Goal: Task Accomplishment & Management: Manage account settings

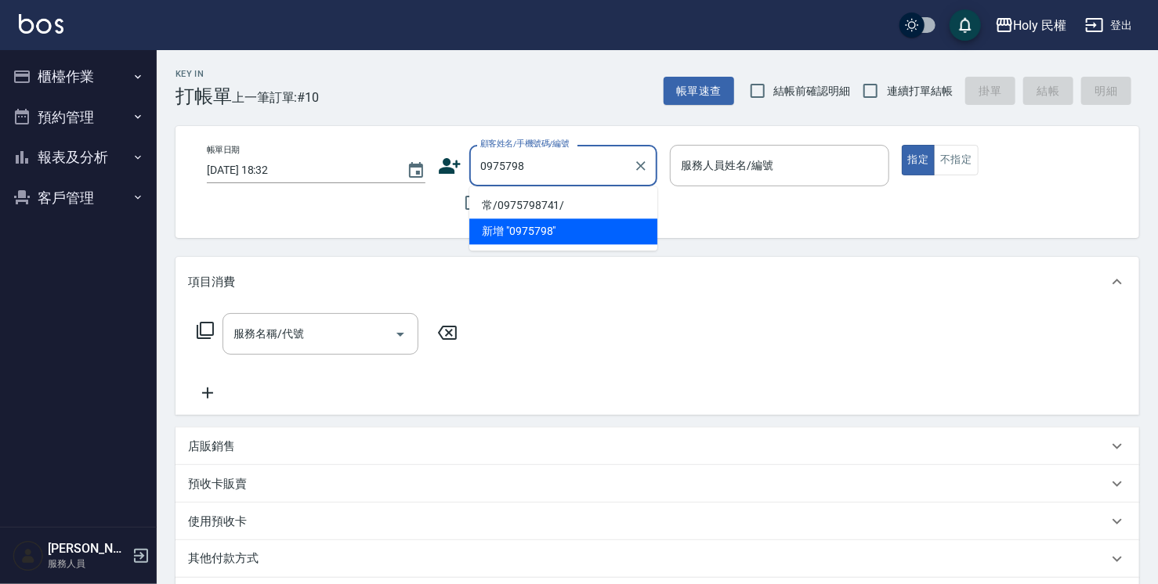
click at [556, 201] on li "常/0975798741/" at bounding box center [563, 206] width 188 height 26
type input "常/0975798741/"
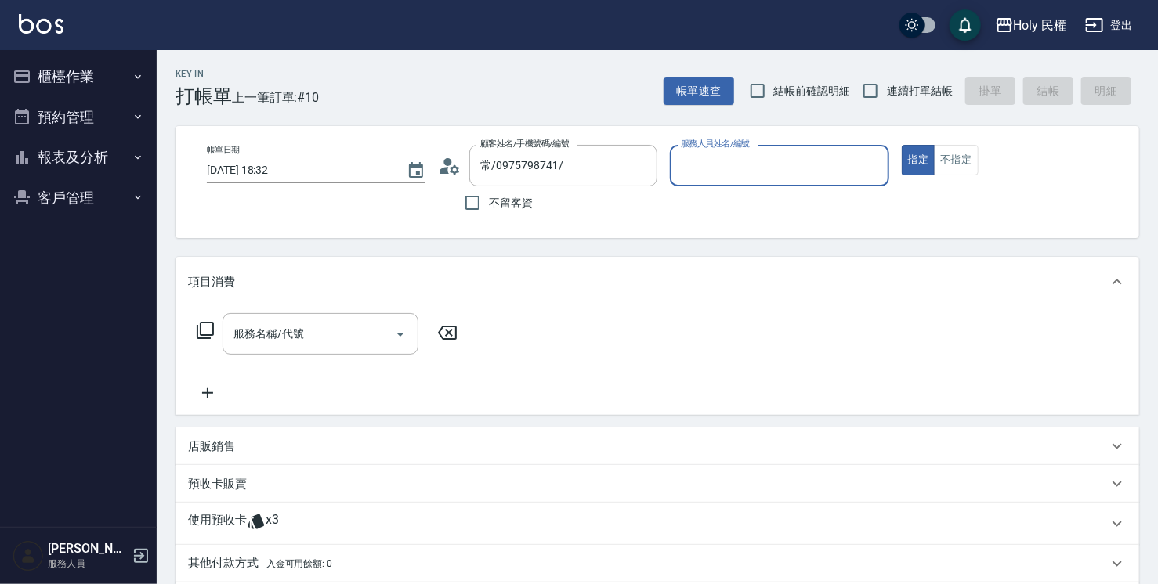
click at [776, 183] on div "服務人員姓名/編號" at bounding box center [779, 166] width 219 height 42
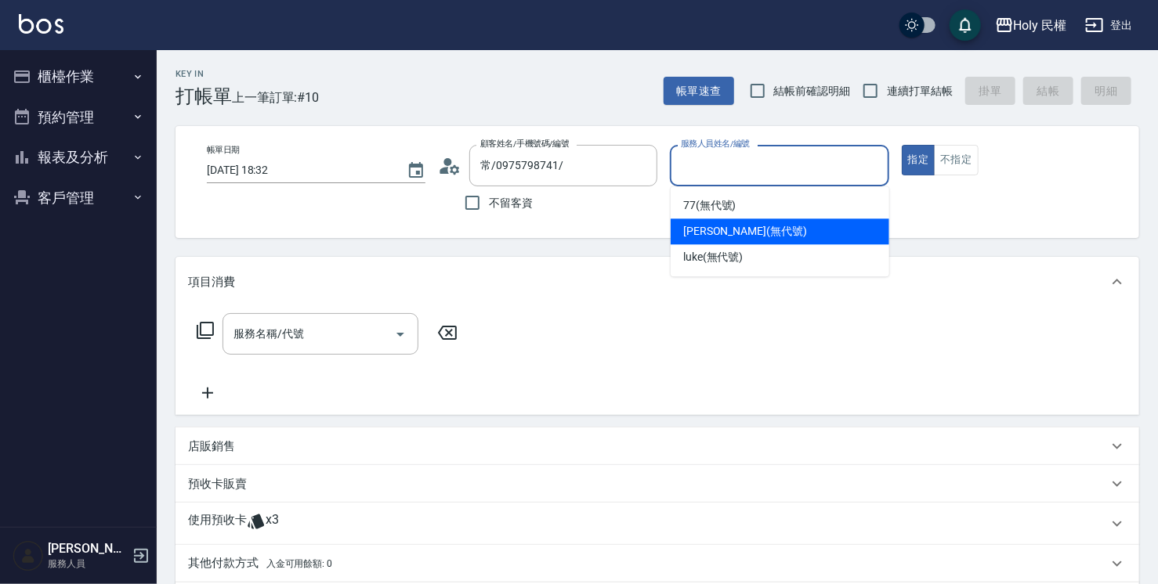
click at [760, 230] on div "Ella (無代號)" at bounding box center [780, 232] width 219 height 26
type input "Ella(無代號)"
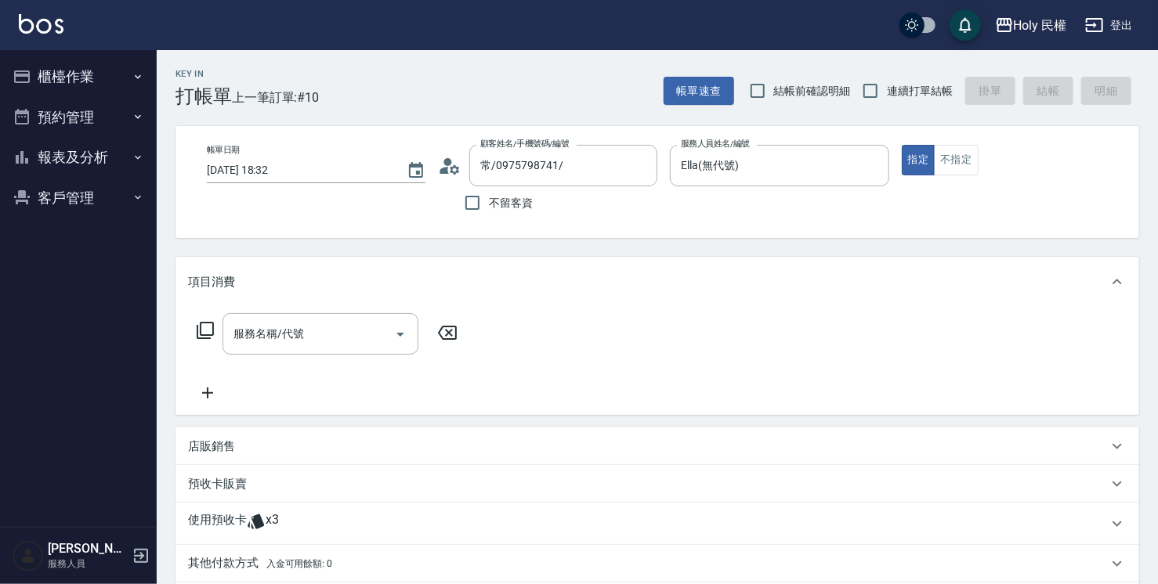
click at [390, 541] on div "使用預收卡 x3" at bounding box center [658, 524] width 964 height 42
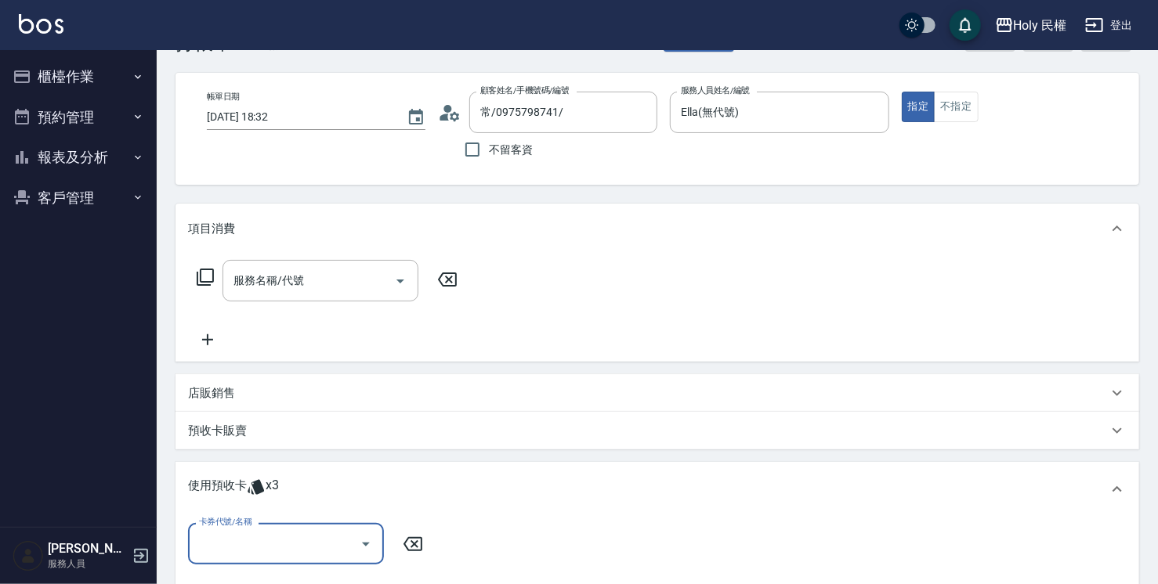
scroll to position [78, 0]
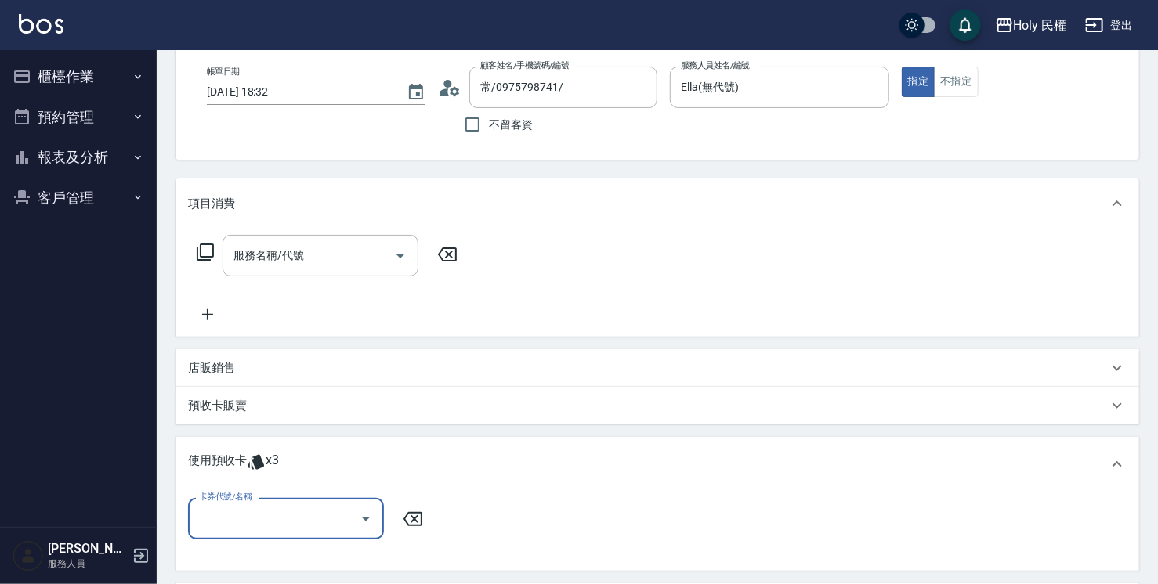
click at [367, 514] on icon "Open" at bounding box center [365, 519] width 19 height 19
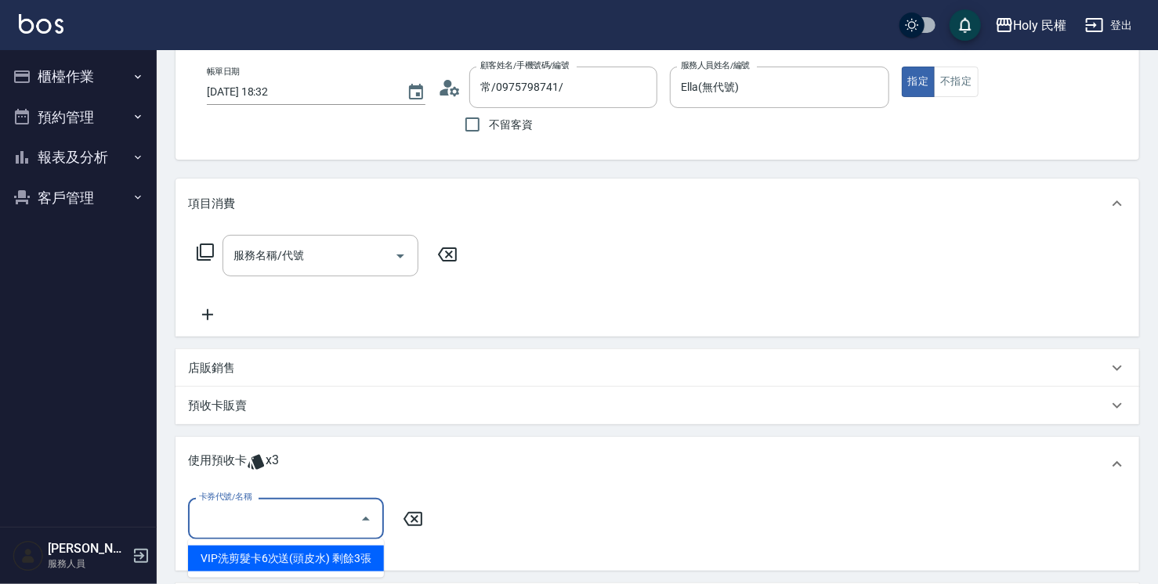
click at [362, 553] on div "VIP洗剪髮卡6次送(頭皮水) 剩餘3張" at bounding box center [286, 559] width 196 height 26
type input "VIP洗剪髮卡6次送(頭皮水)"
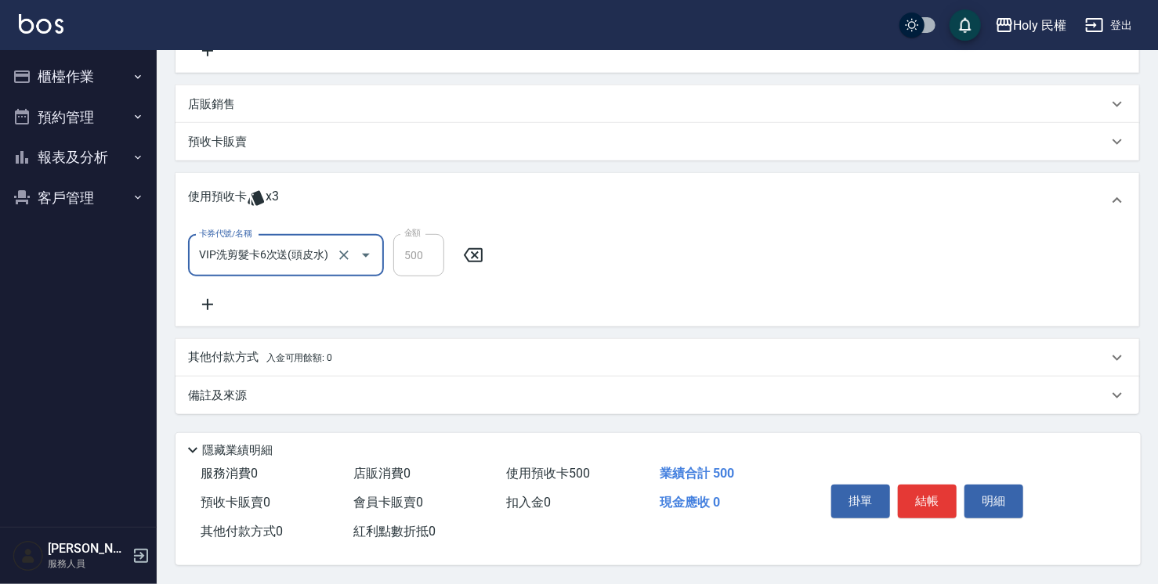
scroll to position [347, 0]
click at [768, 393] on div "備註及來源" at bounding box center [648, 396] width 920 height 16
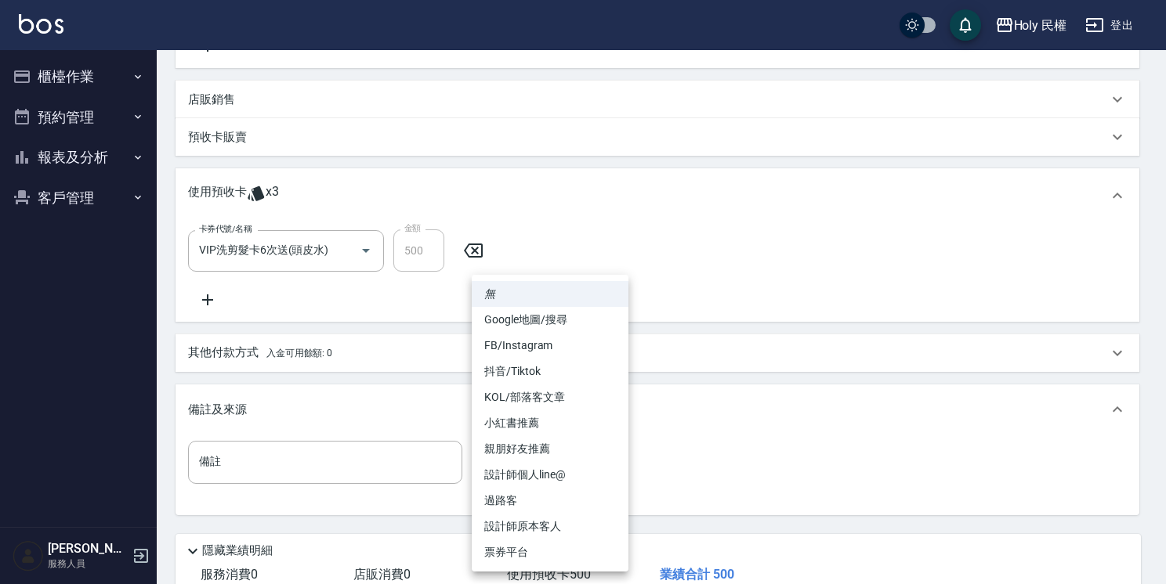
click at [559, 454] on body "Holy 民權 登出 櫃檯作業 打帳單 帳單列表 營業儀表板 現場電腦打卡 預約管理 預約管理 單日預約紀錄 單週預約紀錄 報表及分析 報表目錄 店家日報表 …" at bounding box center [583, 169] width 1166 height 1033
click at [558, 523] on li "設計師原本客人" at bounding box center [550, 527] width 157 height 26
type input "設計師原本客人"
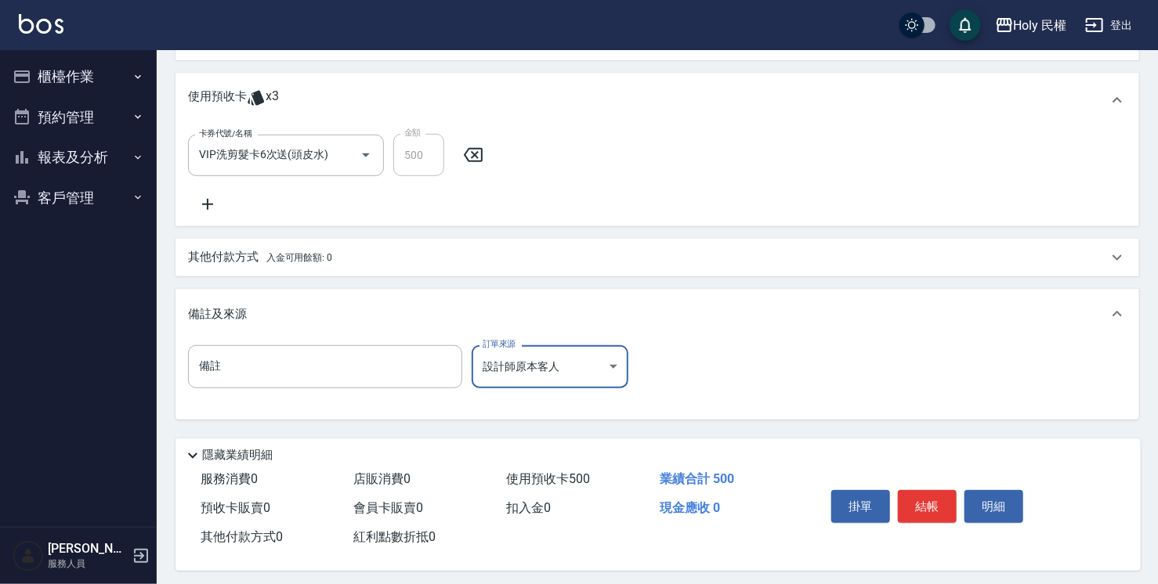
scroll to position [452, 0]
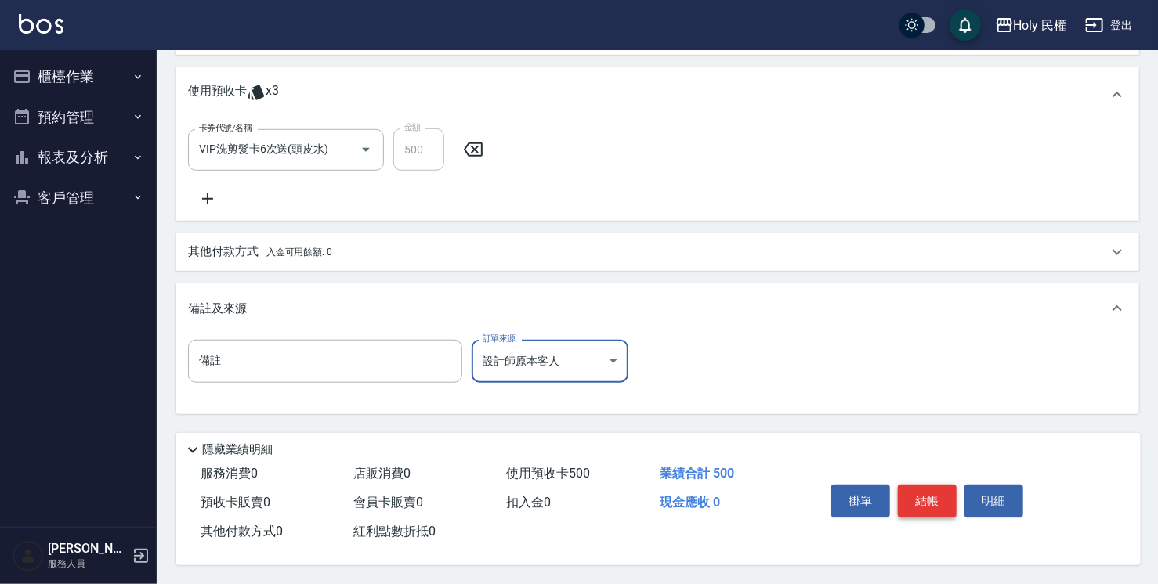
click at [942, 497] on button "結帳" at bounding box center [927, 501] width 59 height 33
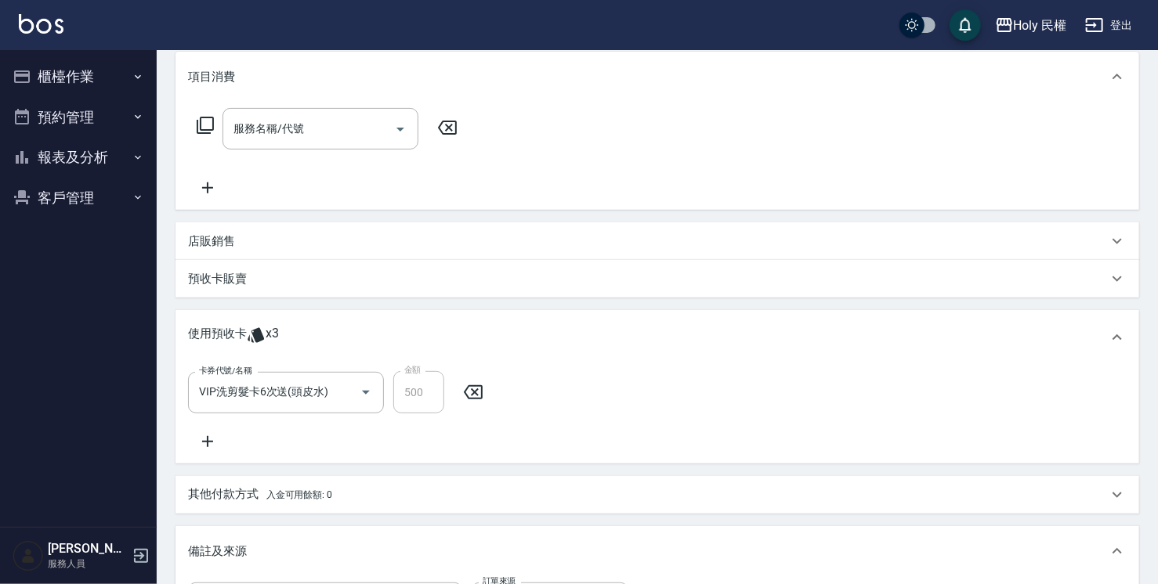
scroll to position [0, 0]
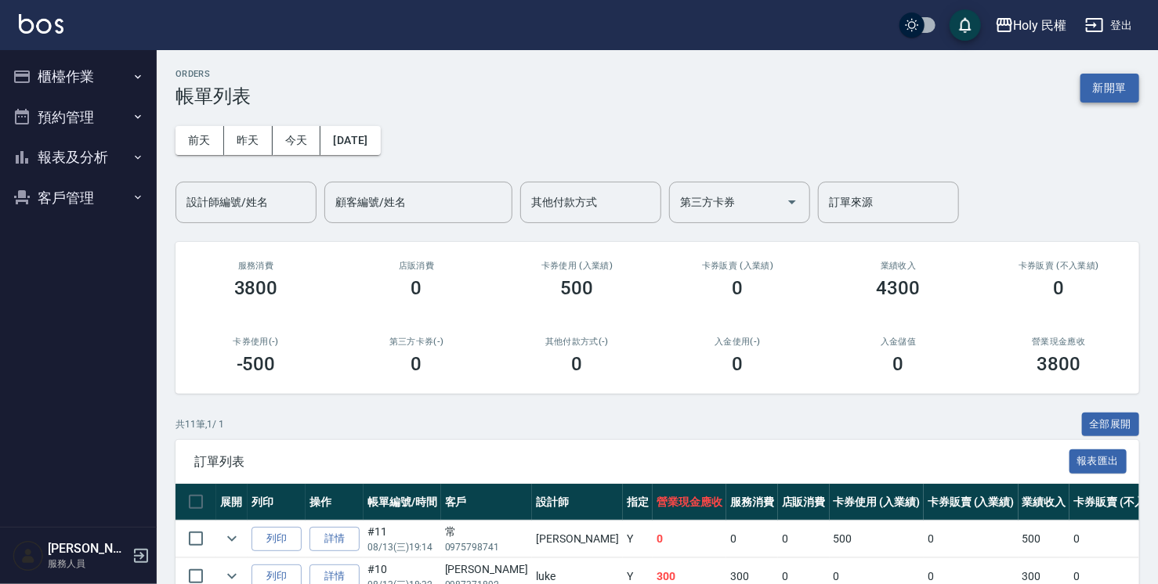
click at [1116, 94] on button "新開單" at bounding box center [1109, 88] width 59 height 29
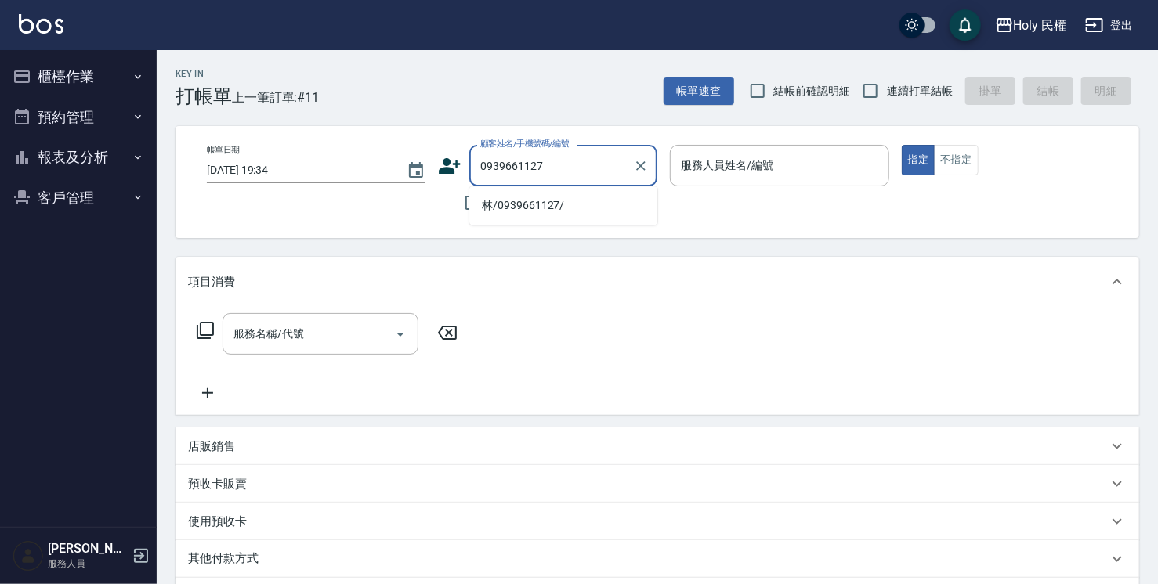
click at [499, 219] on ul "林/0939661127/" at bounding box center [563, 205] width 188 height 38
click at [501, 205] on li "林/0939661127/" at bounding box center [563, 206] width 188 height 26
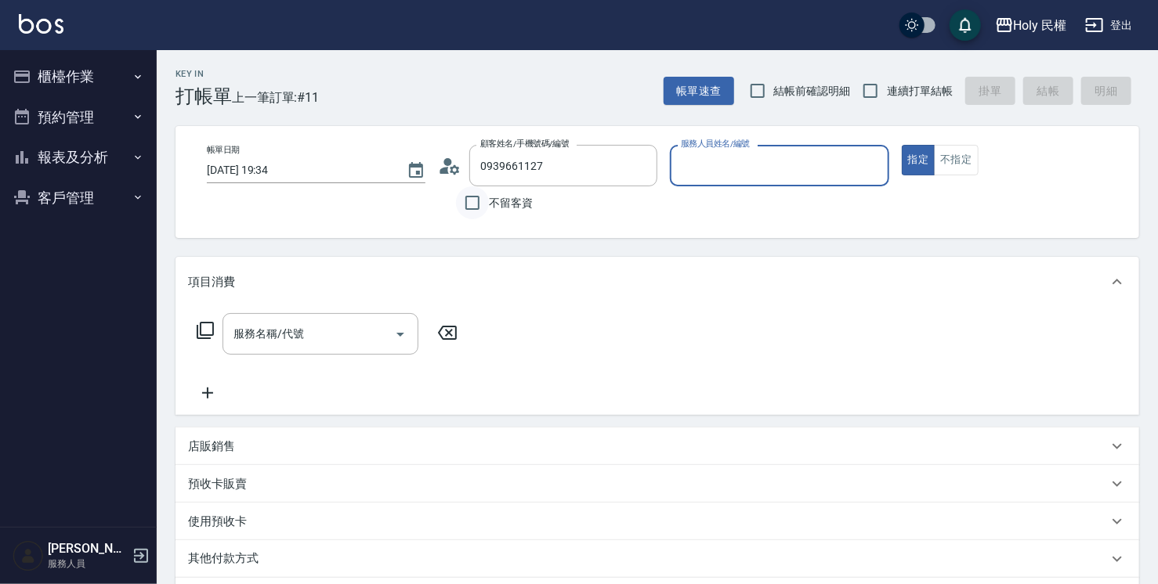
type input "林/0939661127/"
click at [454, 168] on icon at bounding box center [450, 166] width 24 height 24
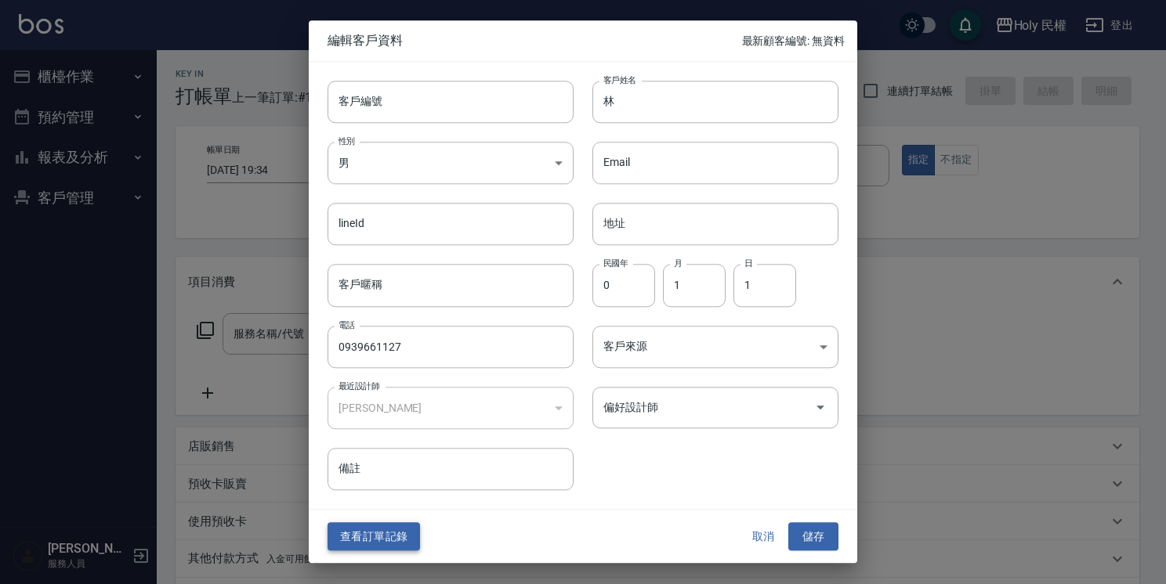
click at [371, 528] on button "查看訂單記錄" at bounding box center [374, 537] width 92 height 29
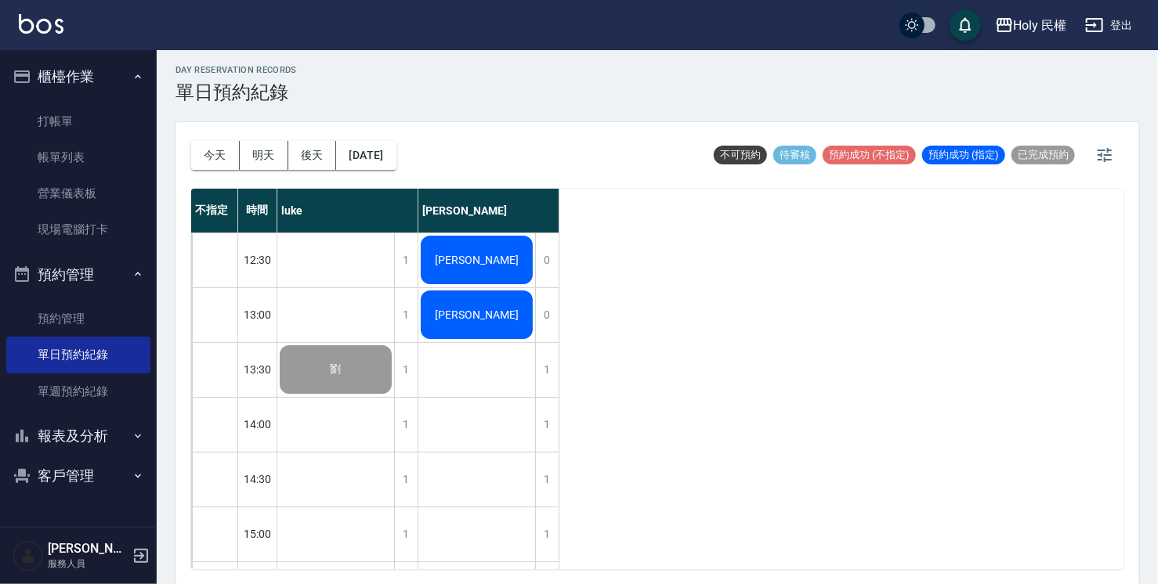
scroll to position [552, 0]
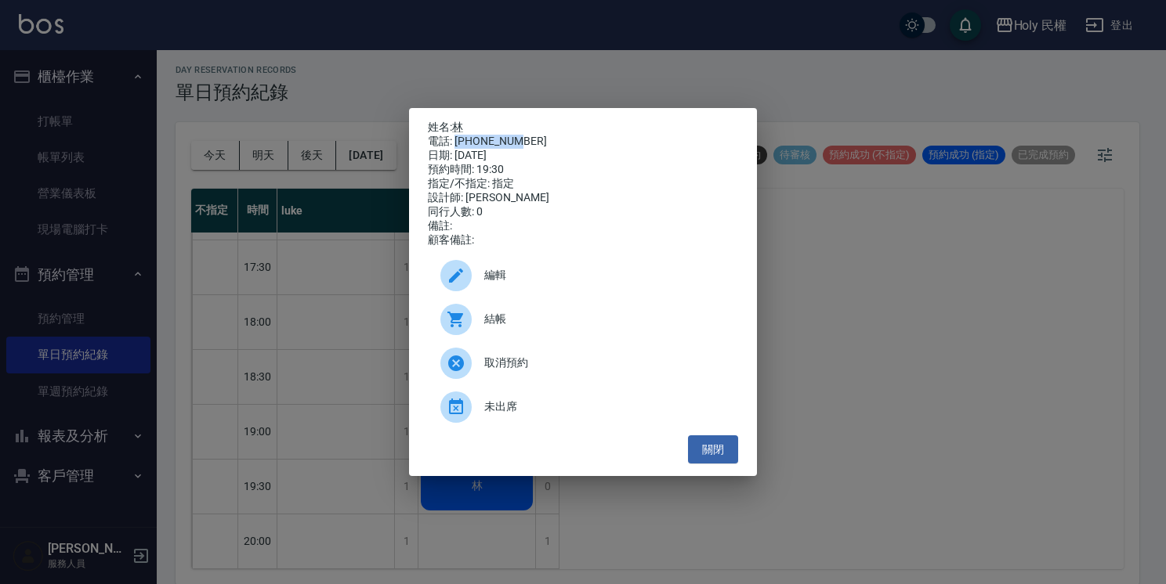
drag, startPoint x: 456, startPoint y: 143, endPoint x: 517, endPoint y: 133, distance: 61.8
click at [517, 135] on div "電話: [PHONE_NUMBER]" at bounding box center [583, 142] width 310 height 14
copy div "0939661127"
click at [718, 452] on button "關閉" at bounding box center [713, 450] width 50 height 29
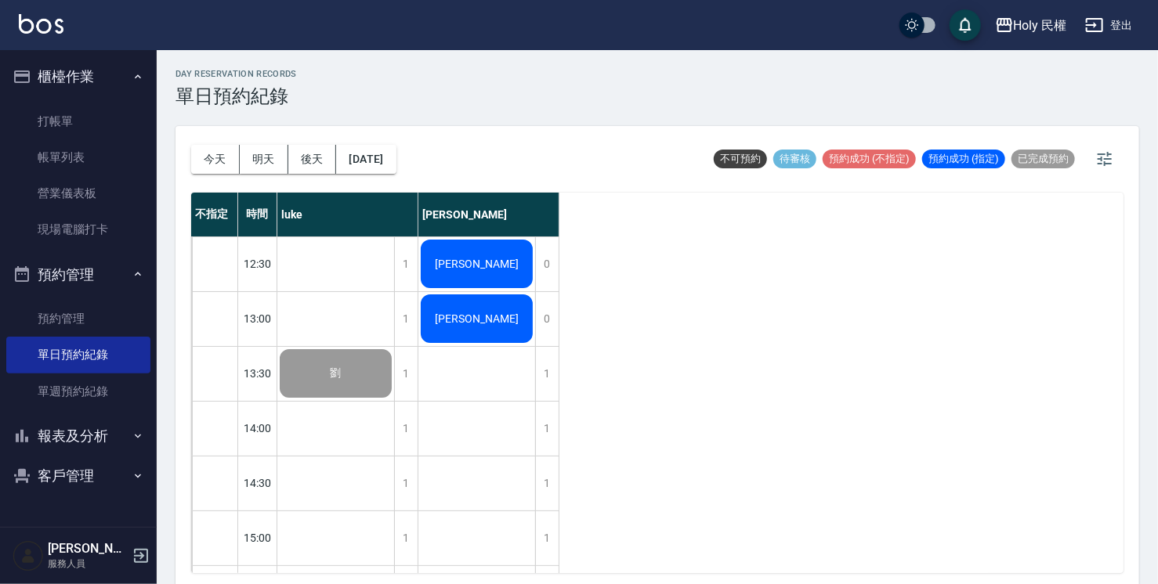
scroll to position [0, 0]
click at [394, 347] on div "楊胖胖" at bounding box center [335, 373] width 117 height 53
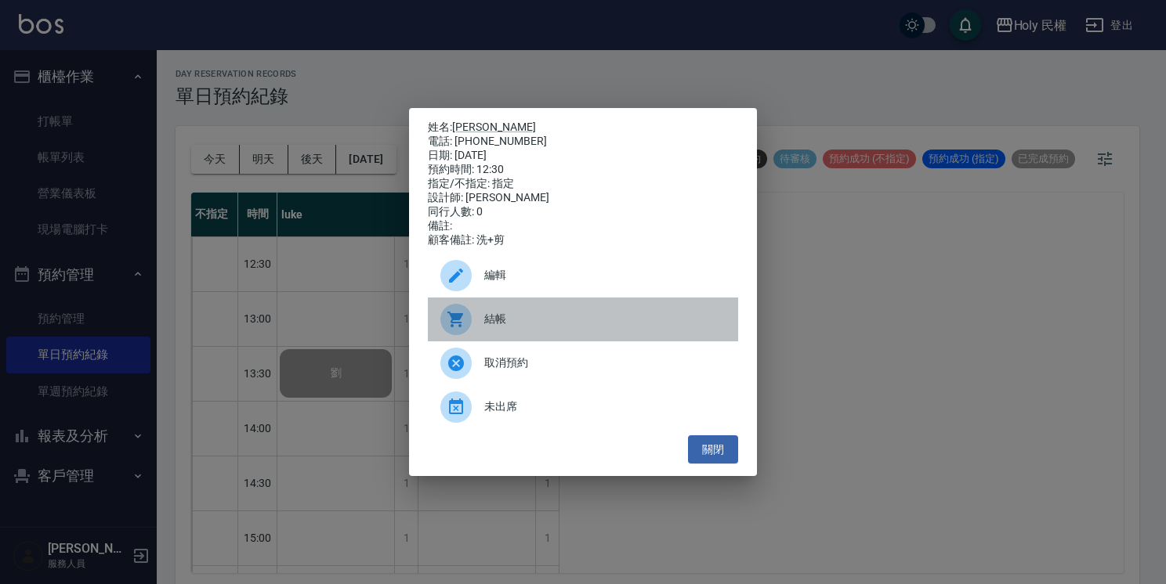
click at [527, 328] on span "結帳" at bounding box center [604, 319] width 241 height 16
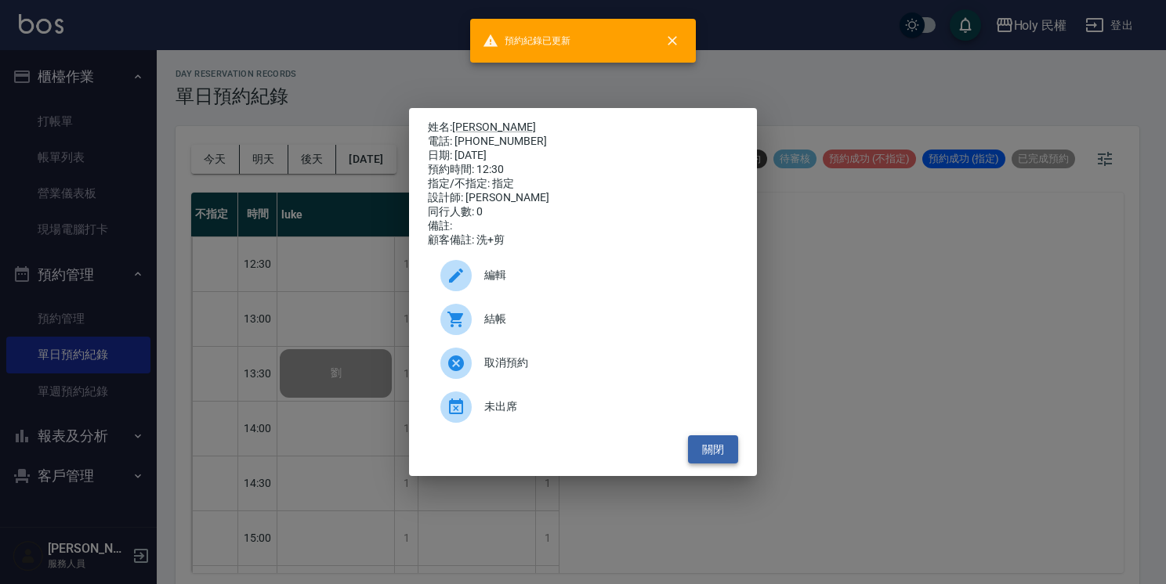
click at [706, 461] on button "關閉" at bounding box center [713, 450] width 50 height 29
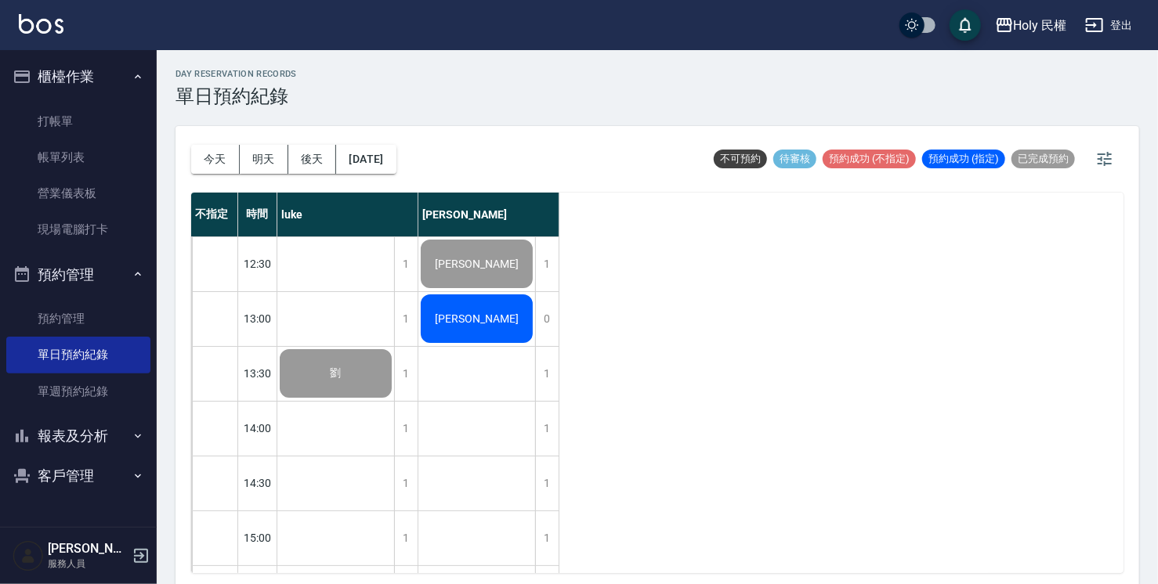
click at [394, 347] on div "[PERSON_NAME]" at bounding box center [335, 373] width 117 height 53
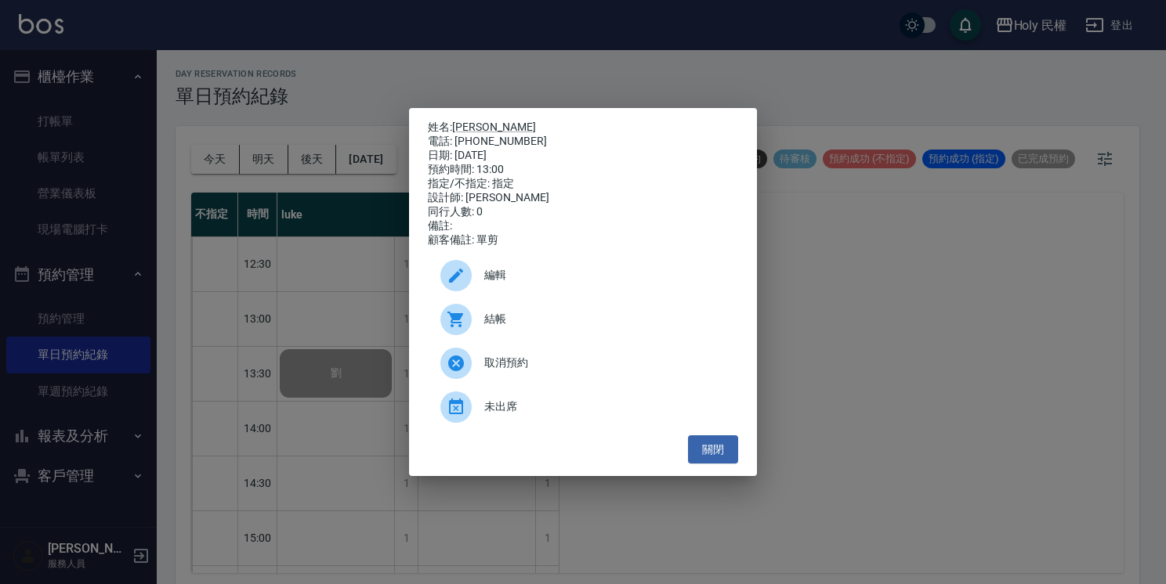
click at [508, 318] on span "結帳" at bounding box center [604, 319] width 241 height 16
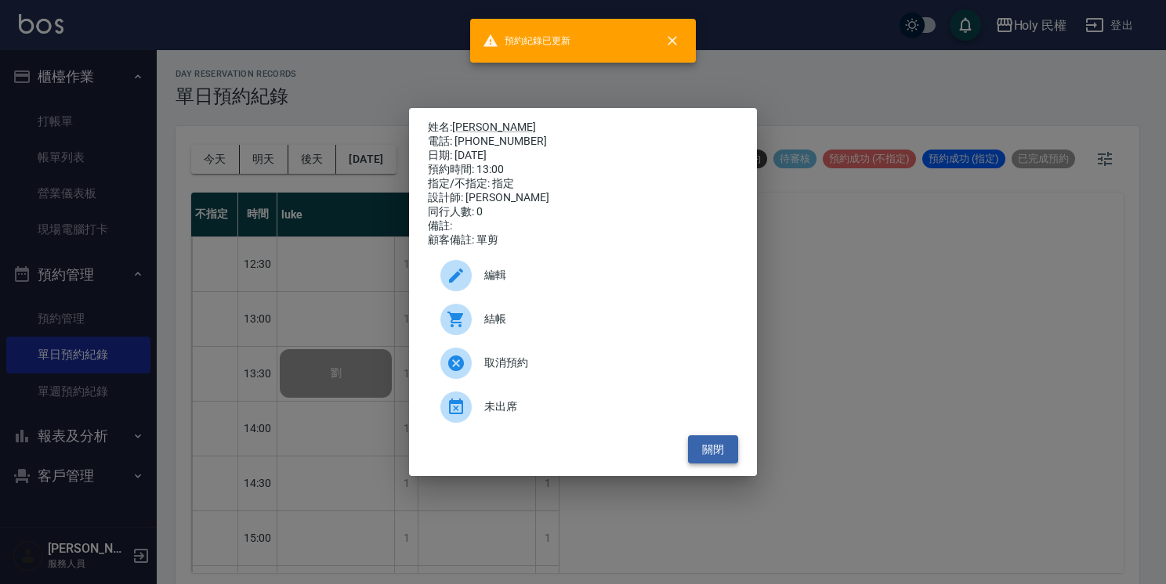
click at [727, 458] on button "關閉" at bounding box center [713, 450] width 50 height 29
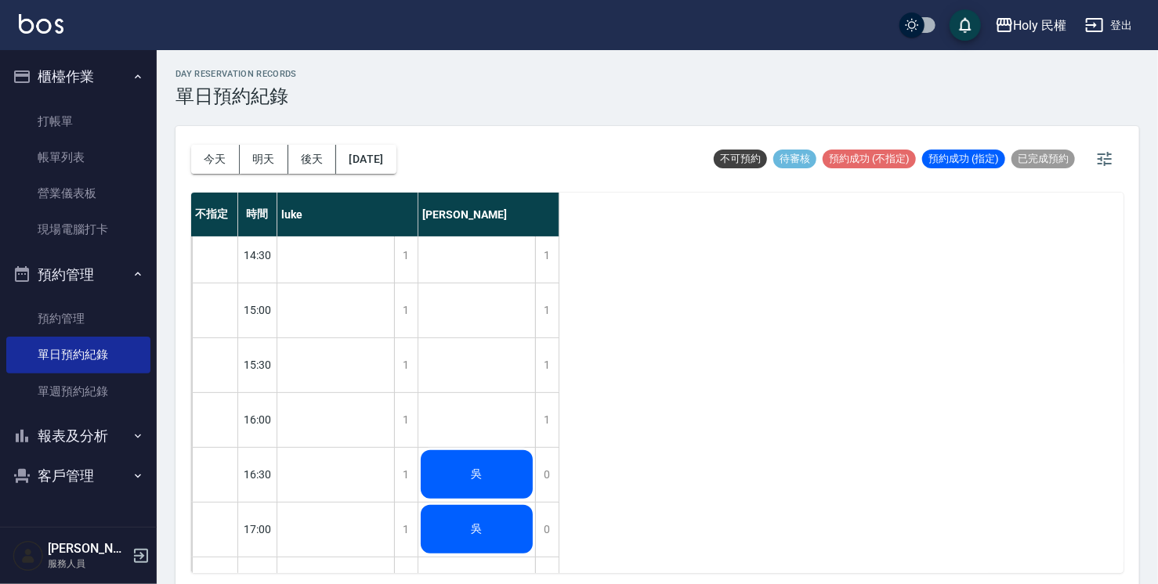
scroll to position [313, 0]
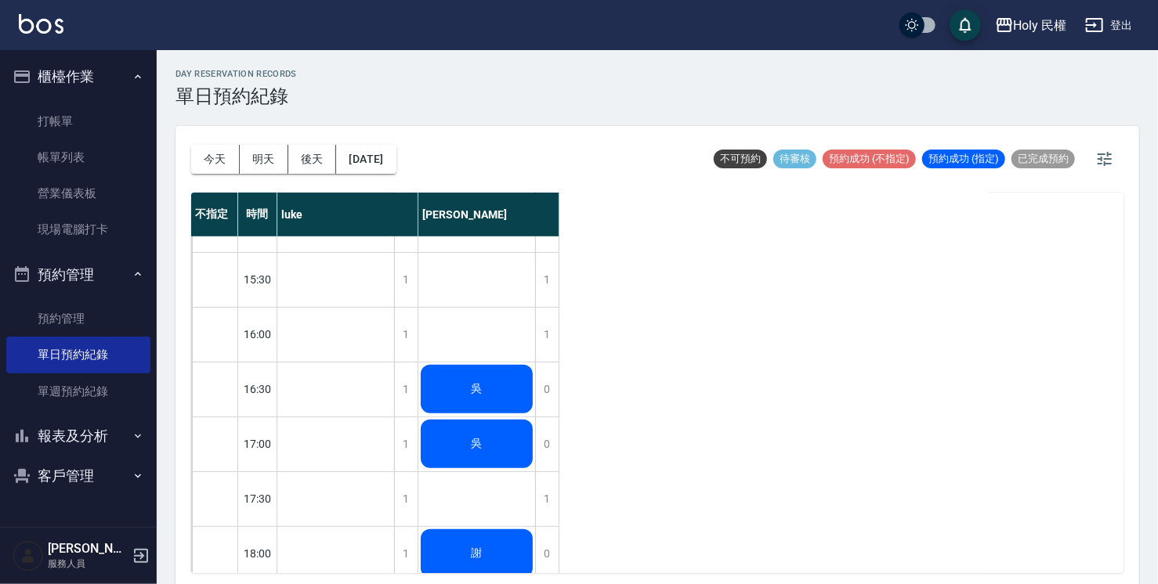
click at [394, 87] on div "吳" at bounding box center [335, 60] width 117 height 53
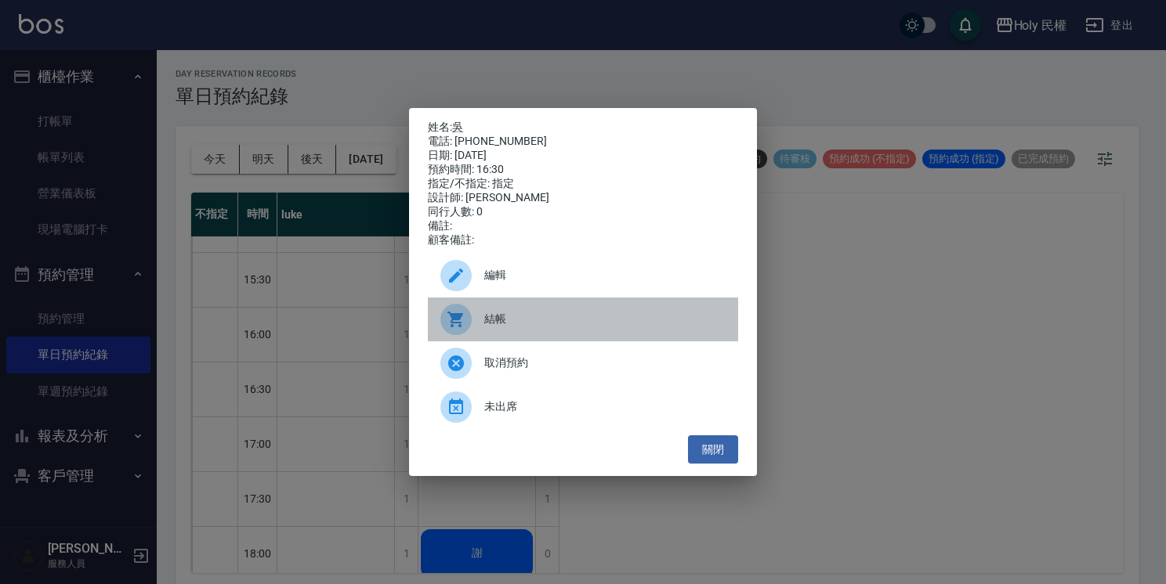
click at [505, 324] on span "結帳" at bounding box center [604, 319] width 241 height 16
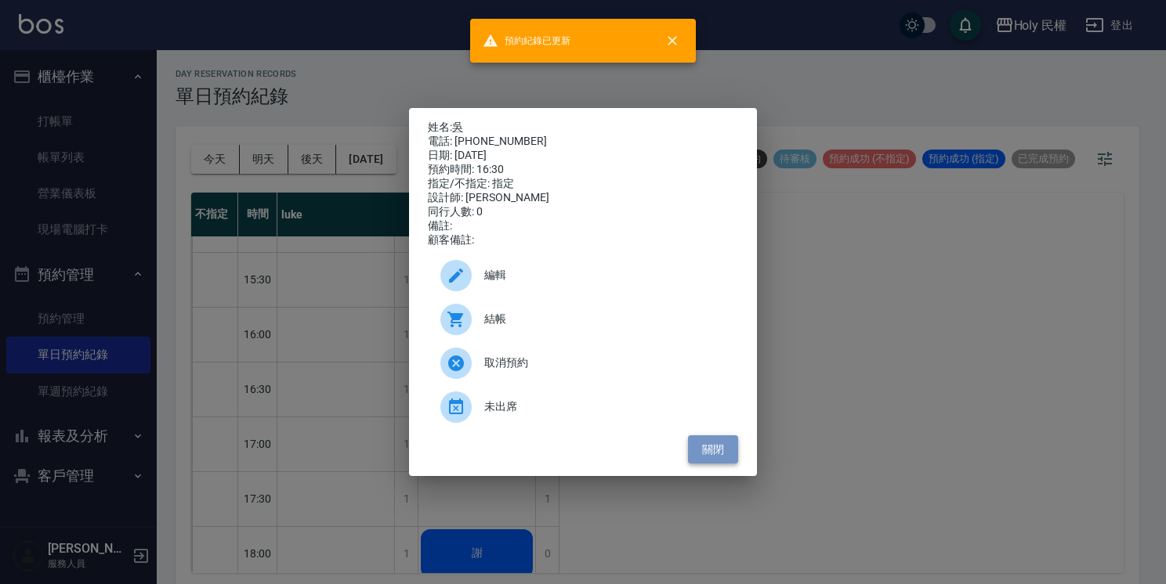
click at [711, 444] on button "關閉" at bounding box center [713, 450] width 50 height 29
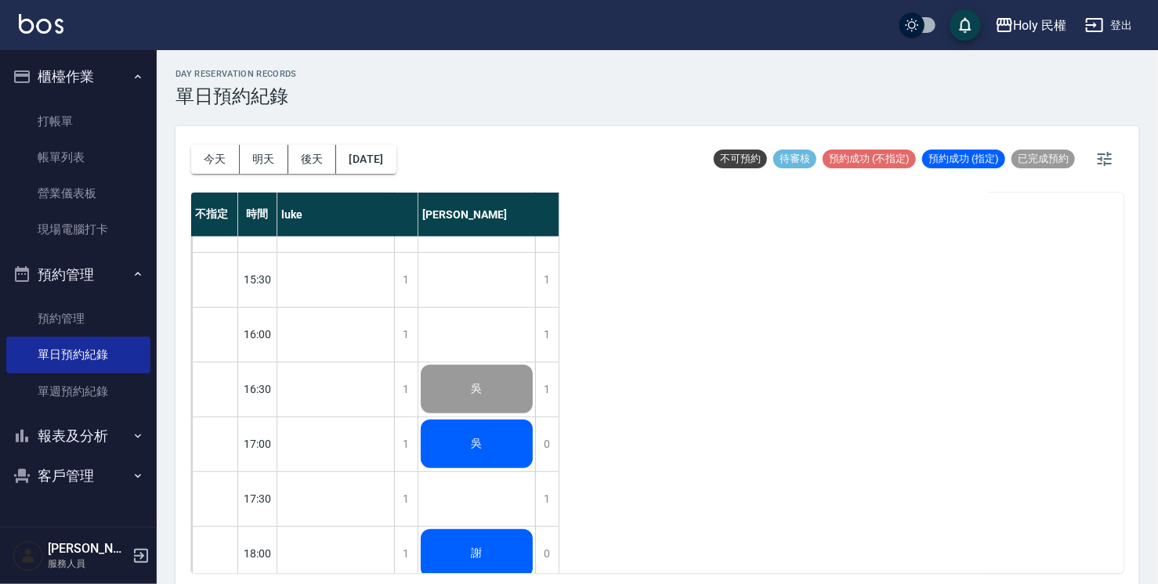
click at [345, 67] on span "吳" at bounding box center [336, 60] width 17 height 14
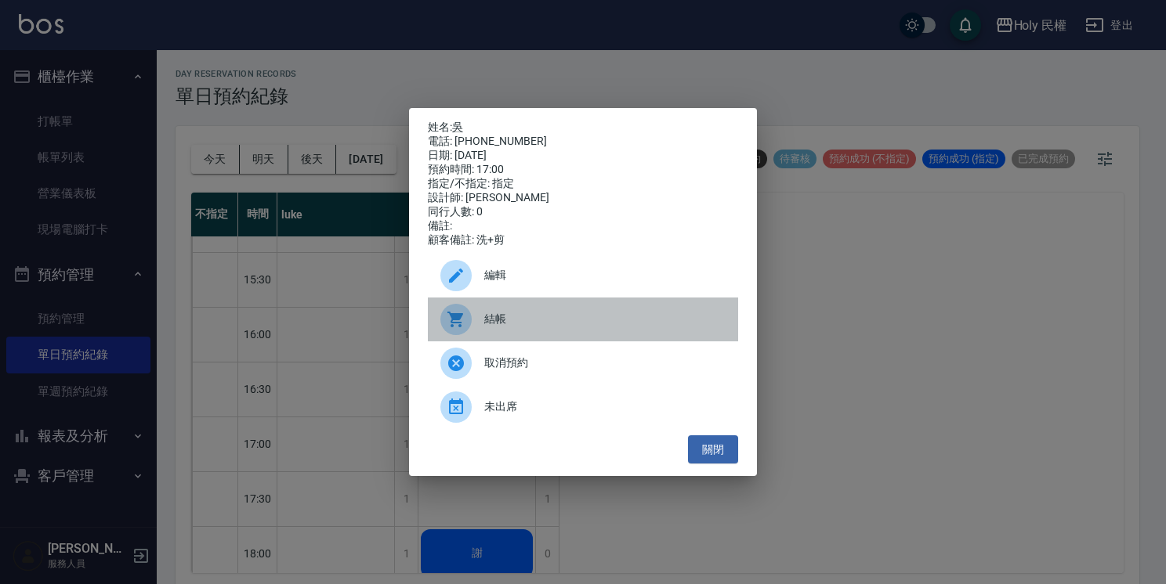
click at [499, 324] on span "結帳" at bounding box center [604, 319] width 241 height 16
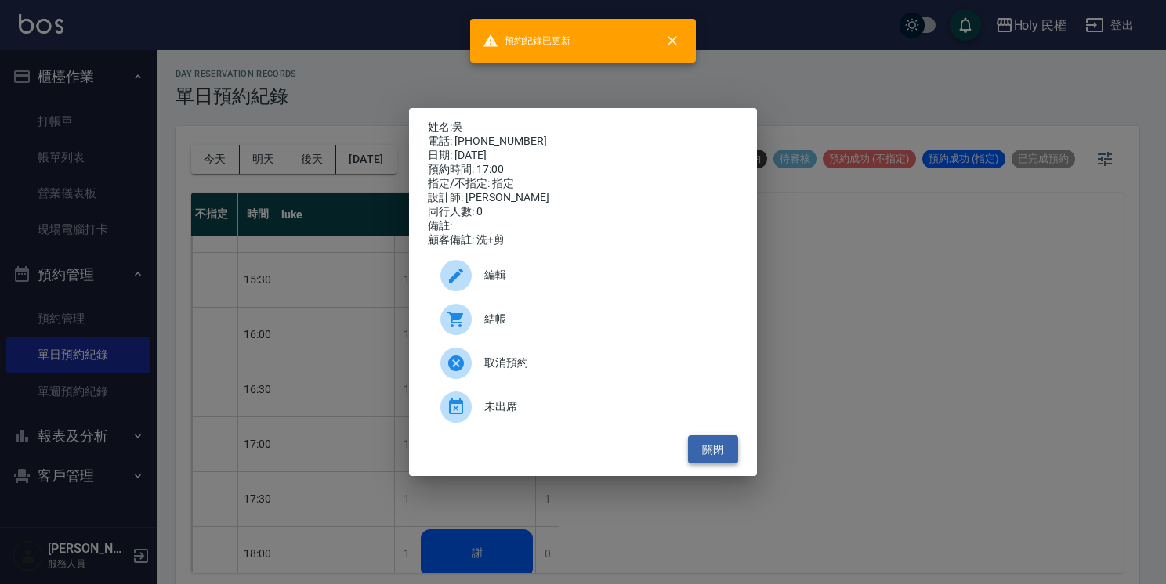
click at [717, 454] on button "關閉" at bounding box center [713, 450] width 50 height 29
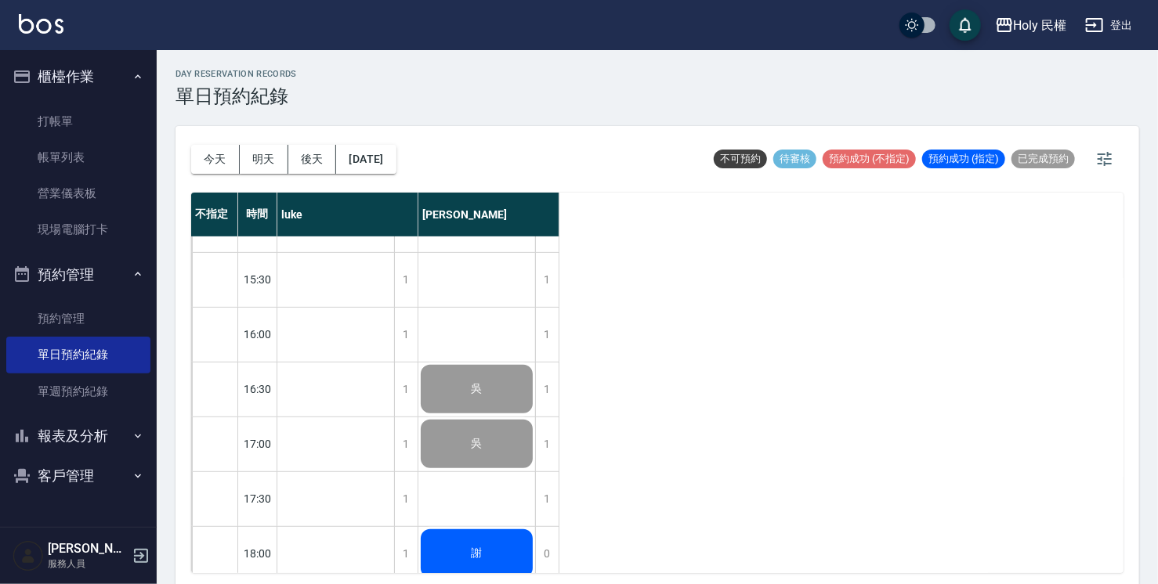
scroll to position [392, 0]
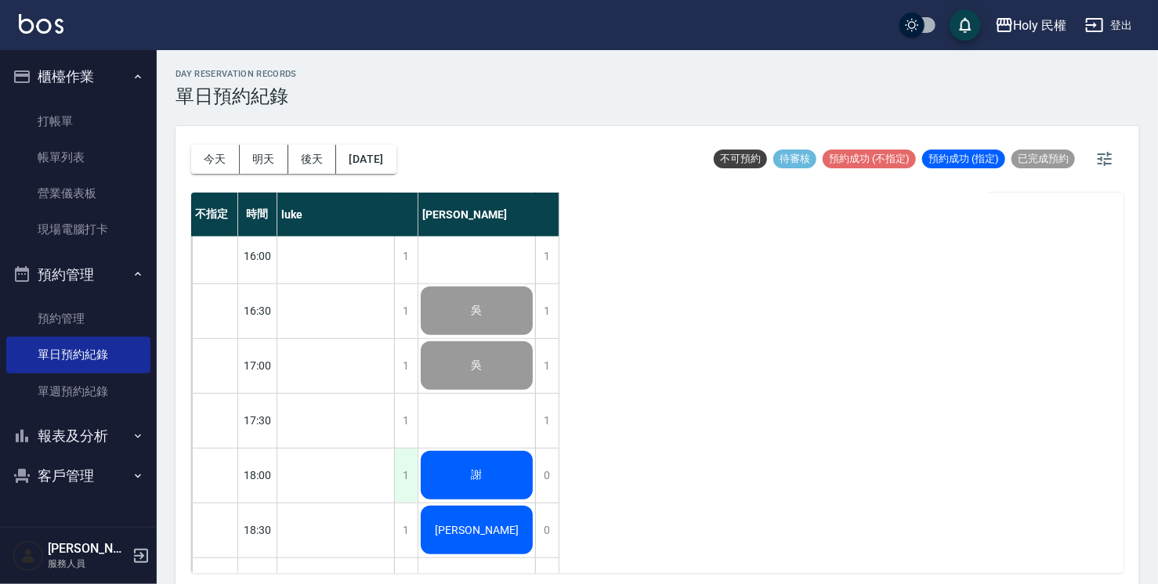
click at [404, 475] on div "1" at bounding box center [406, 476] width 24 height 54
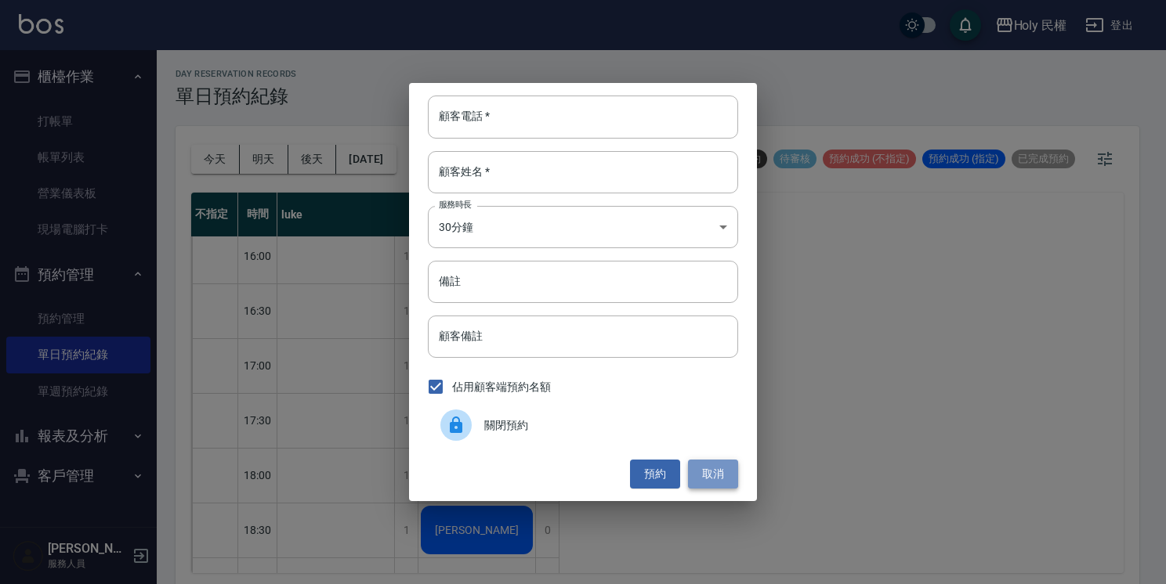
drag, startPoint x: 724, startPoint y: 465, endPoint x: 694, endPoint y: 480, distance: 33.3
click at [724, 467] on button "取消" at bounding box center [713, 474] width 50 height 29
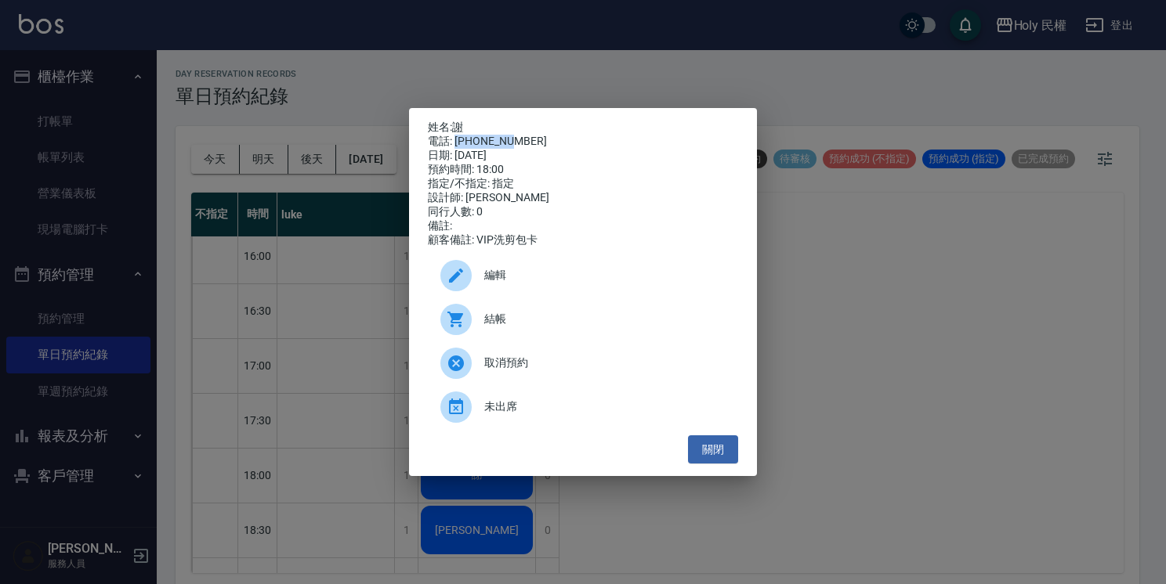
drag, startPoint x: 458, startPoint y: 137, endPoint x: 512, endPoint y: 130, distance: 55.3
click at [512, 135] on div "電話: 0922288318" at bounding box center [583, 142] width 310 height 14
drag, startPoint x: 512, startPoint y: 130, endPoint x: 520, endPoint y: 138, distance: 11.1
click at [520, 138] on div "電話: 0922288318" at bounding box center [583, 142] width 310 height 14
drag, startPoint x: 514, startPoint y: 137, endPoint x: 454, endPoint y: 132, distance: 59.7
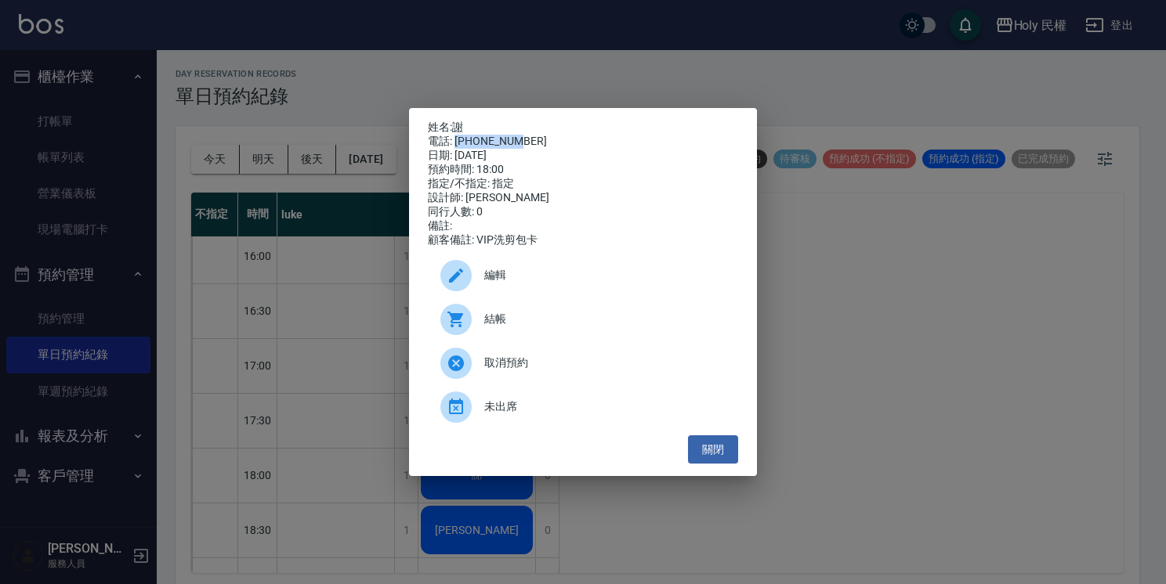
click at [454, 135] on div "電話: 0922288318" at bounding box center [583, 142] width 310 height 14
drag, startPoint x: 454, startPoint y: 132, endPoint x: 463, endPoint y: 133, distance: 8.7
copy div "0922288318"
click at [731, 460] on button "關閉" at bounding box center [713, 450] width 50 height 29
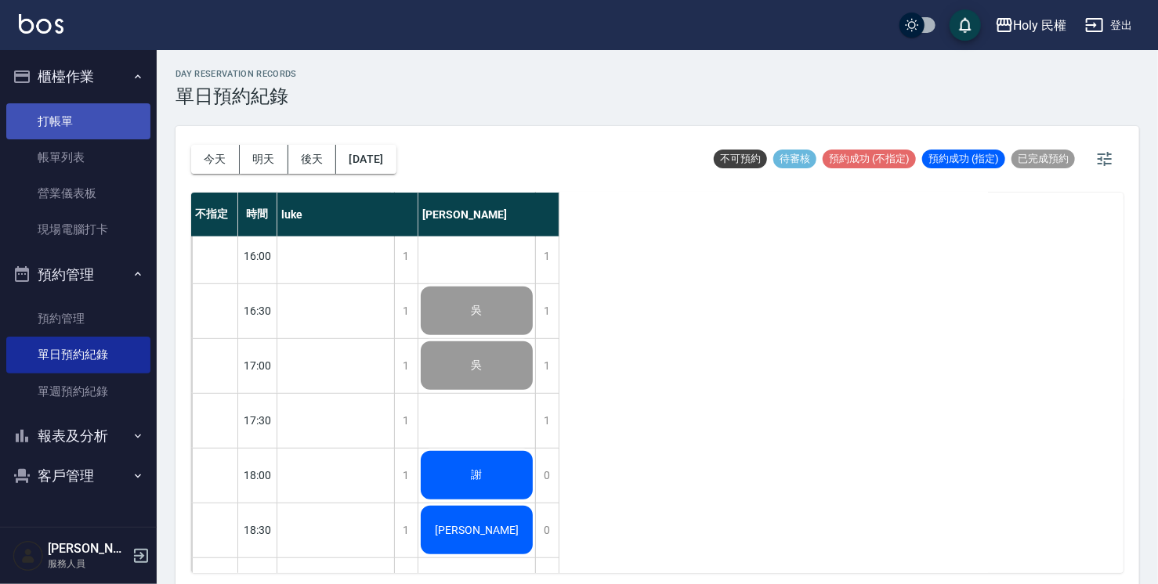
click at [56, 125] on link "打帳單" at bounding box center [78, 121] width 144 height 36
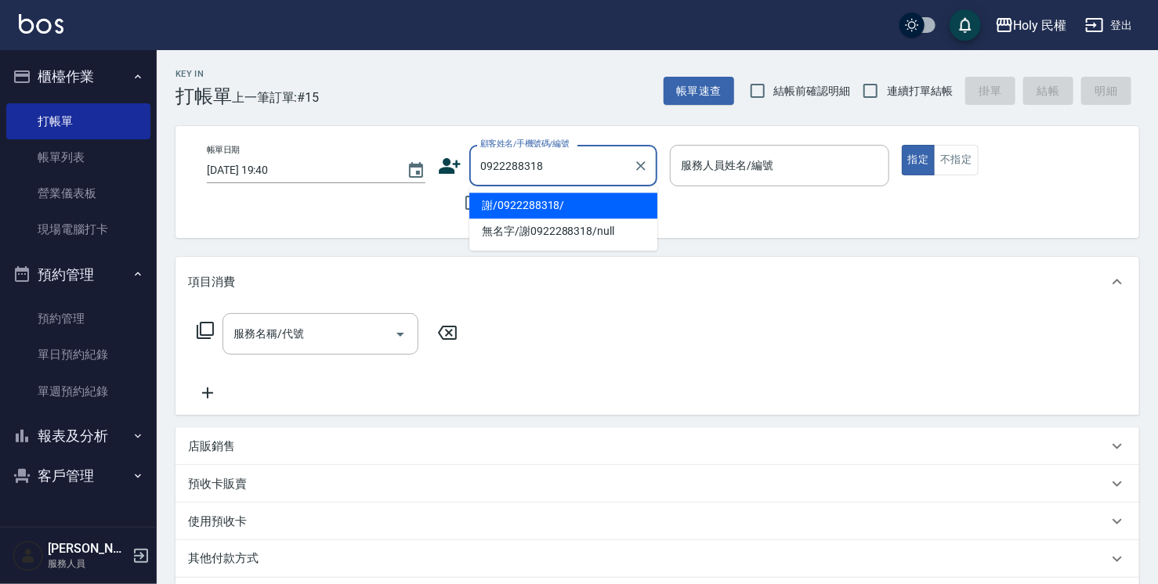
click at [574, 211] on li "謝/0922288318/" at bounding box center [563, 206] width 188 height 26
type input "謝/0922288318/"
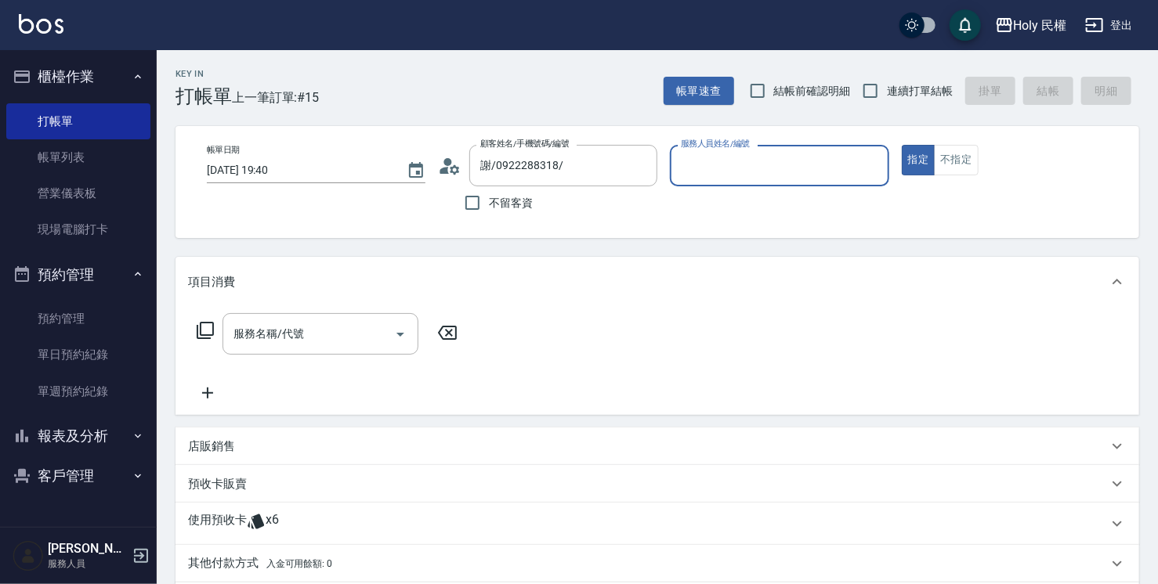
click at [715, 168] on input "服務人員姓名/編號" at bounding box center [779, 165] width 204 height 27
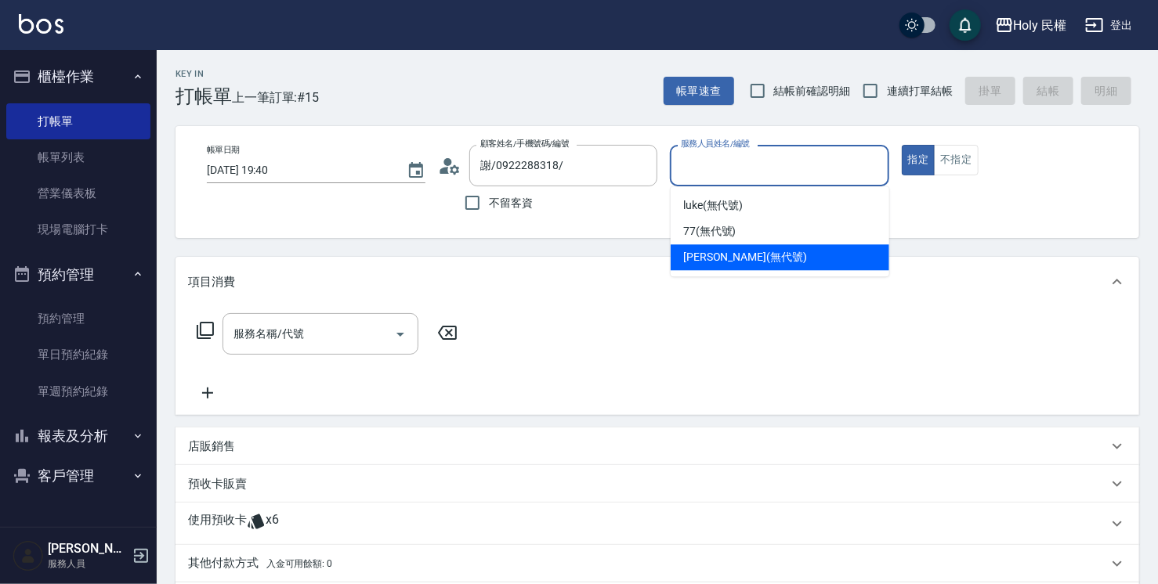
click at [735, 255] on span "Ella (無代號)" at bounding box center [745, 257] width 124 height 16
type input "Ella(無代號)"
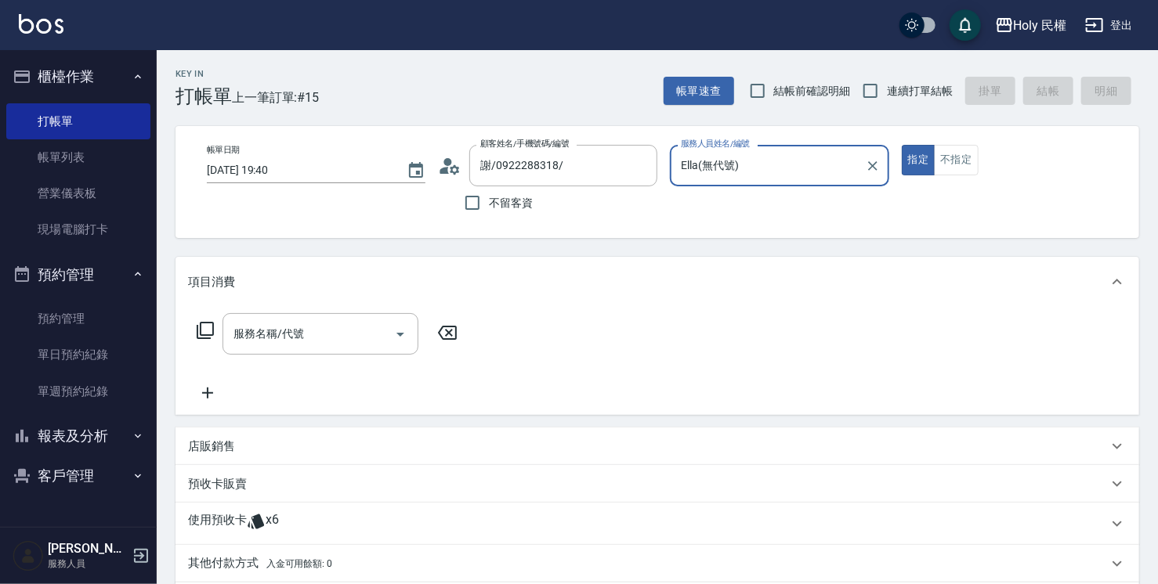
click at [399, 525] on div "使用預收卡 x6" at bounding box center [648, 524] width 920 height 24
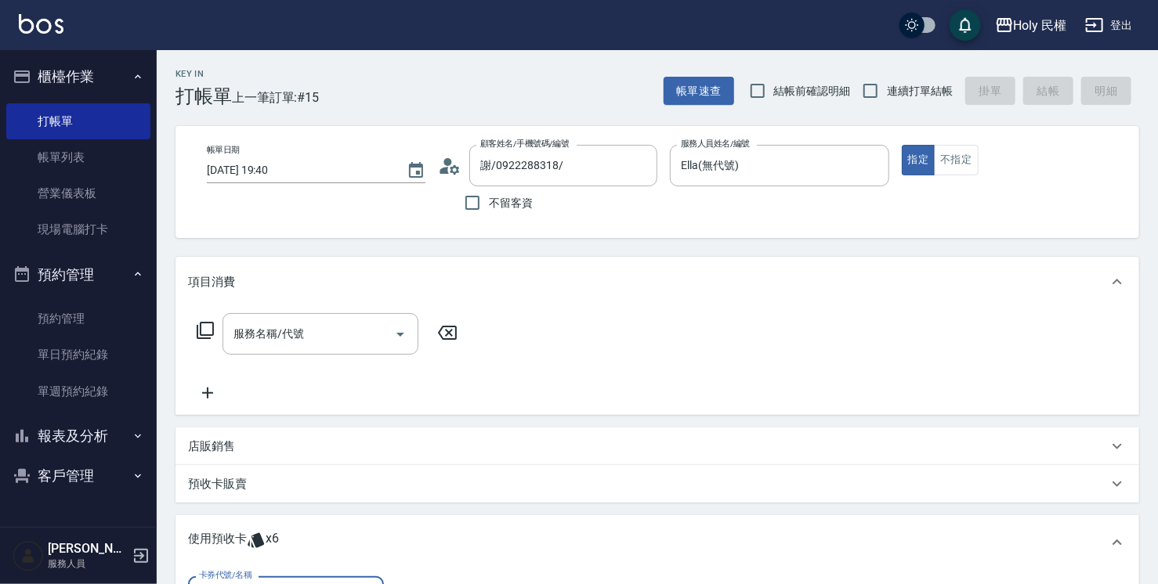
scroll to position [78, 0]
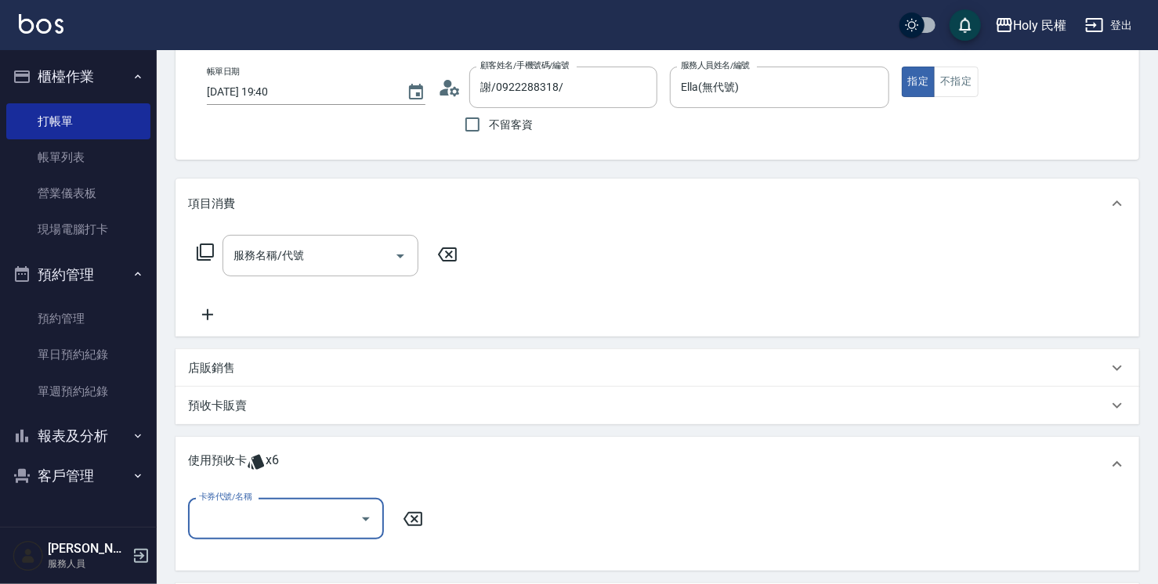
click at [287, 508] on input "卡券代號/名稱" at bounding box center [274, 518] width 158 height 27
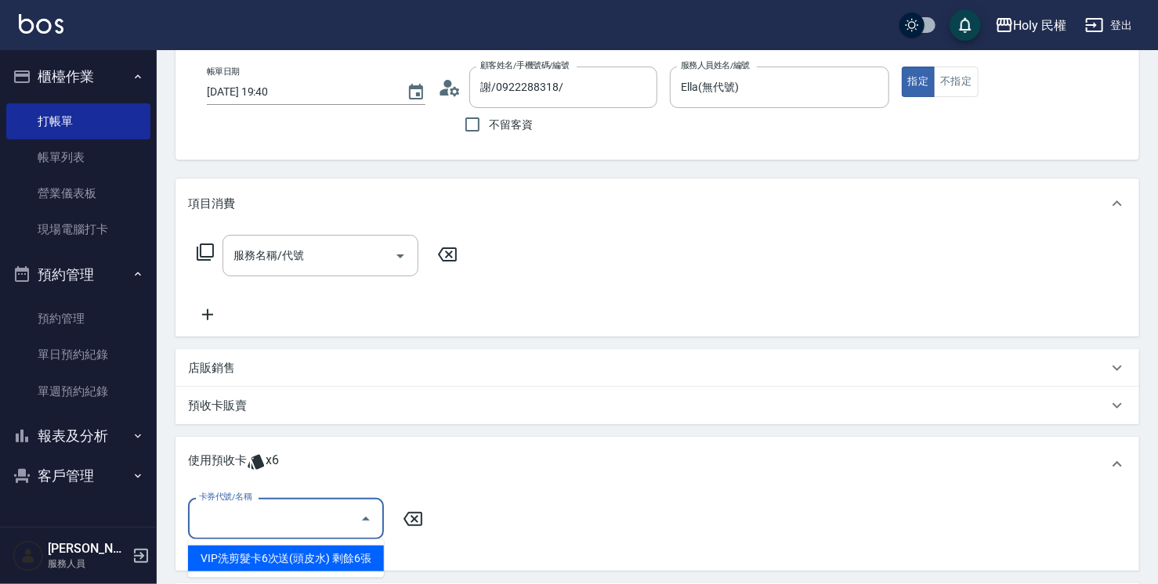
click at [324, 561] on div "VIP洗剪髮卡6次送(頭皮水) 剩餘6張" at bounding box center [286, 559] width 196 height 26
type input "VIP洗剪髮卡6次送(頭皮水)"
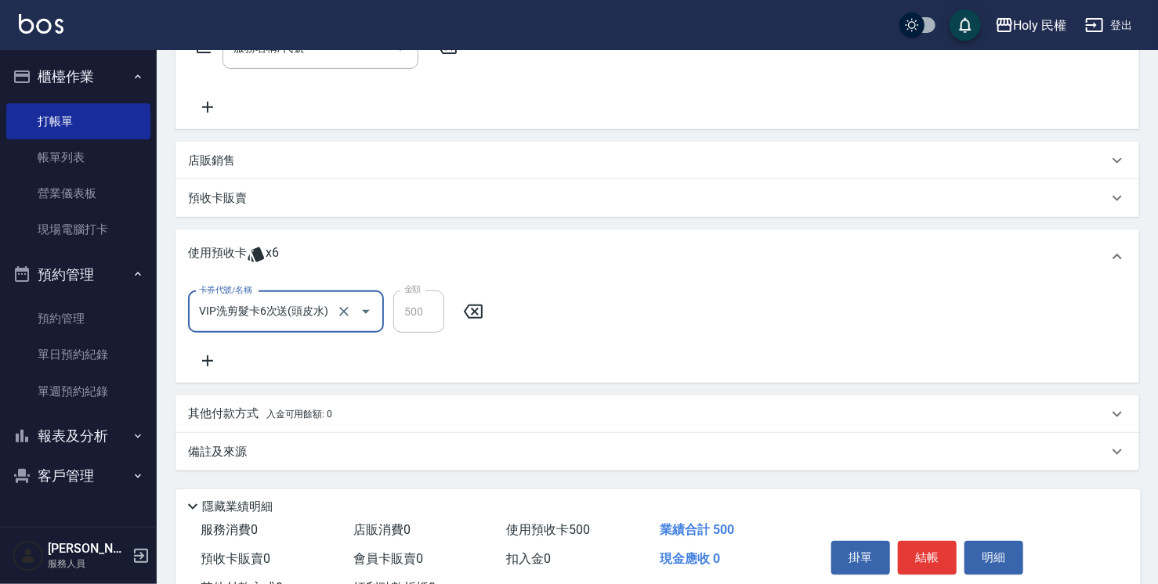
scroll to position [313, 0]
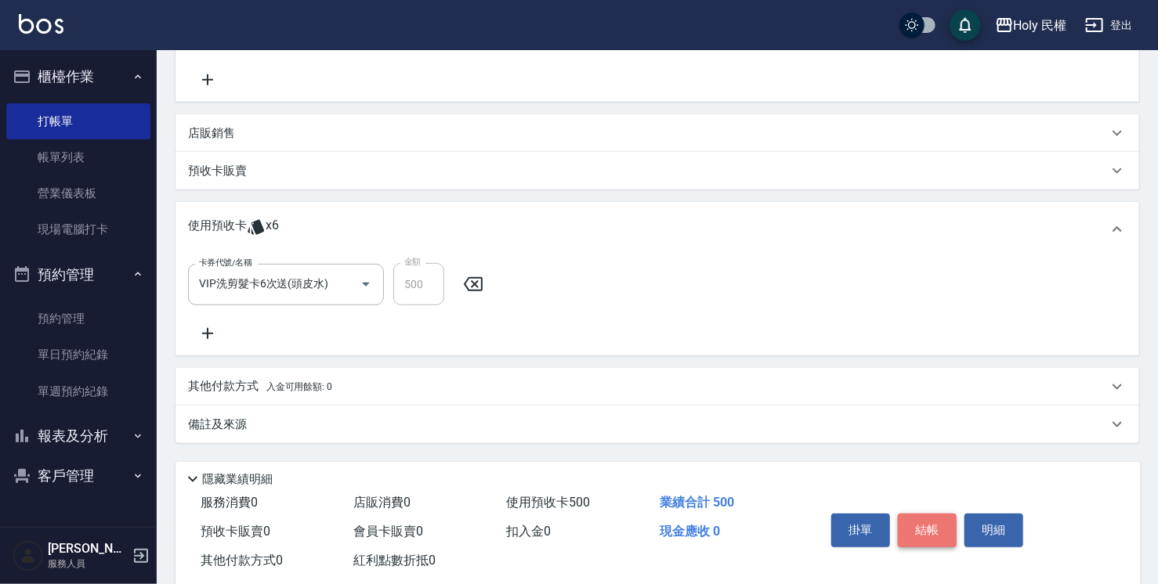
click at [925, 523] on button "結帳" at bounding box center [927, 530] width 59 height 33
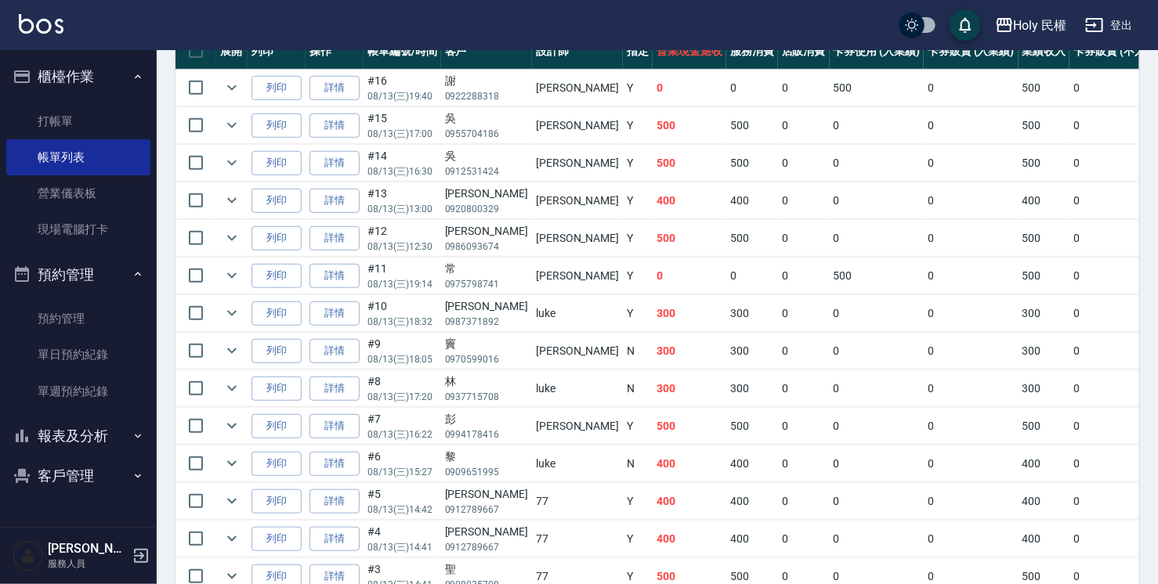
scroll to position [606, 0]
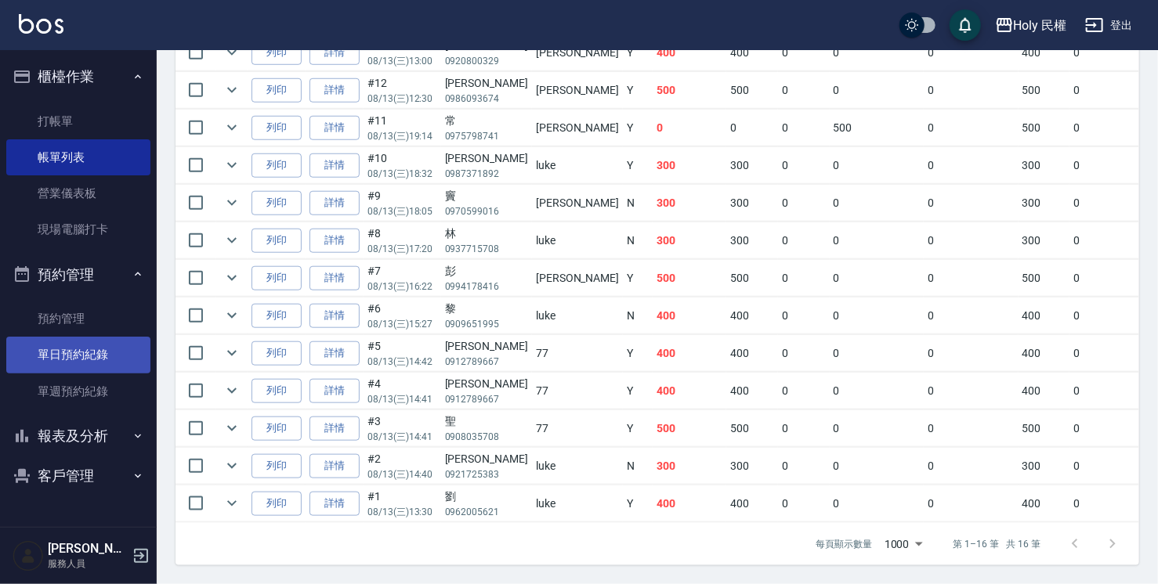
click at [88, 366] on link "單日預約紀錄" at bounding box center [78, 355] width 144 height 36
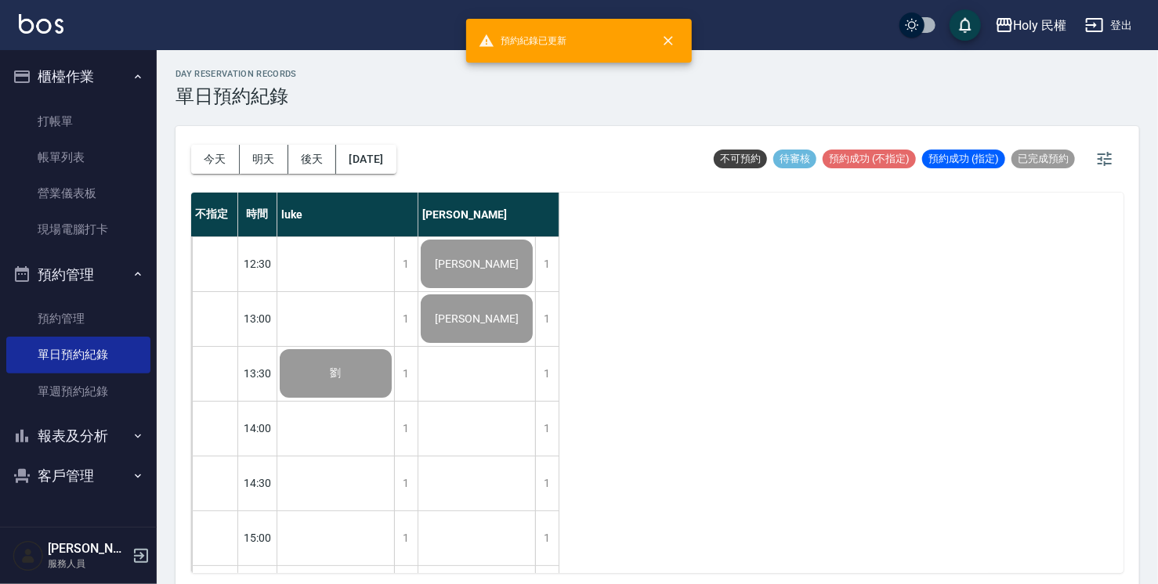
click at [132, 443] on button "報表及分析" at bounding box center [78, 436] width 144 height 41
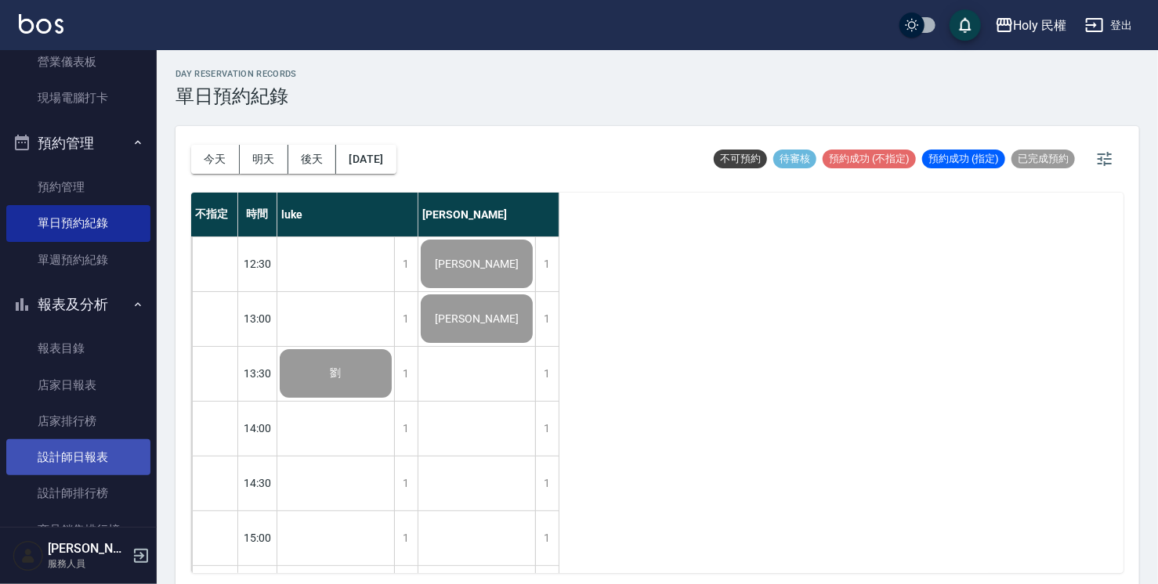
scroll to position [157, 0]
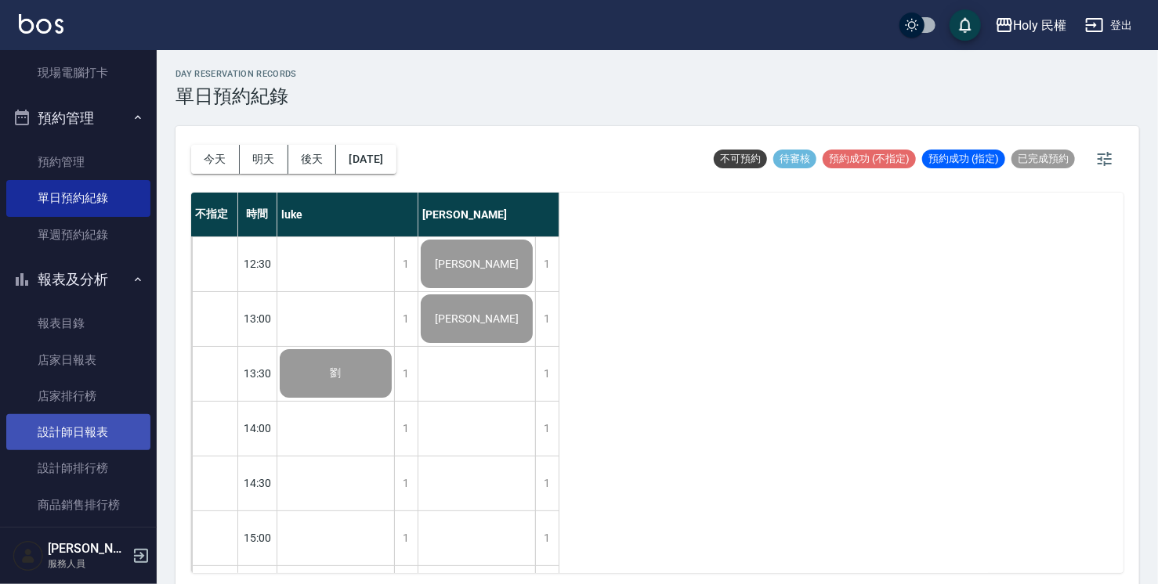
click at [100, 443] on link "設計師日報表" at bounding box center [78, 432] width 144 height 36
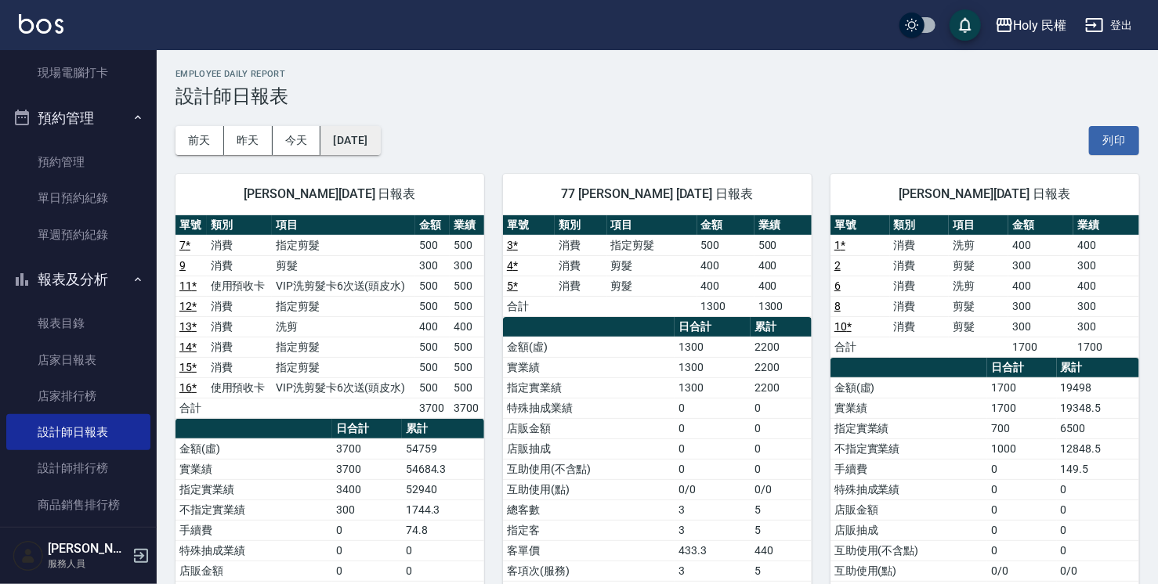
click at [373, 143] on button "[DATE]" at bounding box center [350, 140] width 60 height 29
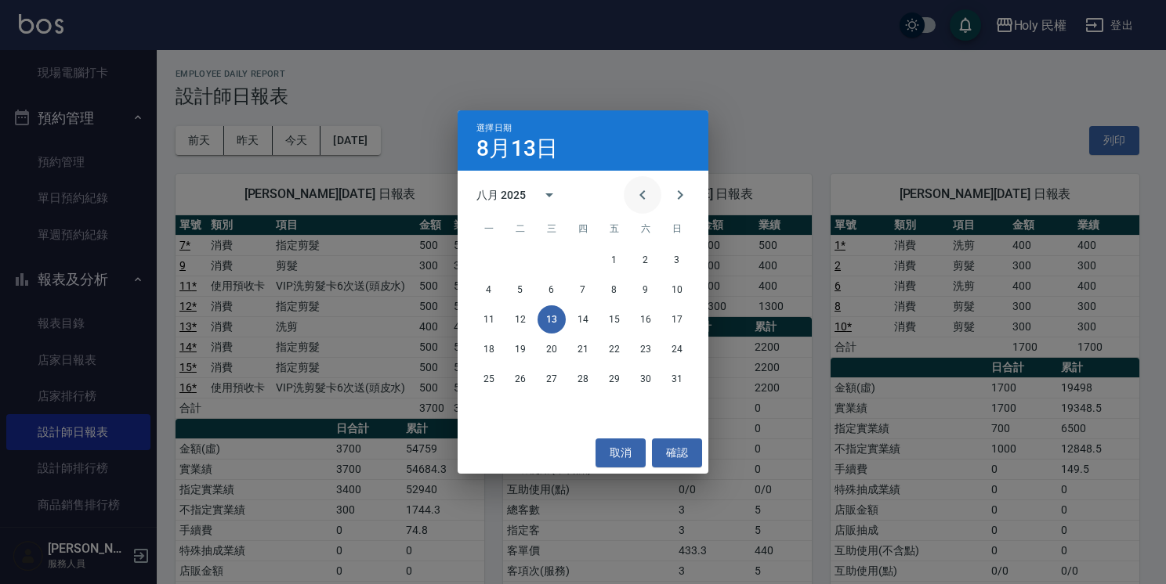
click at [647, 188] on icon "Previous month" at bounding box center [642, 195] width 19 height 19
click at [671, 288] on button "13" at bounding box center [677, 290] width 28 height 28
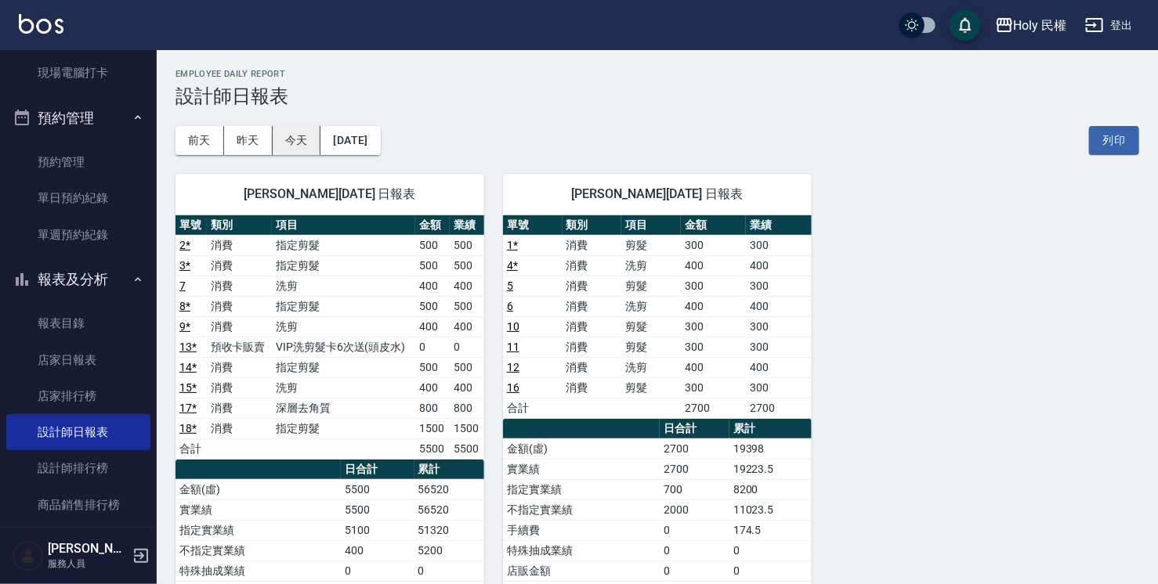
click at [278, 137] on button "今天" at bounding box center [297, 140] width 49 height 29
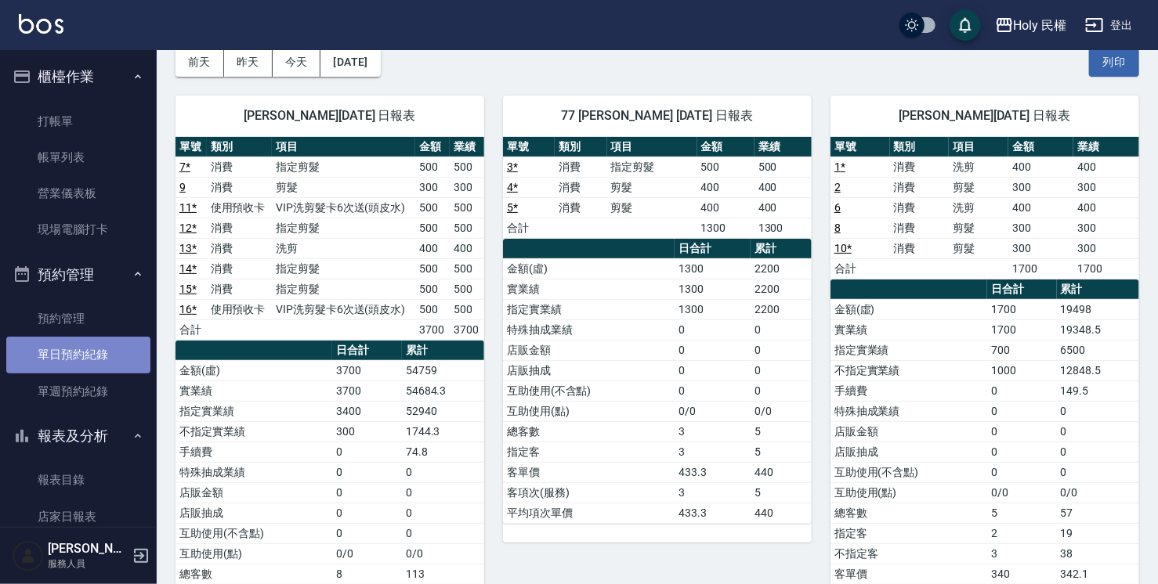
click at [96, 358] on link "單日預約紀錄" at bounding box center [78, 355] width 144 height 36
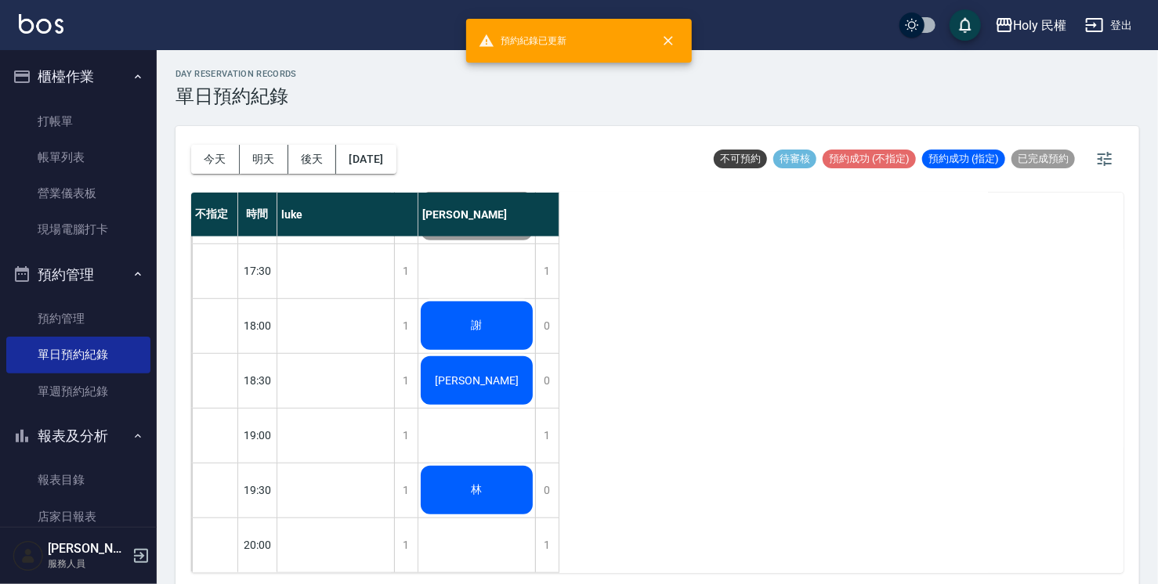
scroll to position [552, 0]
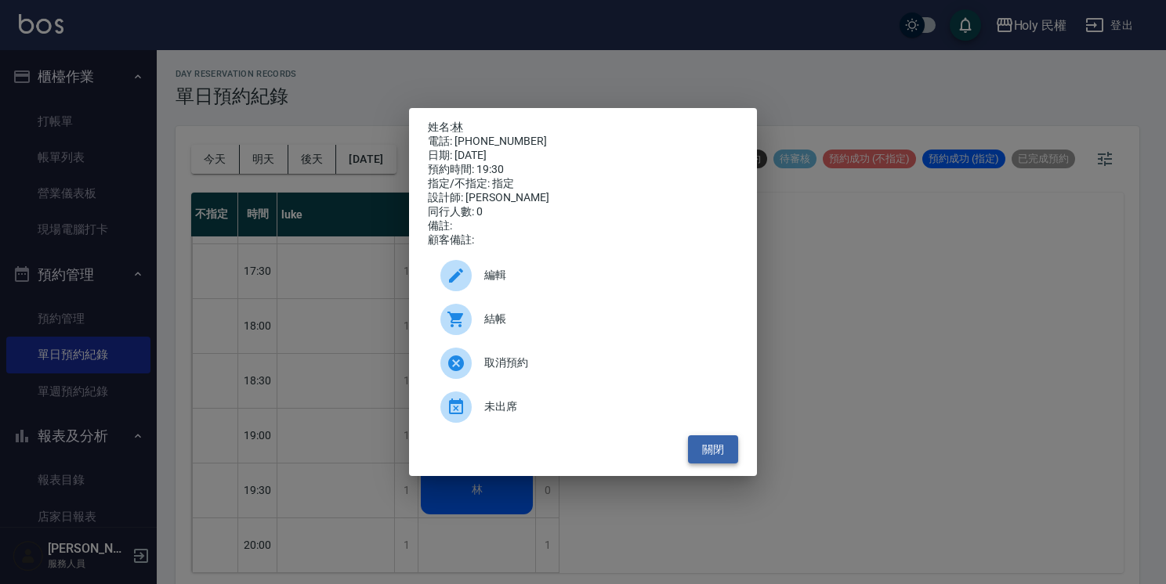
click at [711, 454] on button "關閉" at bounding box center [713, 450] width 50 height 29
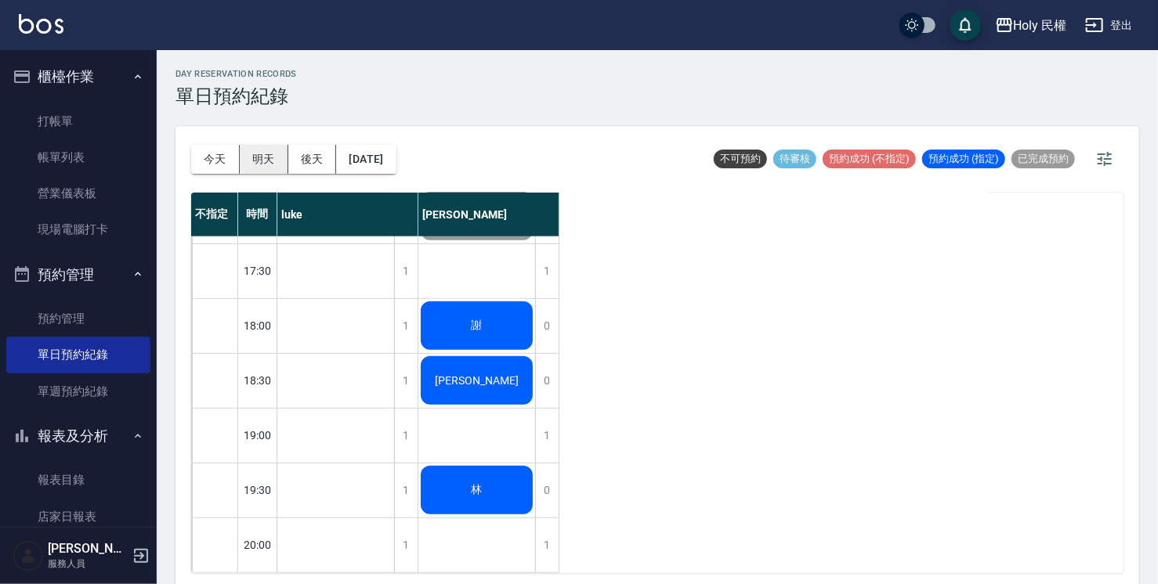
click at [263, 171] on button "明天" at bounding box center [264, 159] width 49 height 29
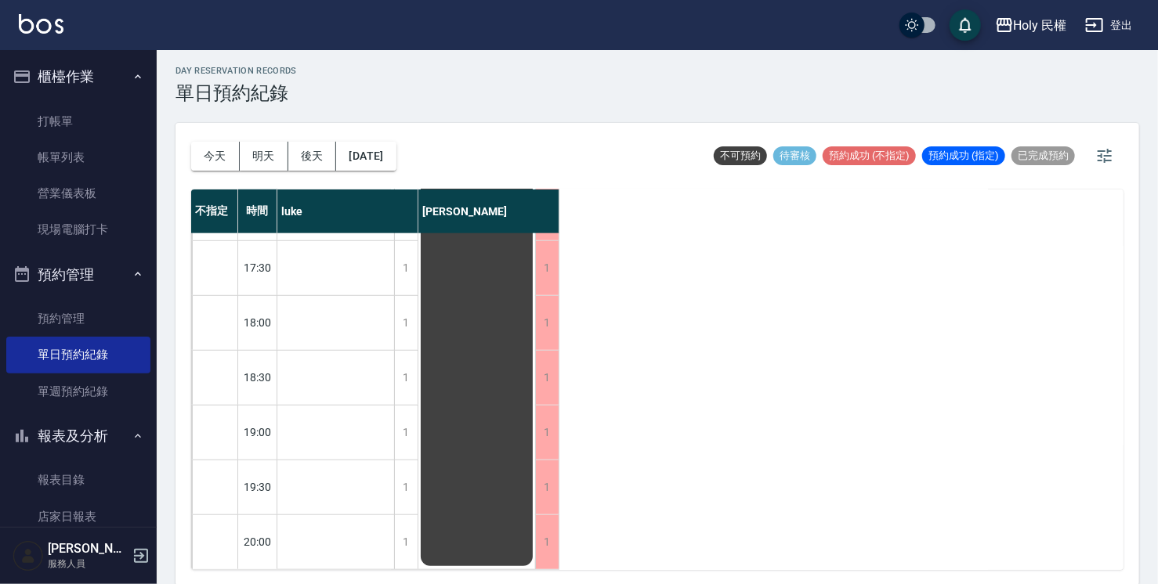
scroll to position [4, 0]
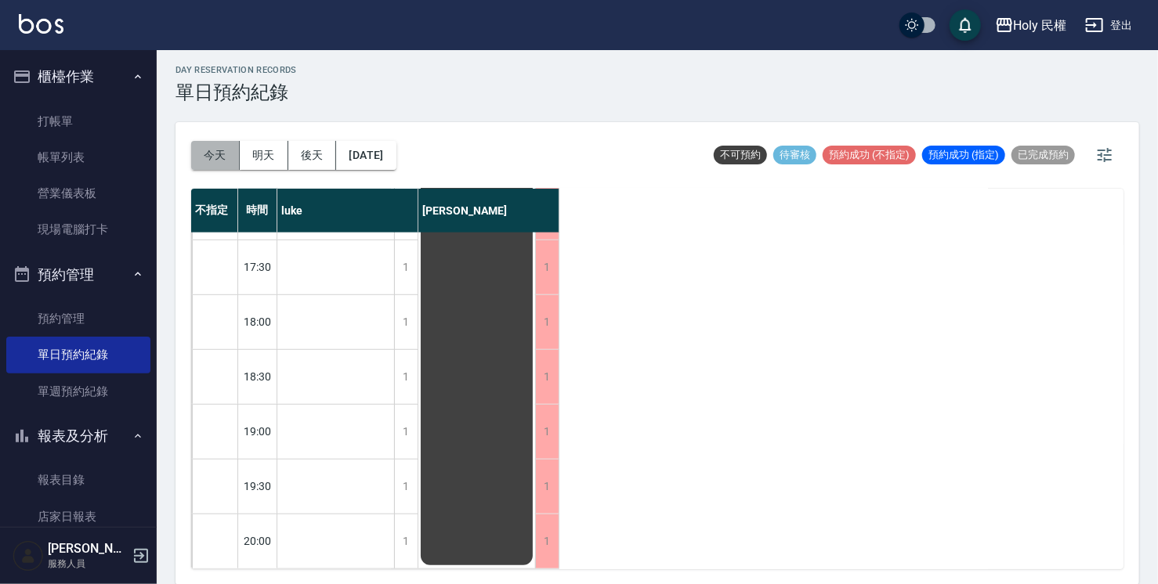
click at [202, 151] on button "今天" at bounding box center [215, 155] width 49 height 29
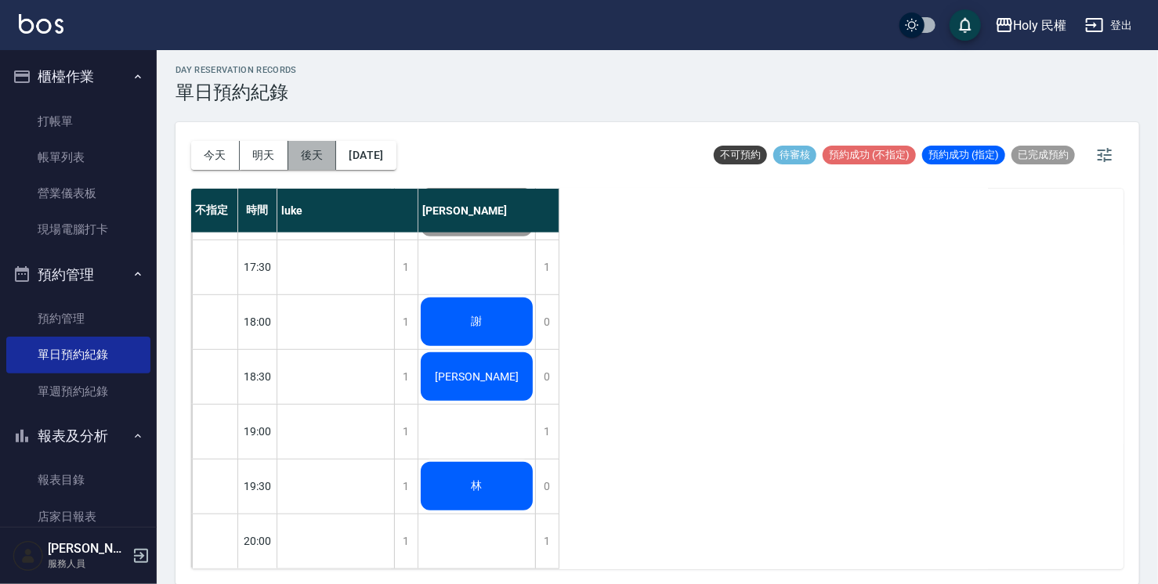
click at [326, 150] on button "後天" at bounding box center [312, 155] width 49 height 29
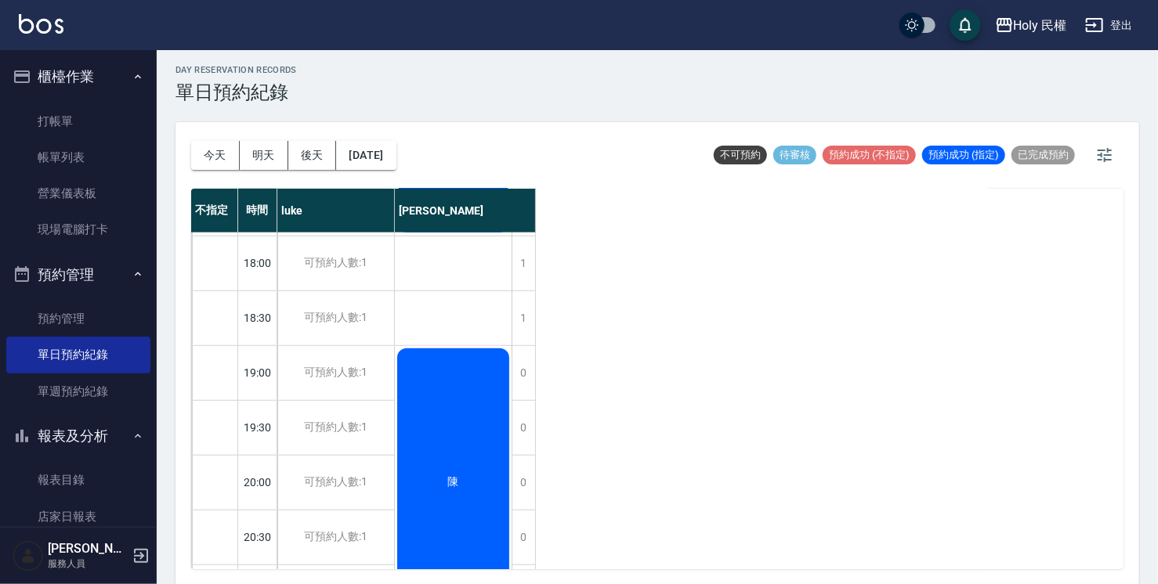
scroll to position [505, 0]
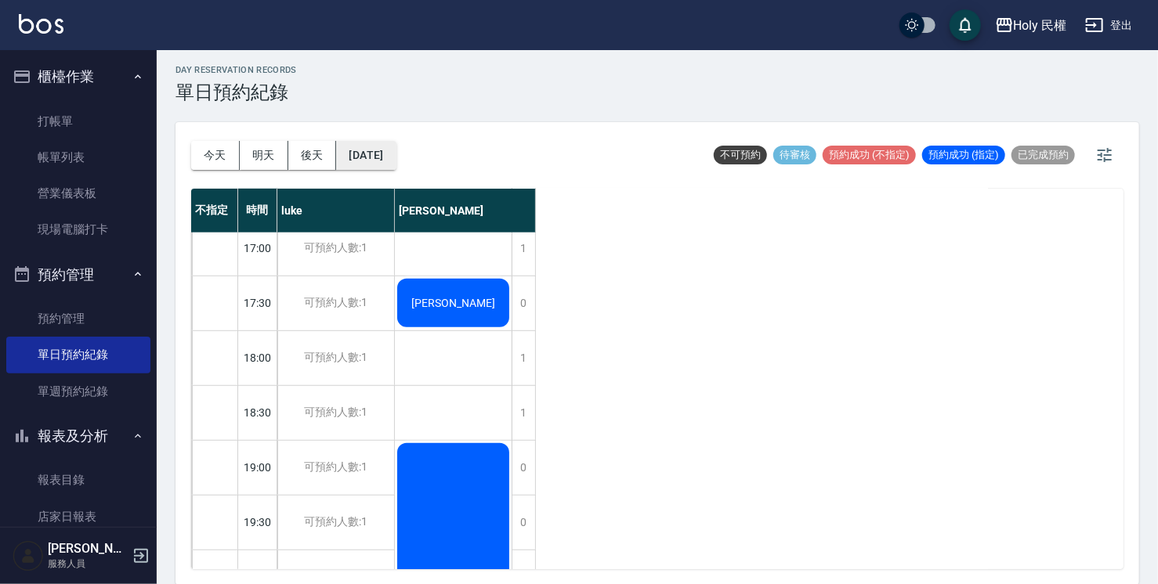
click at [372, 145] on button "2025/08/15" at bounding box center [366, 155] width 60 height 29
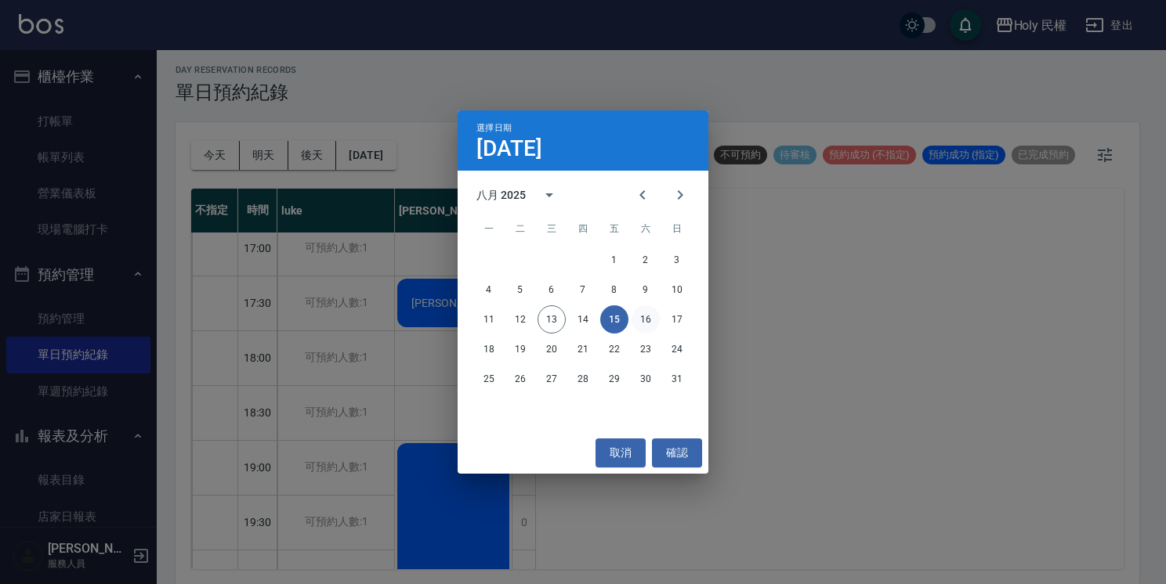
click at [642, 309] on button "16" at bounding box center [646, 320] width 28 height 28
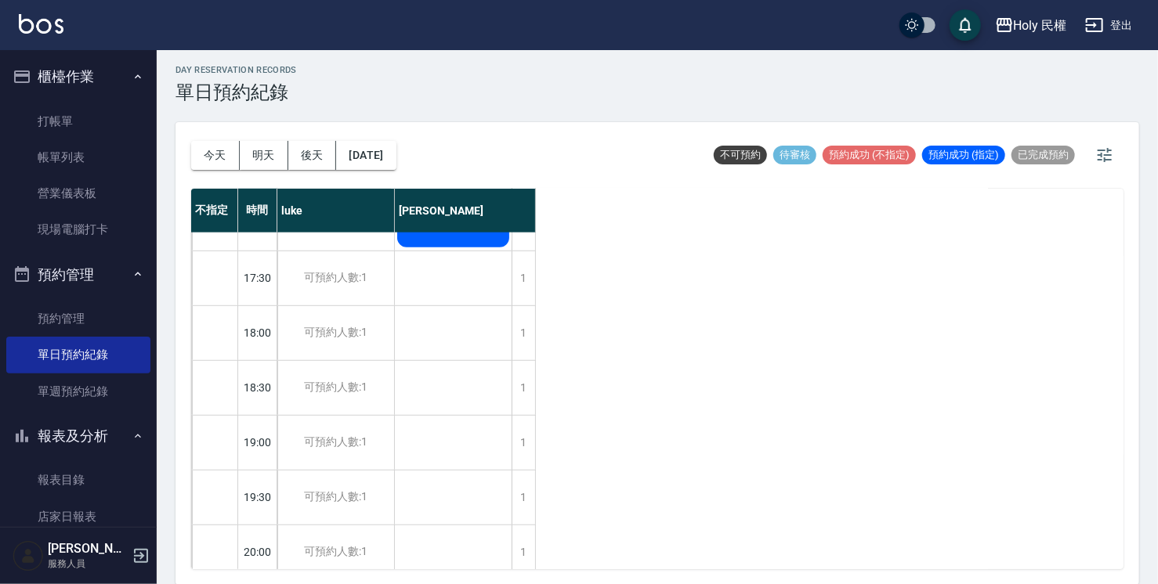
scroll to position [552, 0]
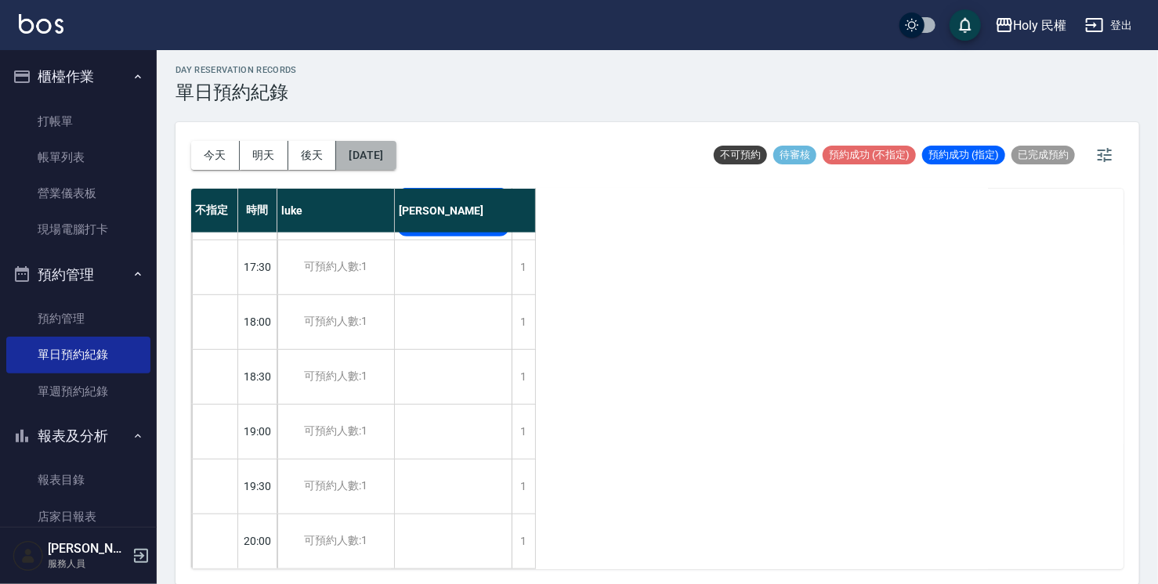
click at [348, 160] on button "2025/08/16" at bounding box center [366, 155] width 60 height 29
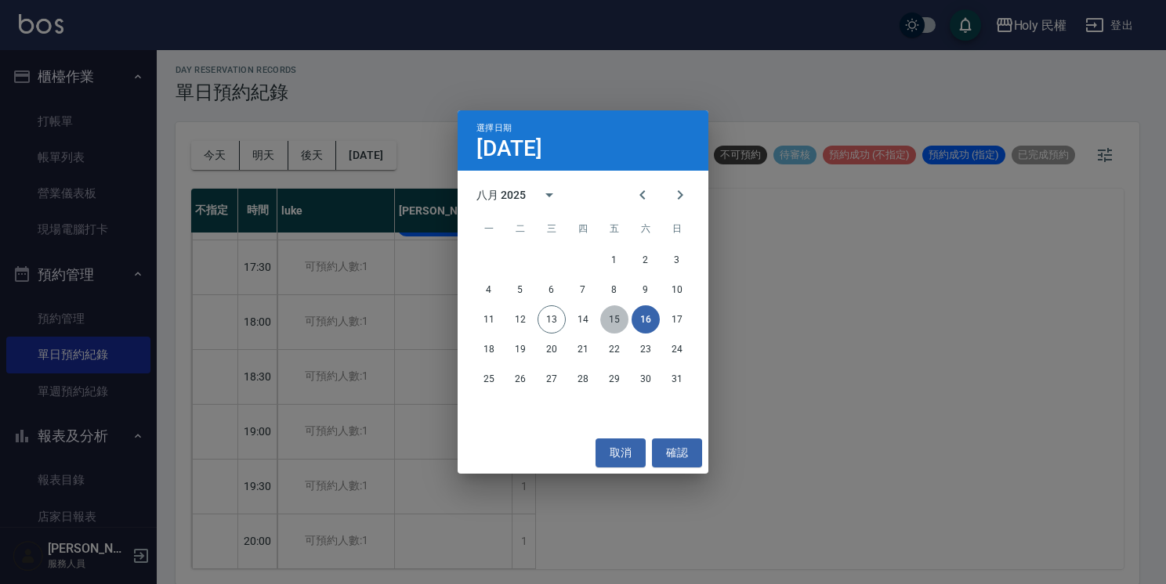
click at [624, 314] on button "15" at bounding box center [614, 320] width 28 height 28
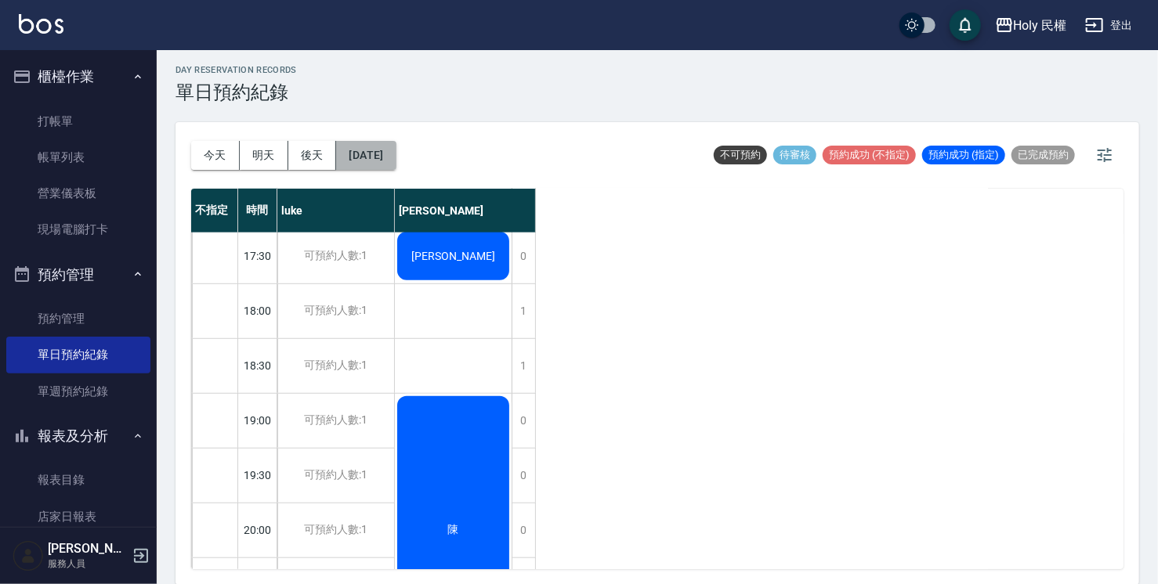
click at [382, 151] on button "2025/08/15" at bounding box center [366, 155] width 60 height 29
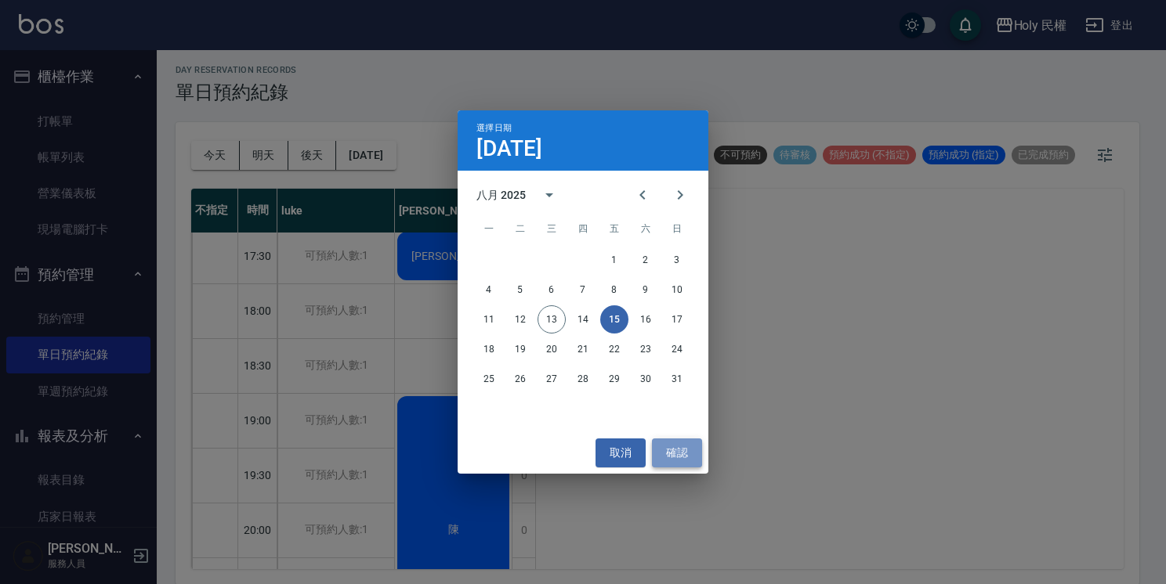
click at [691, 450] on button "確認" at bounding box center [677, 453] width 50 height 29
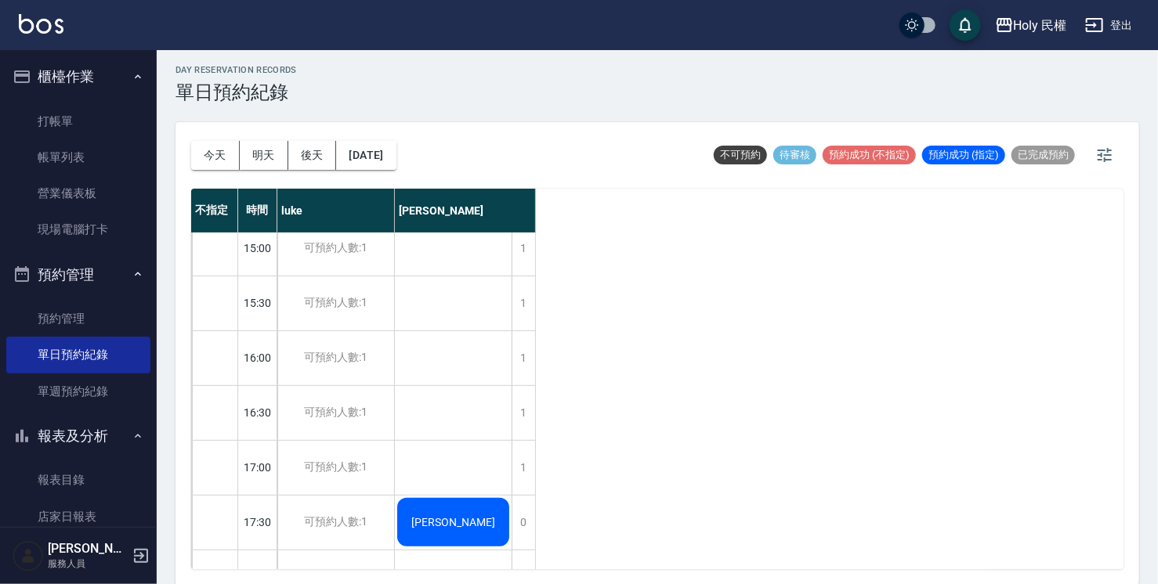
scroll to position [313, 0]
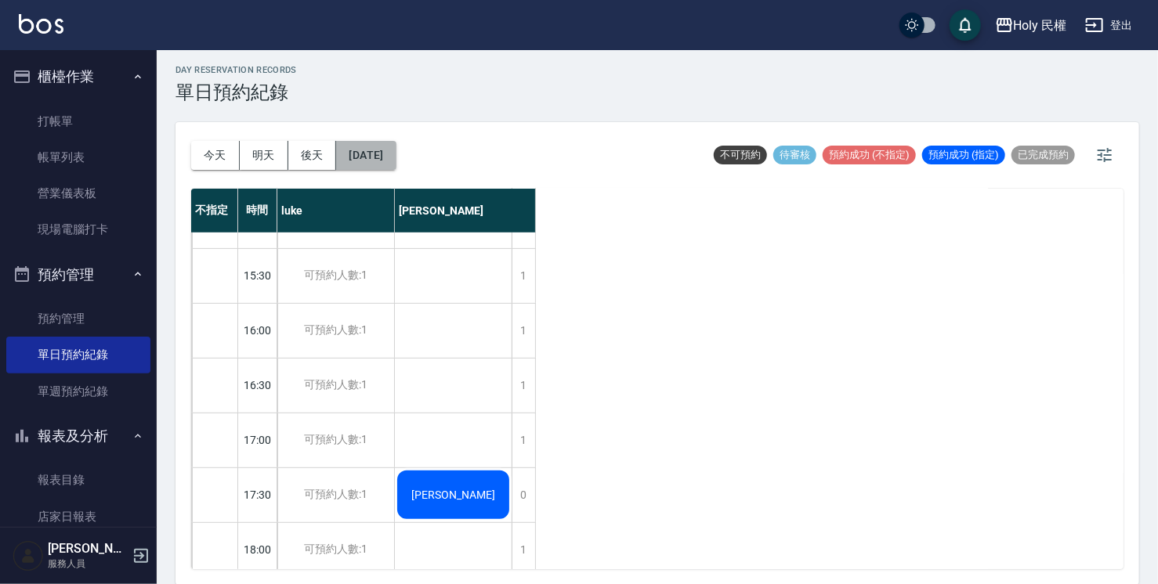
click at [382, 146] on button "2025/08/15" at bounding box center [366, 155] width 60 height 29
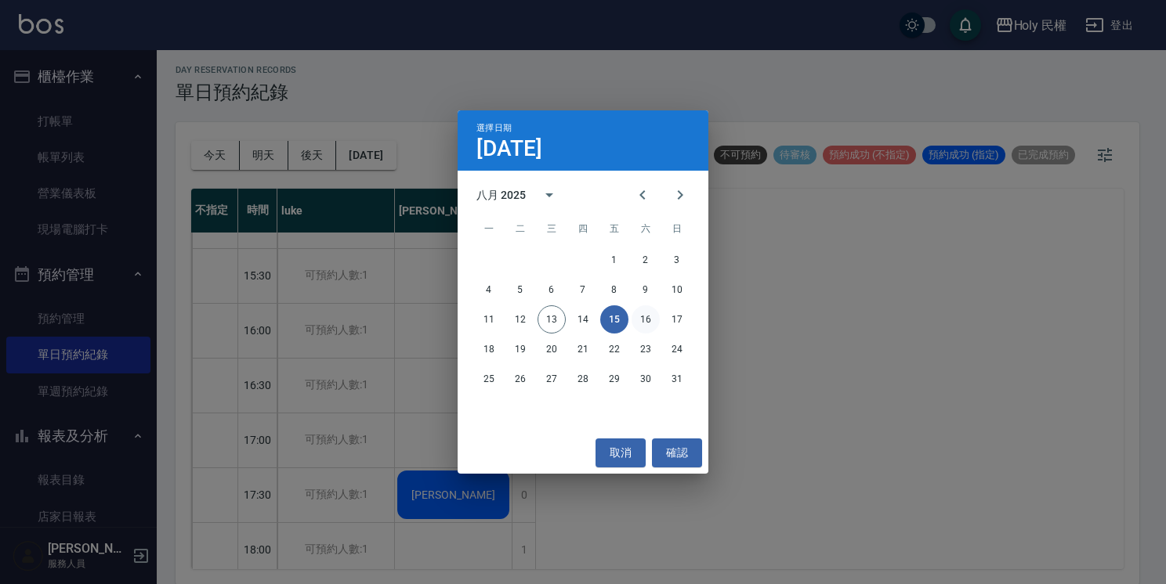
click at [653, 318] on button "16" at bounding box center [646, 320] width 28 height 28
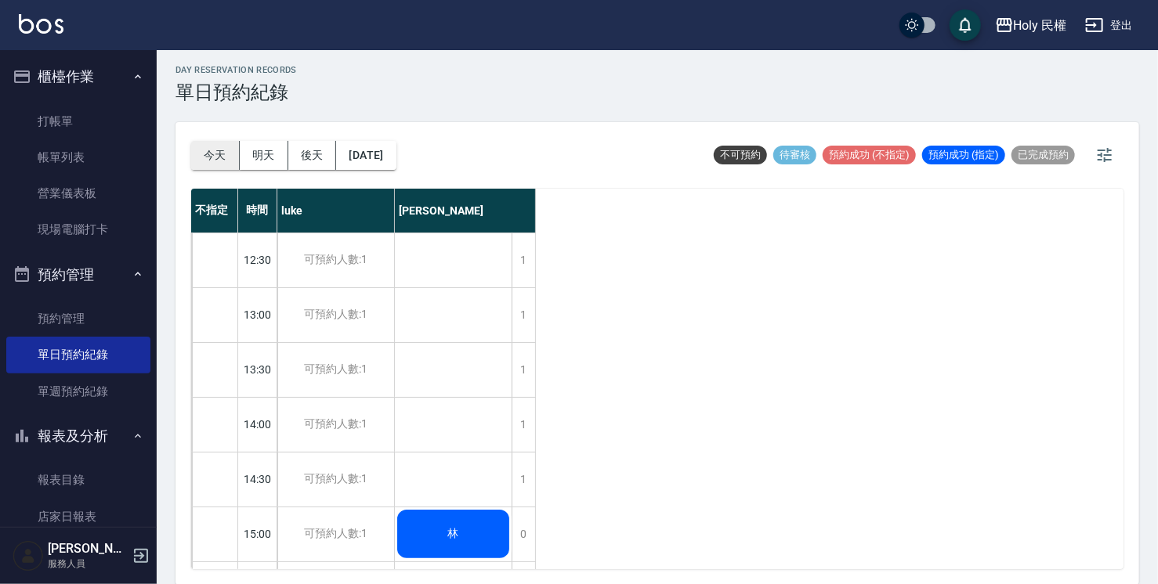
click at [216, 147] on button "今天" at bounding box center [215, 155] width 49 height 29
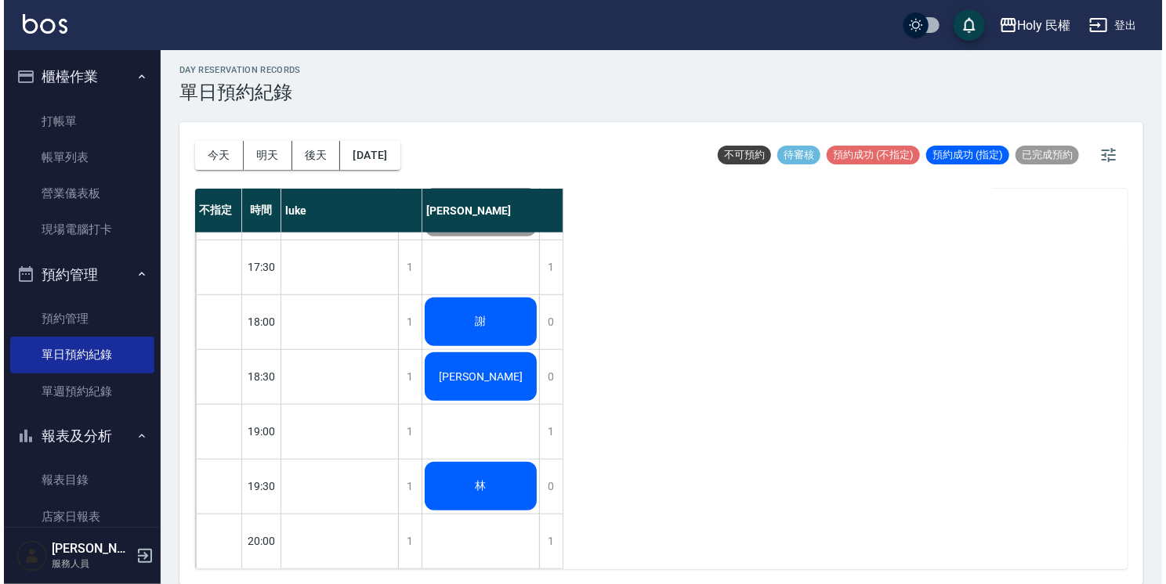
scroll to position [552, 0]
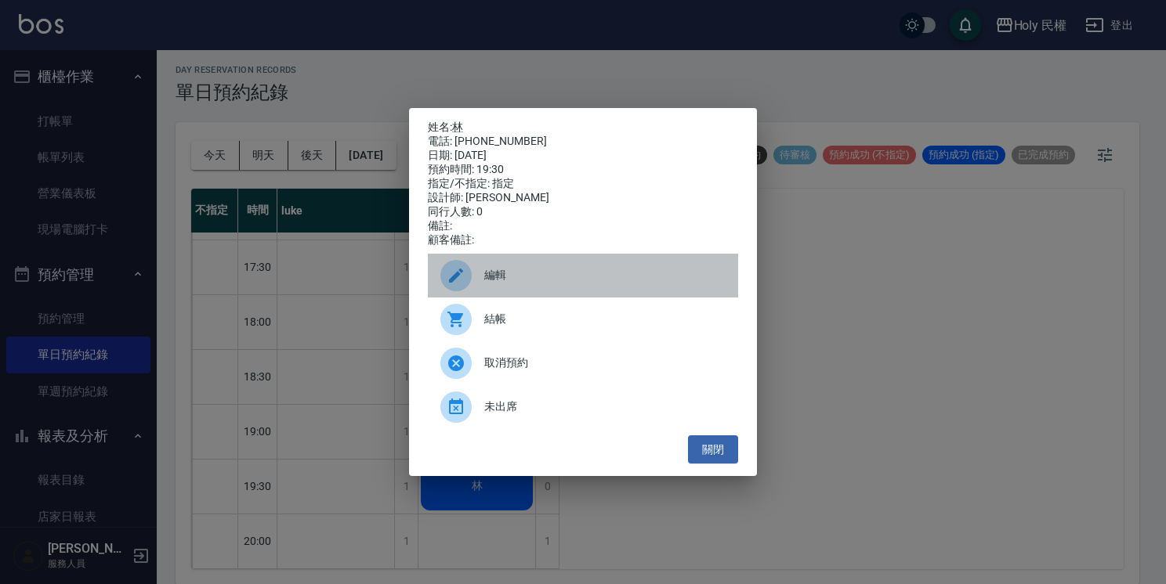
click at [519, 284] on span "編輯" at bounding box center [604, 275] width 241 height 16
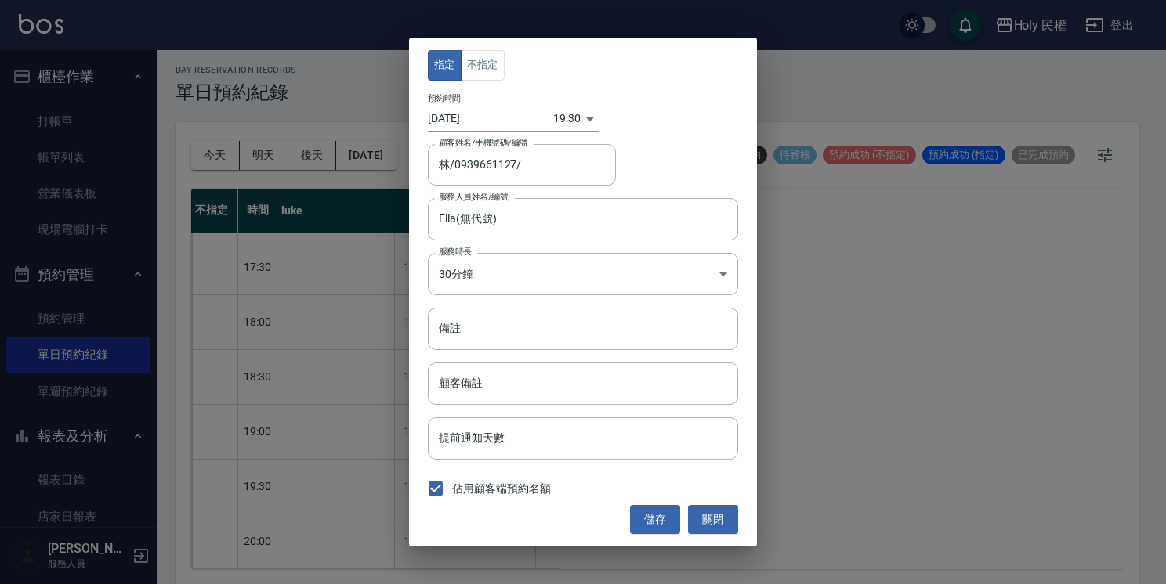
click at [496, 125] on input "[DATE]" at bounding box center [490, 119] width 125 height 26
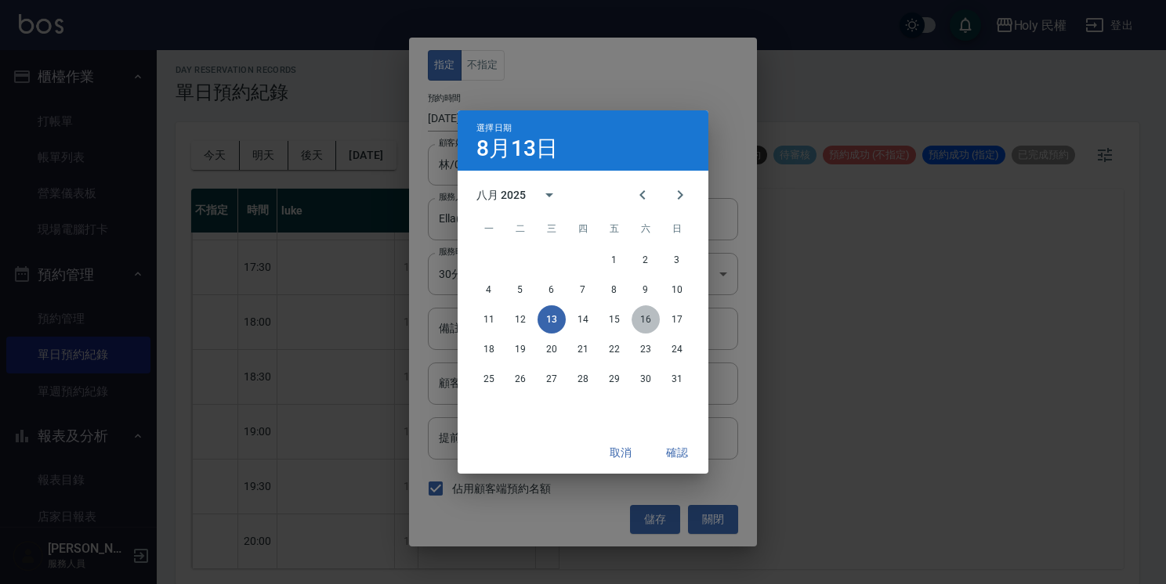
click at [655, 325] on button "16" at bounding box center [646, 320] width 28 height 28
type input "2025/08/16"
click at [675, 449] on button "確認" at bounding box center [677, 453] width 50 height 29
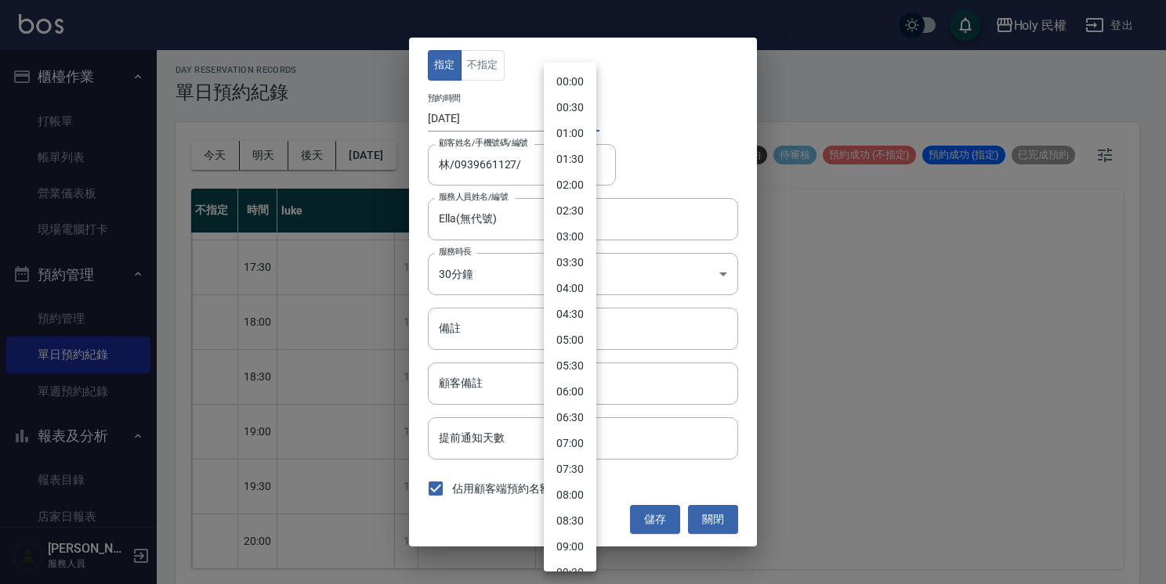
click at [558, 130] on body "Holy 民權 登出 櫃檯作業 打帳單 帳單列表 營業儀表板 現場電腦打卡 預約管理 預約管理 單日預約紀錄 單週預約紀錄 報表及分析 報表目錄 店家日報表 …" at bounding box center [583, 290] width 1166 height 589
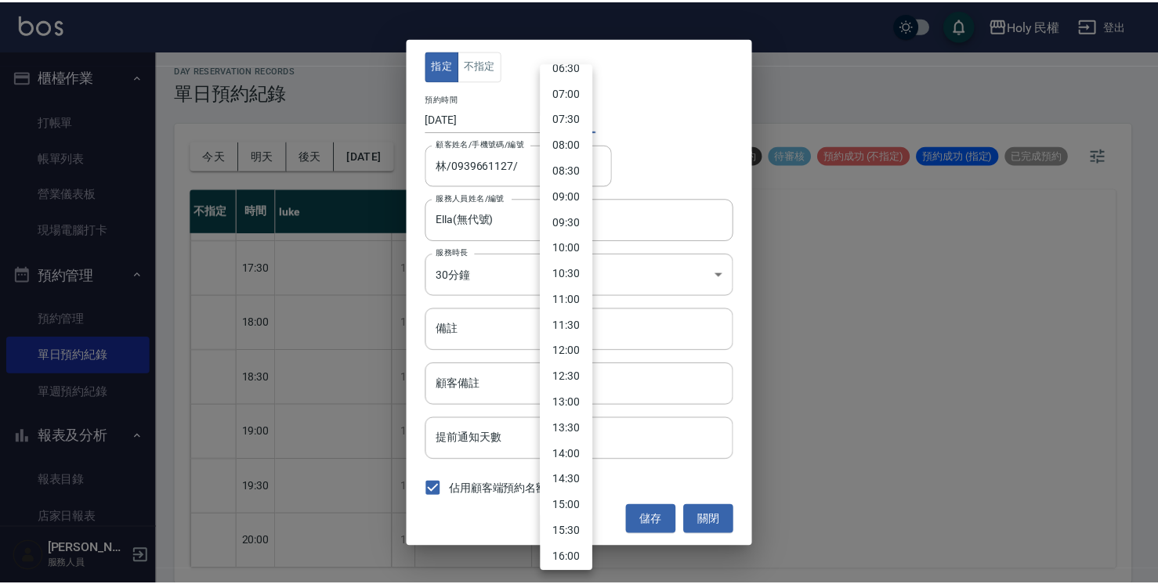
scroll to position [352, 0]
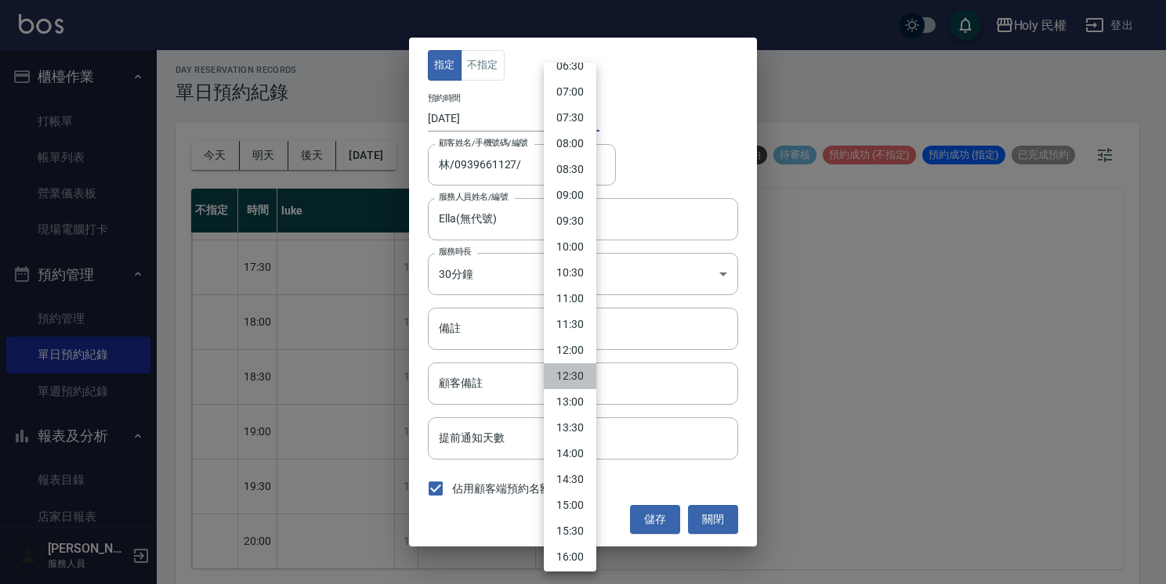
click at [576, 374] on li "12:30" at bounding box center [570, 377] width 52 height 26
type input "1755318600000"
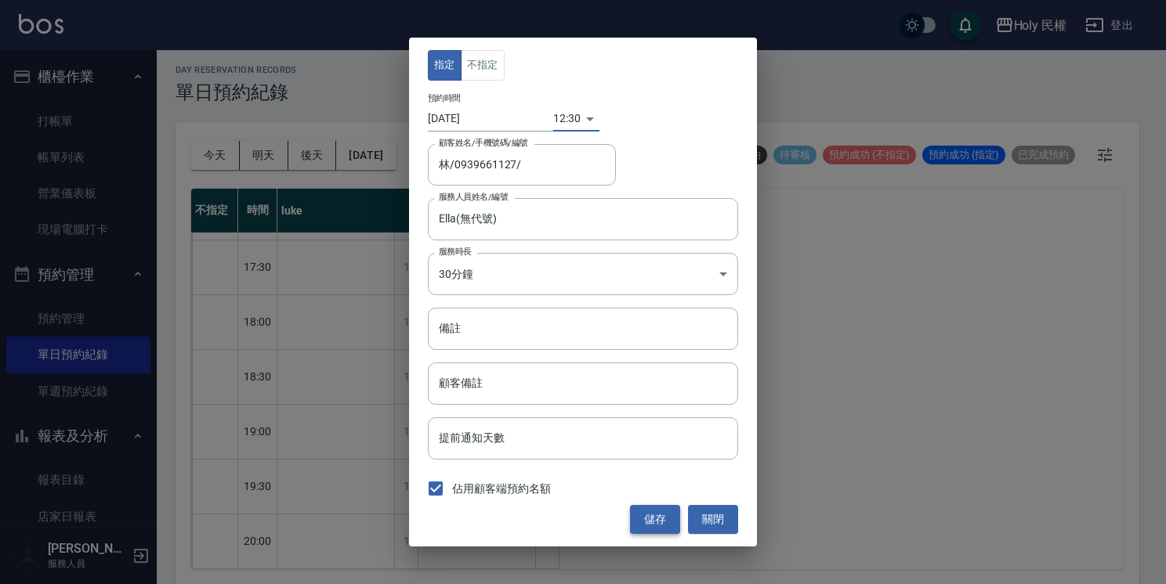
click at [668, 516] on button "儲存" at bounding box center [655, 519] width 50 height 29
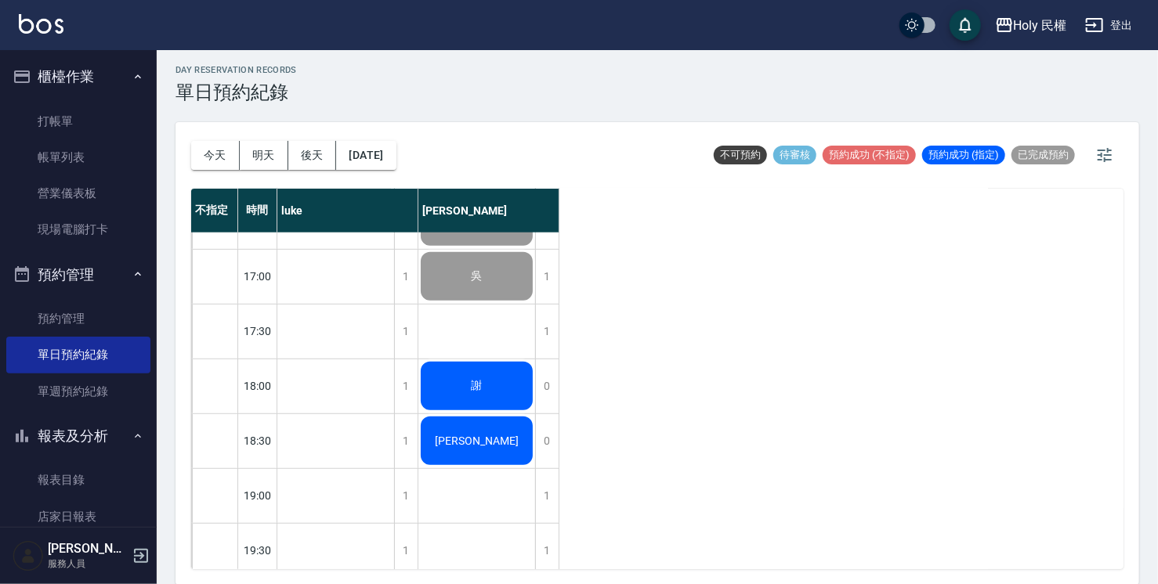
scroll to position [396, 0]
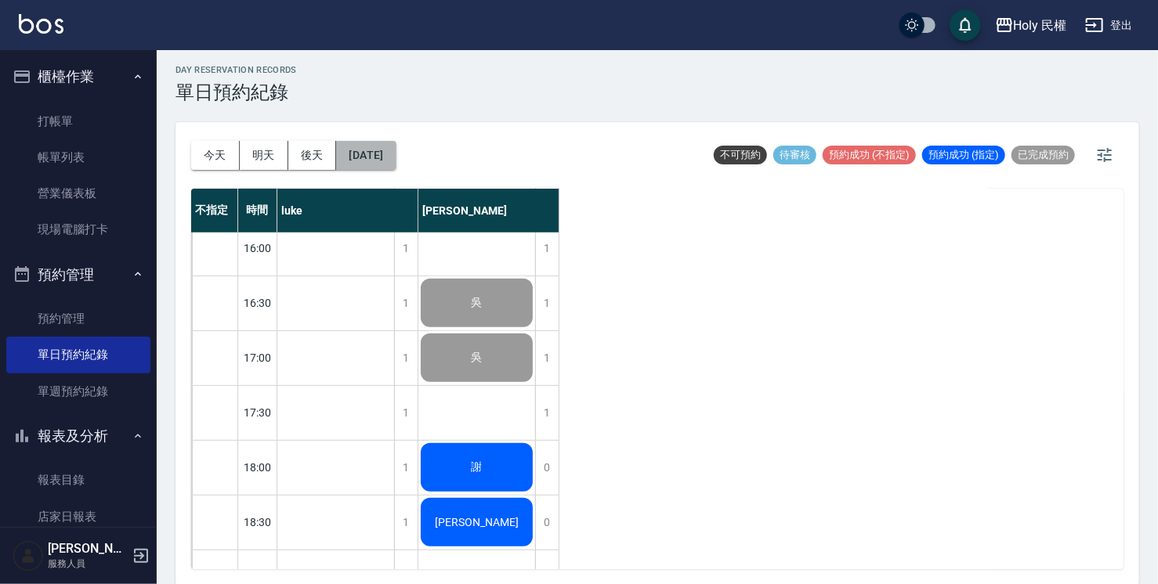
click at [360, 155] on button "[DATE]" at bounding box center [366, 155] width 60 height 29
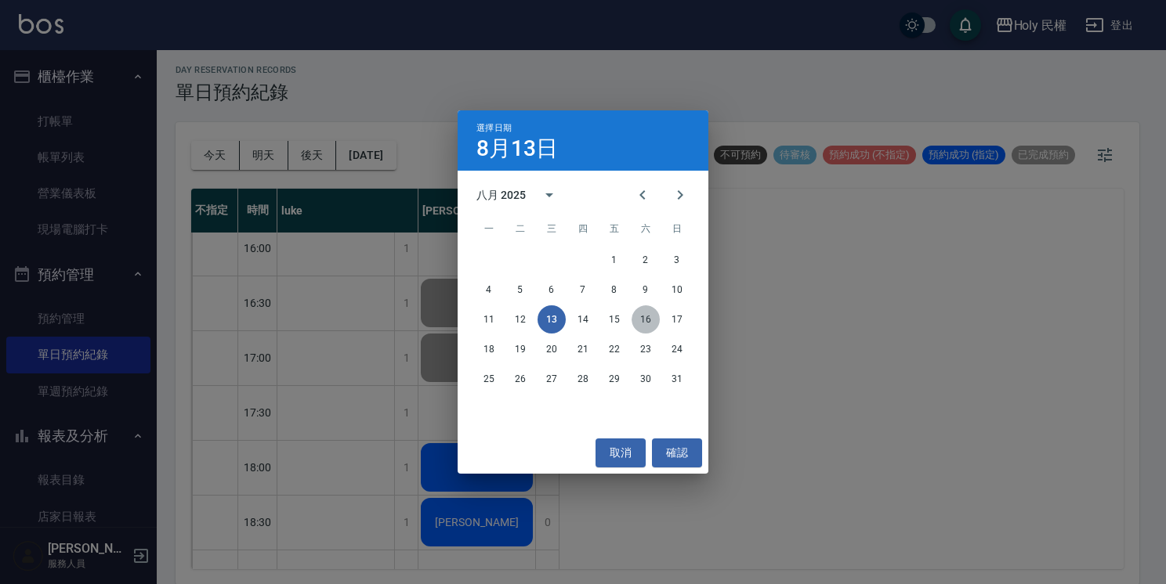
click at [642, 311] on button "16" at bounding box center [646, 320] width 28 height 28
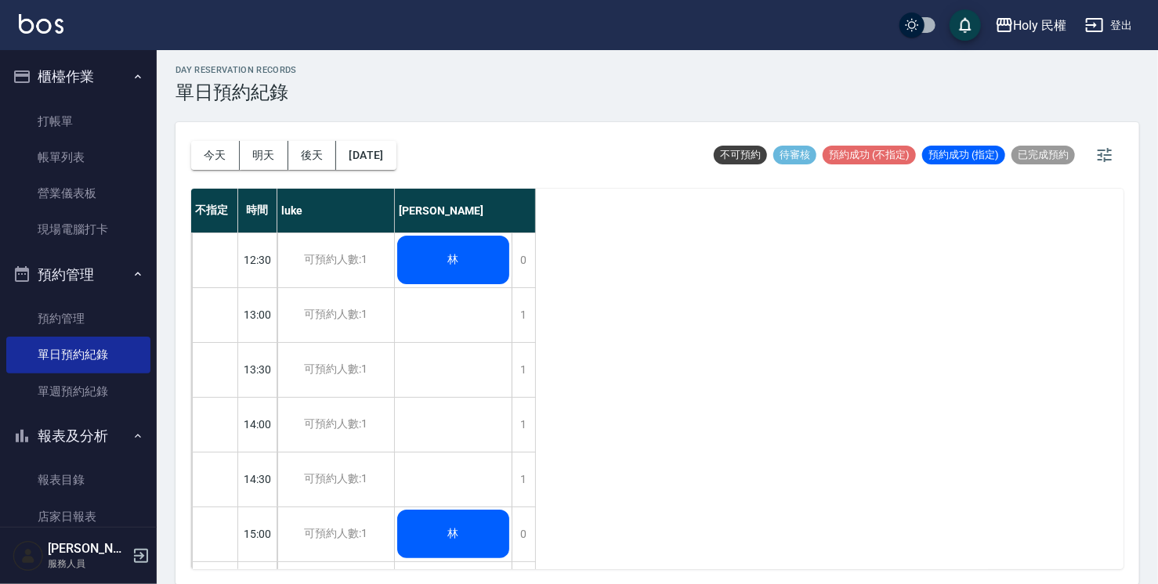
click at [217, 150] on button "今天" at bounding box center [215, 155] width 49 height 29
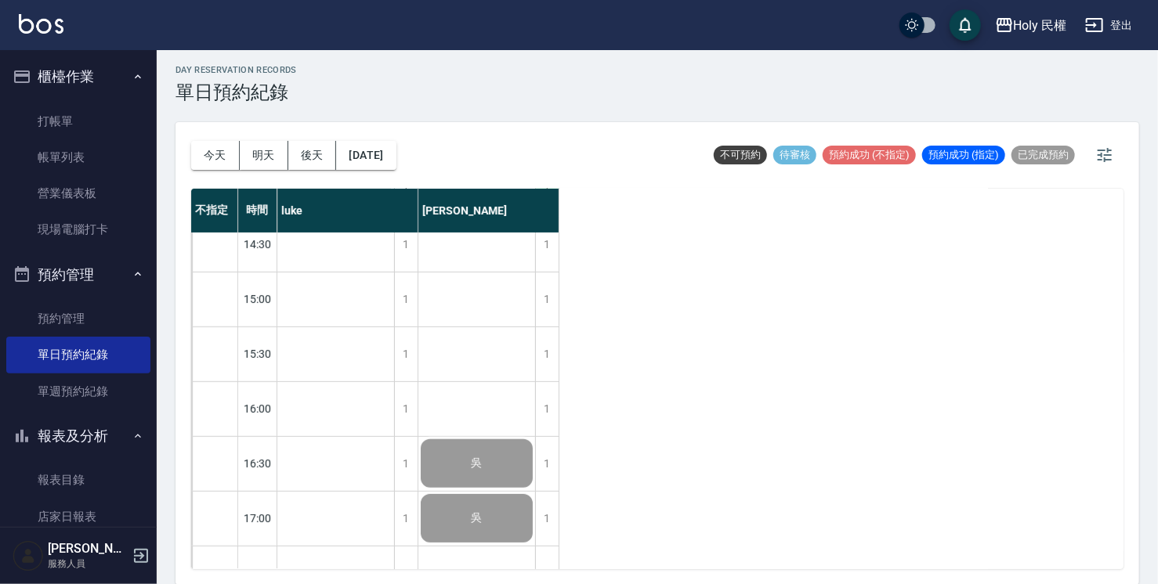
scroll to position [552, 0]
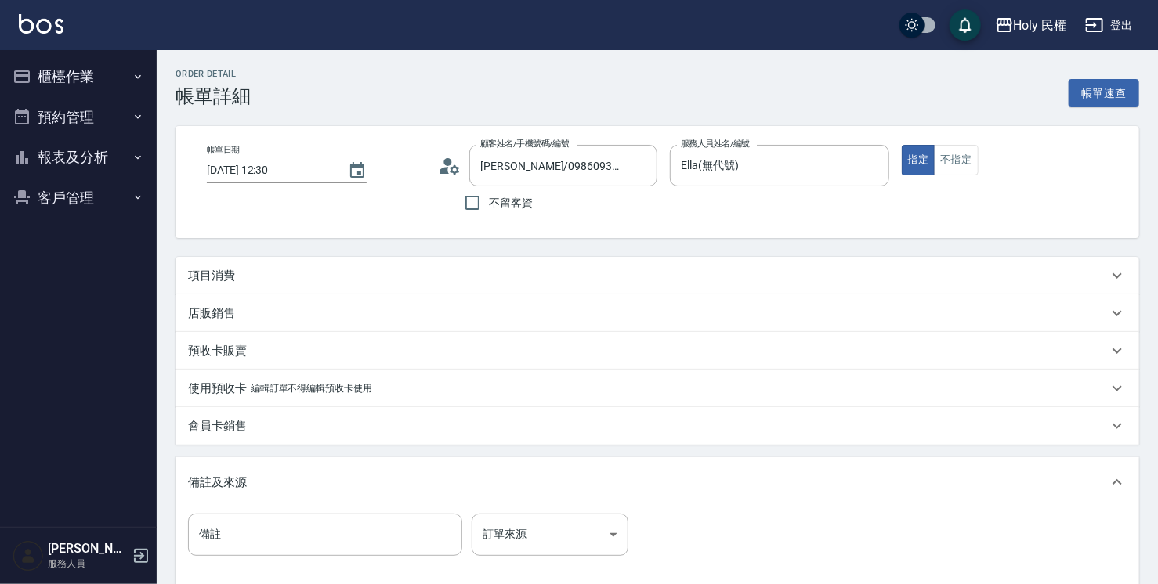
click at [513, 288] on div "項目消費" at bounding box center [658, 276] width 964 height 38
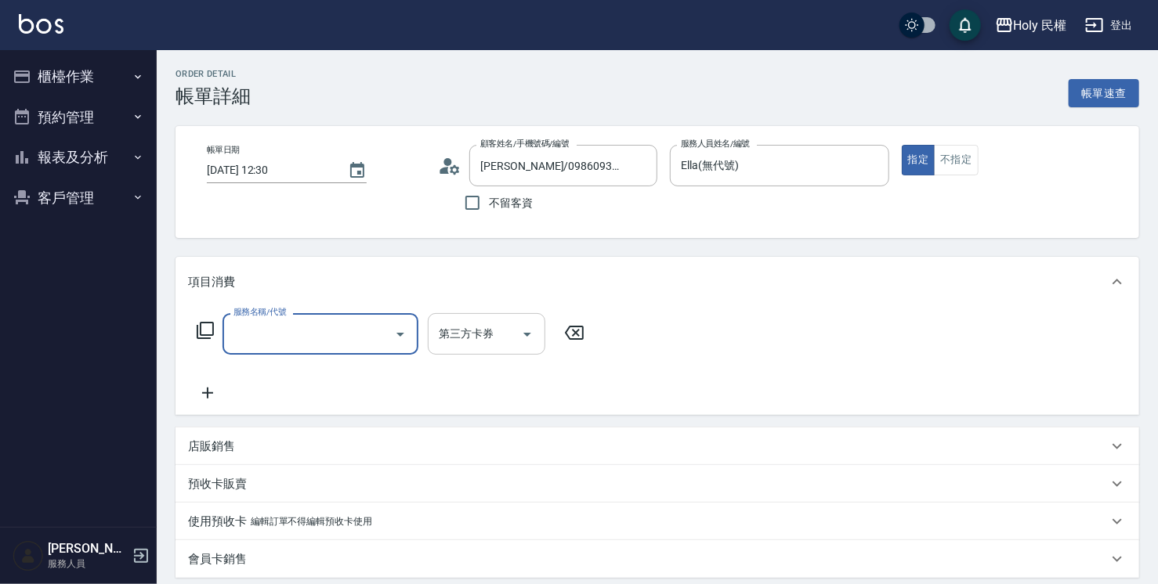
click at [483, 345] on input "第三方卡券" at bounding box center [475, 333] width 80 height 27
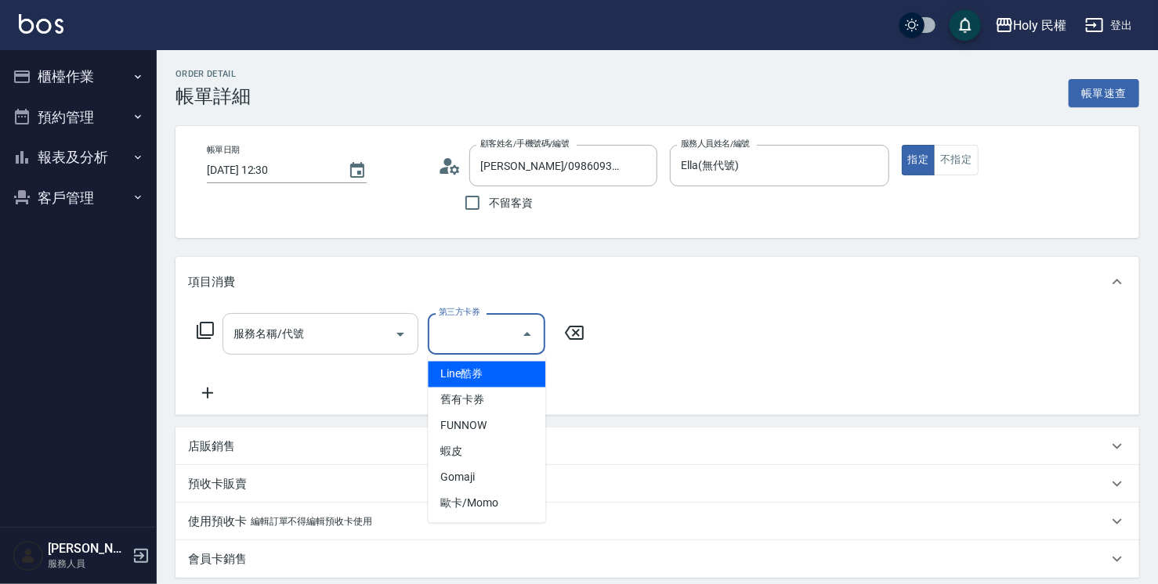
click at [377, 325] on input "服務名稱/代號" at bounding box center [309, 333] width 158 height 27
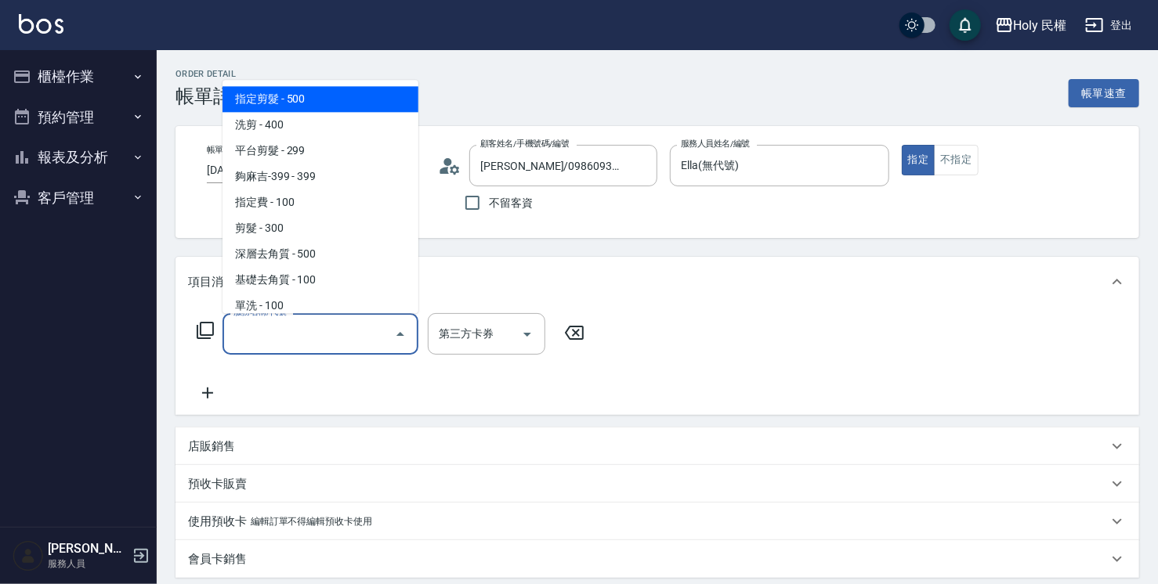
click at [311, 92] on span "指定剪髮 - 500" at bounding box center [321, 99] width 196 height 26
type input "指定剪髮(1)"
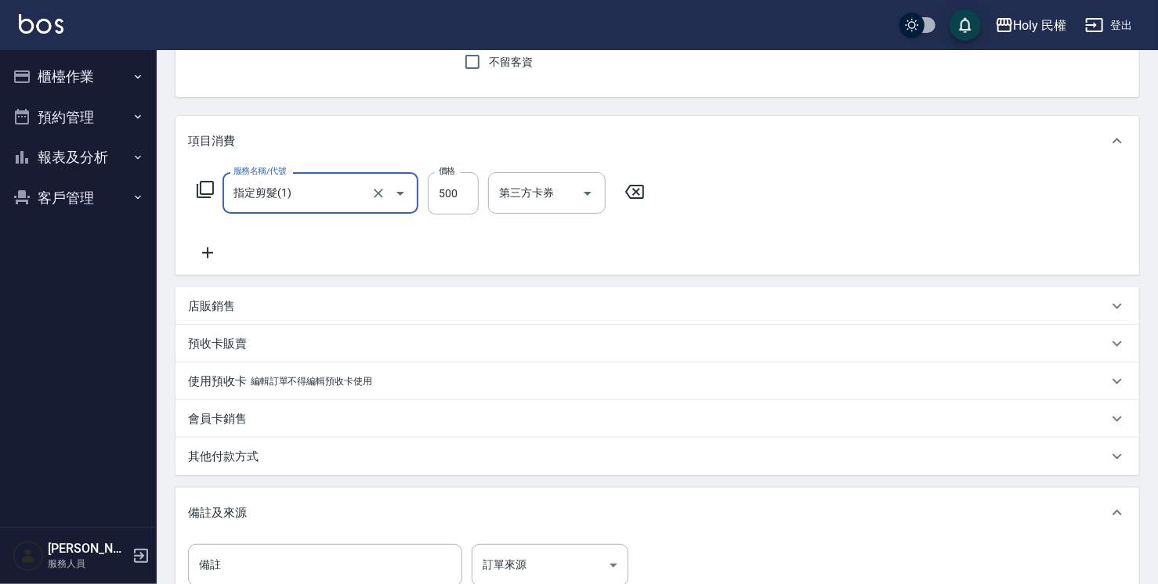
scroll to position [235, 0]
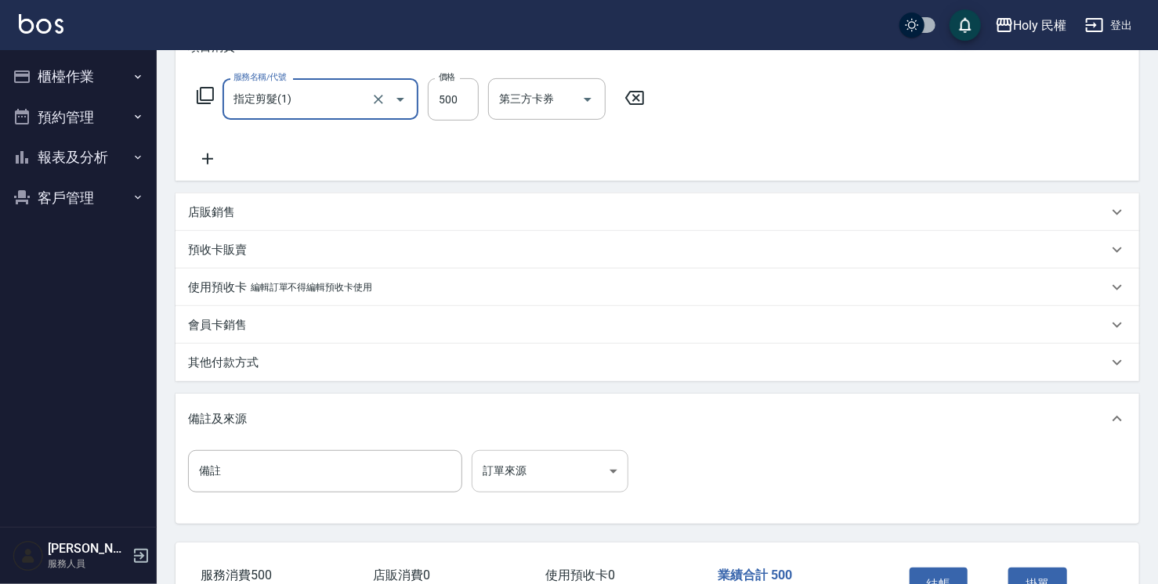
click at [572, 461] on body "Holy 民權 登出 櫃檯作業 打帳單 帳單列表 營業儀表板 現場電腦打卡 預約管理 預約管理 單日預約紀錄 單週預約紀錄 報表及分析 報表目錄 店家日報表 …" at bounding box center [579, 225] width 1158 height 921
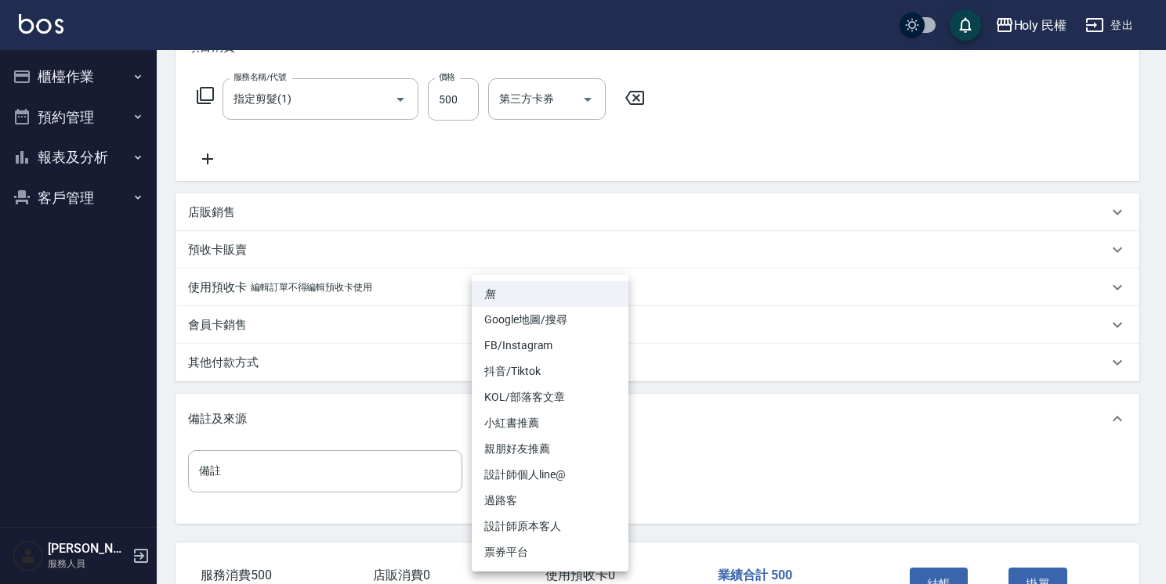
click at [566, 528] on li "設計師原本客人" at bounding box center [550, 527] width 157 height 26
type input "設計師原本客人"
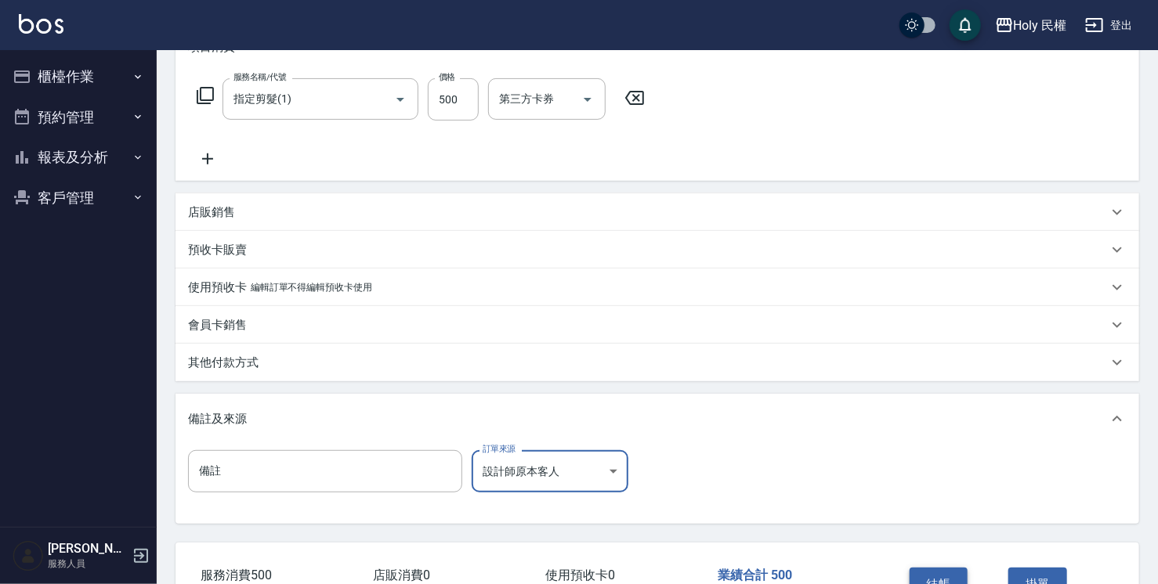
click at [947, 580] on button "結帳" at bounding box center [939, 584] width 59 height 33
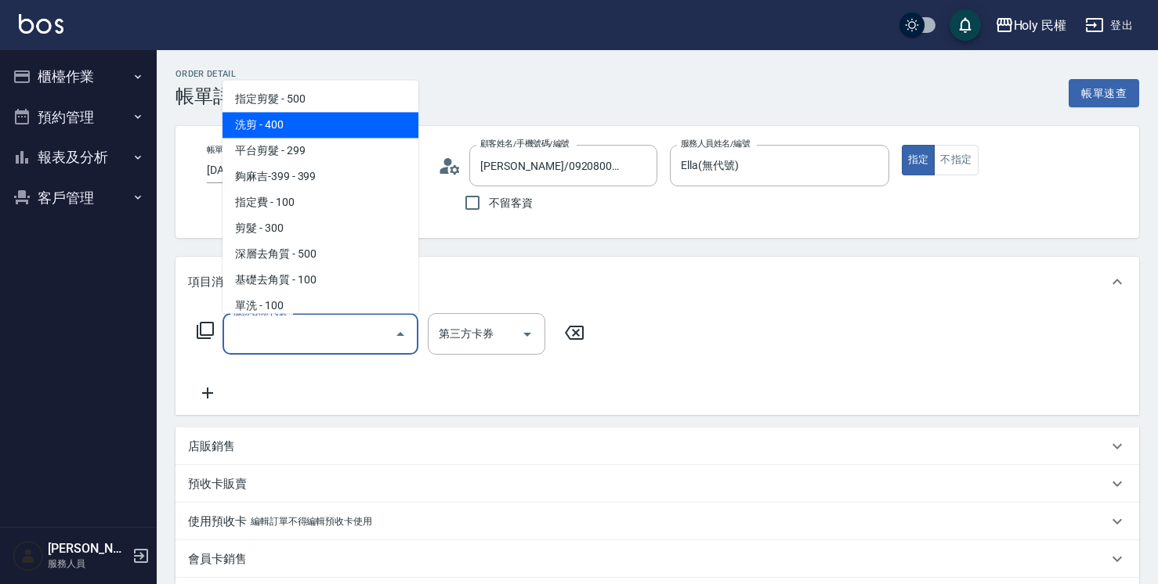
click at [323, 120] on span "洗剪 - 400" at bounding box center [321, 125] width 196 height 26
type input "洗剪(3)"
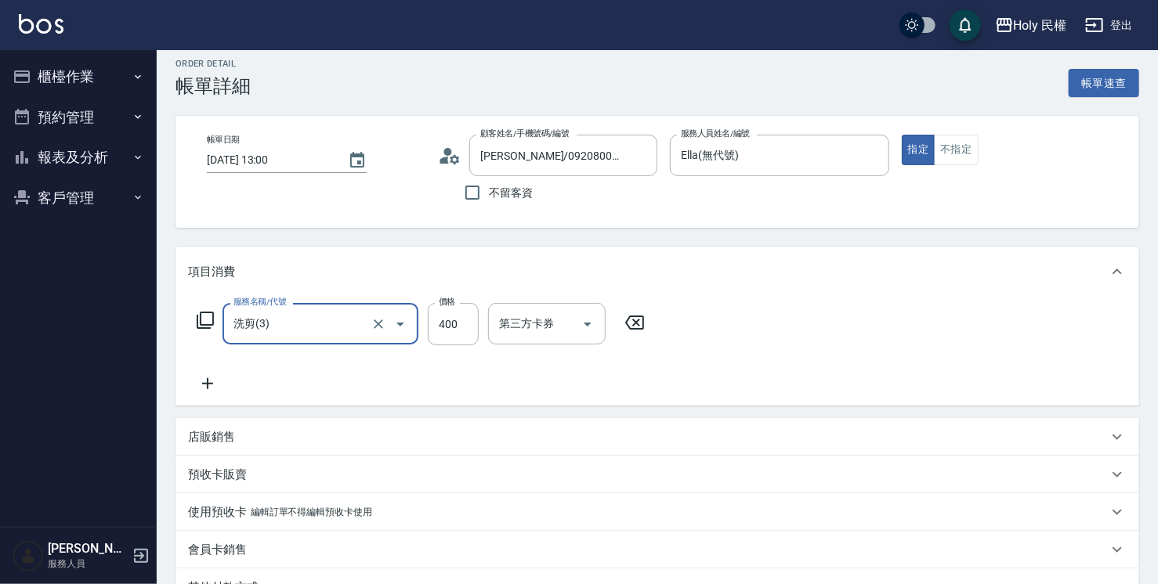
scroll to position [157, 0]
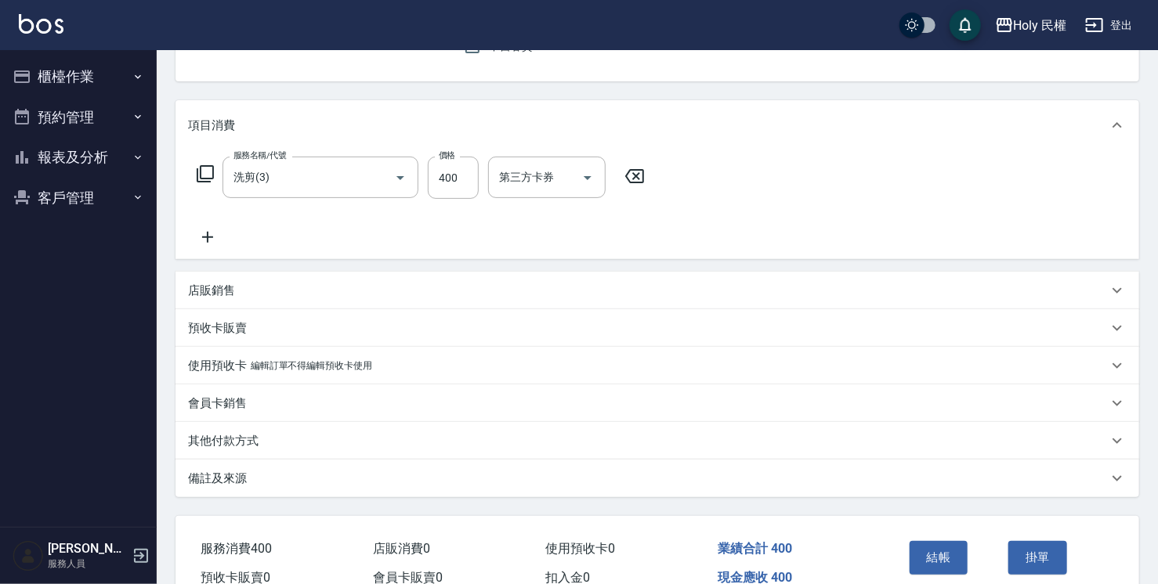
click at [705, 467] on div "備註及來源" at bounding box center [658, 479] width 964 height 38
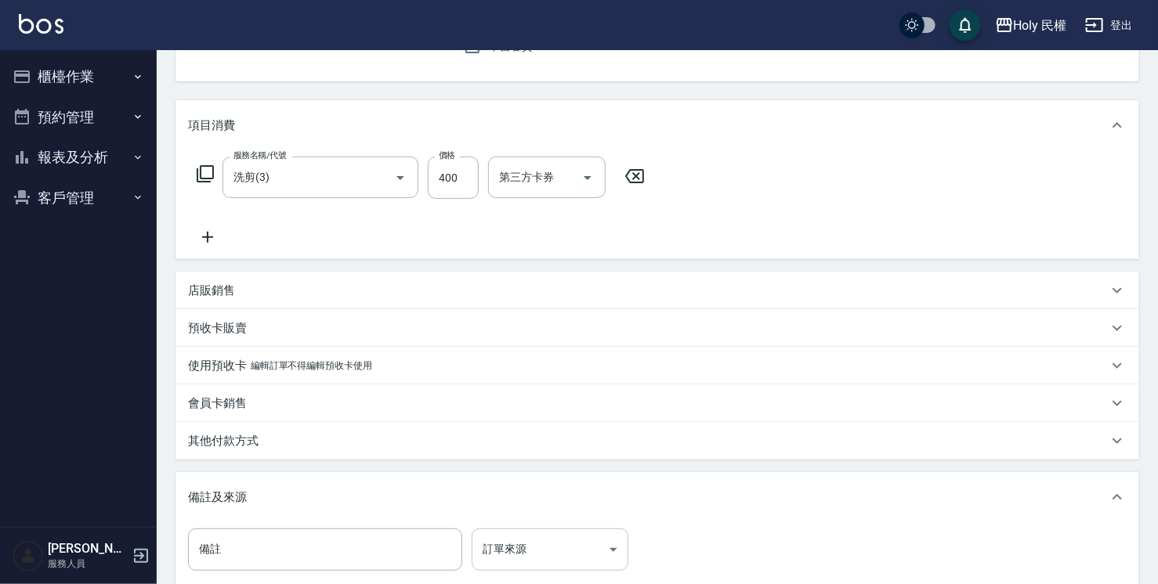
click at [566, 549] on body "Holy 民權 登出 櫃檯作業 打帳單 帳單列表 營業儀表板 現場電腦打卡 預約管理 預約管理 單日預約紀錄 單週預約紀錄 報表及分析 報表目錄 店家日報表 …" at bounding box center [579, 303] width 1158 height 921
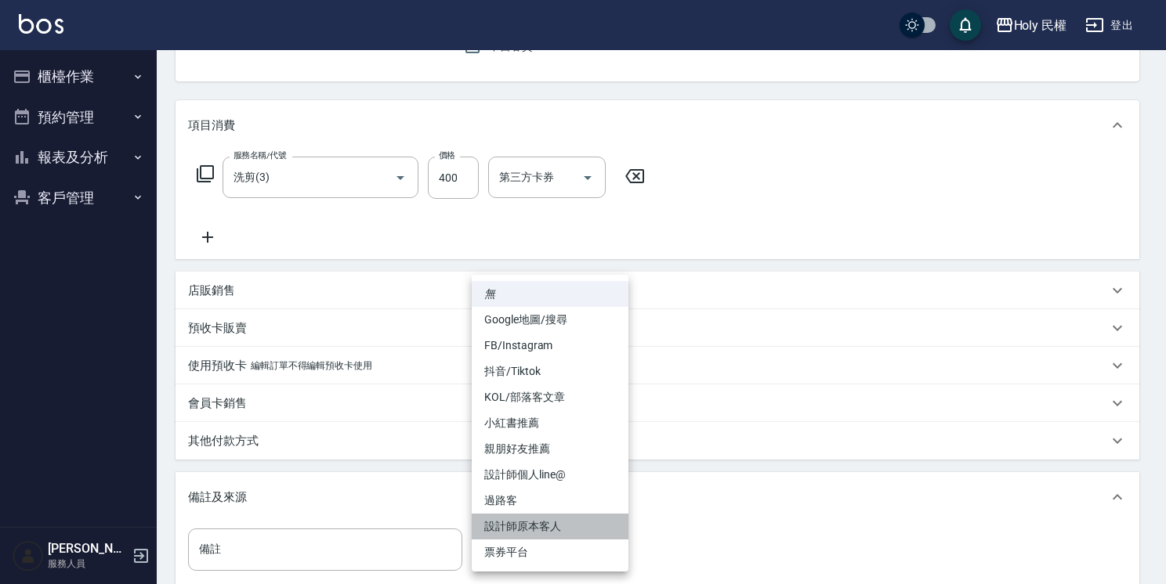
click at [563, 537] on li "設計師原本客人" at bounding box center [550, 527] width 157 height 26
type input "設計師原本客人"
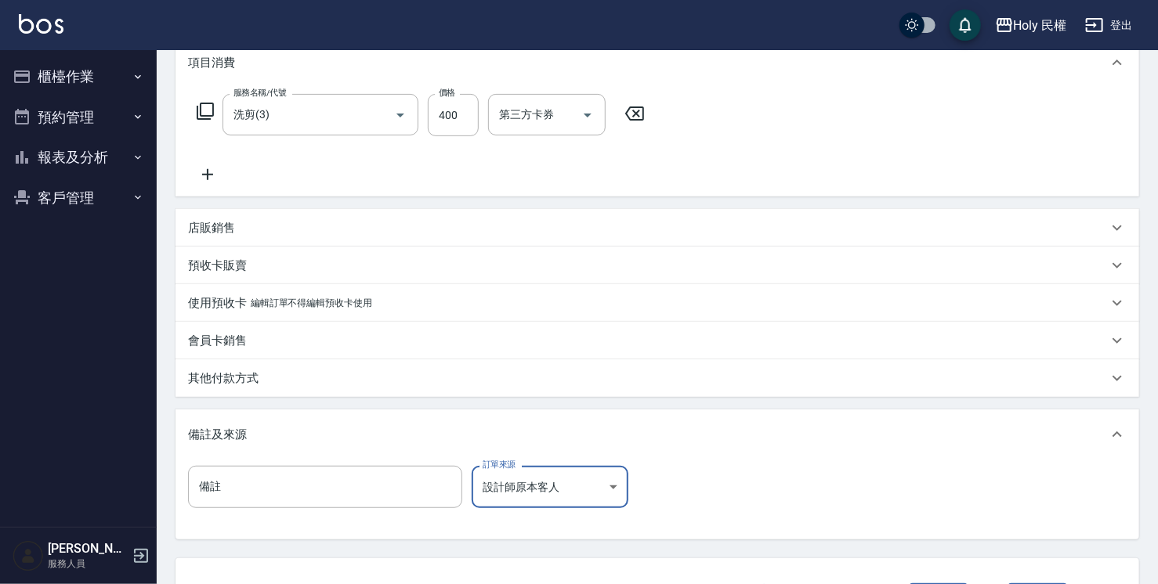
scroll to position [313, 0]
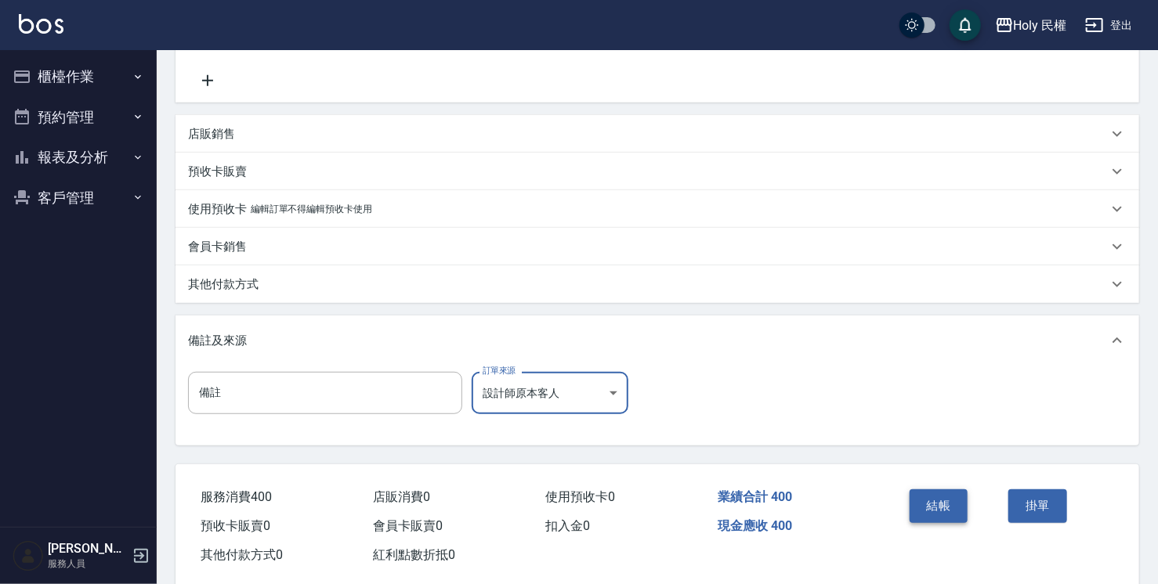
click at [911, 505] on button "結帳" at bounding box center [939, 506] width 59 height 33
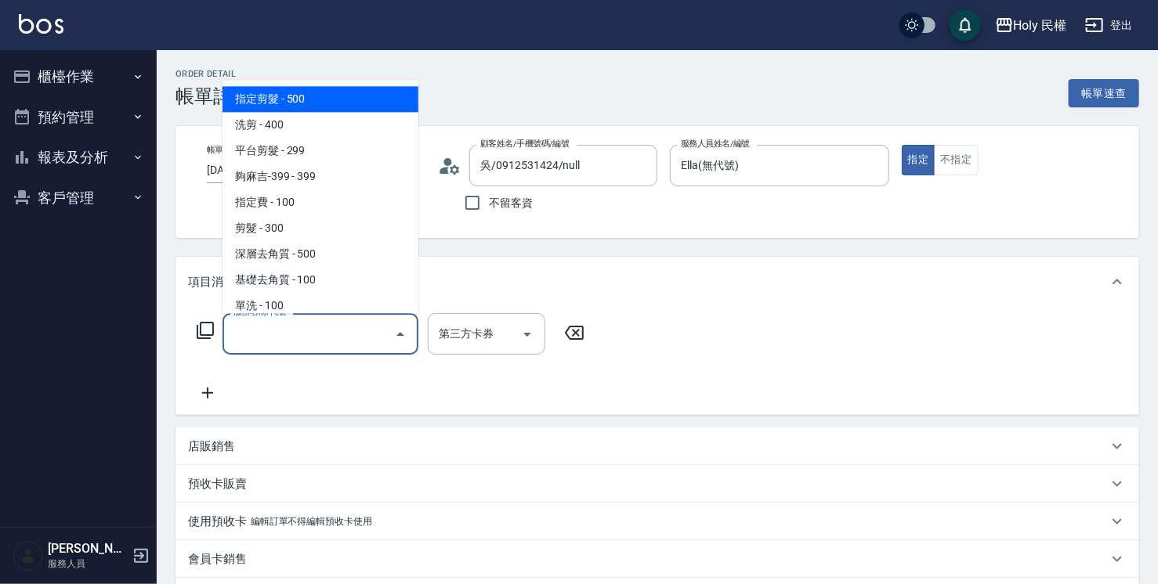
click at [331, 105] on span "指定剪髮 - 500" at bounding box center [321, 99] width 196 height 26
type input "指定剪髮(1)"
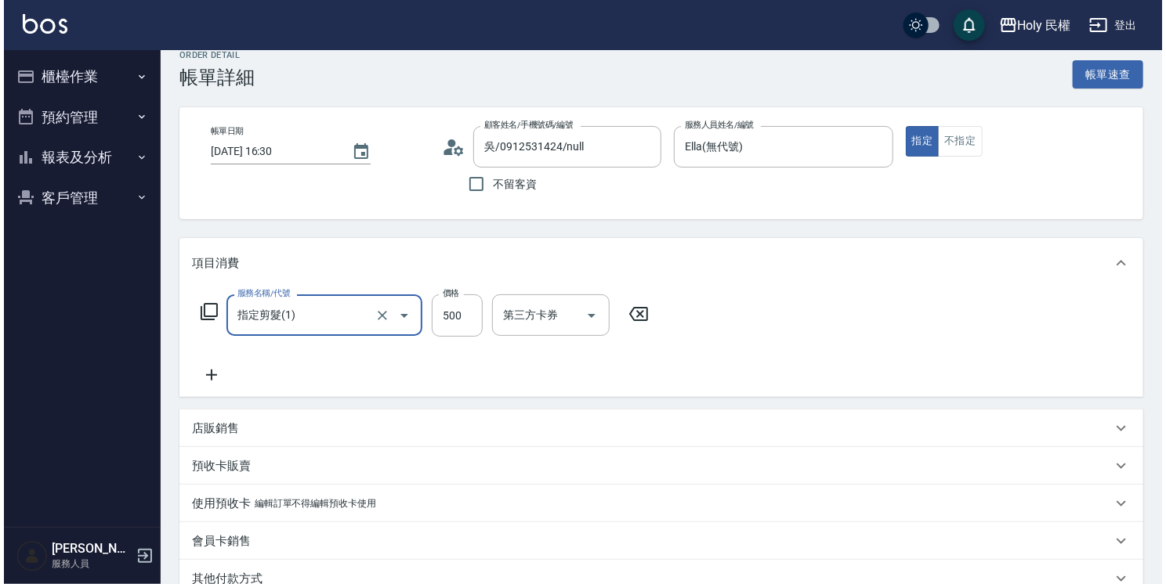
scroll to position [157, 0]
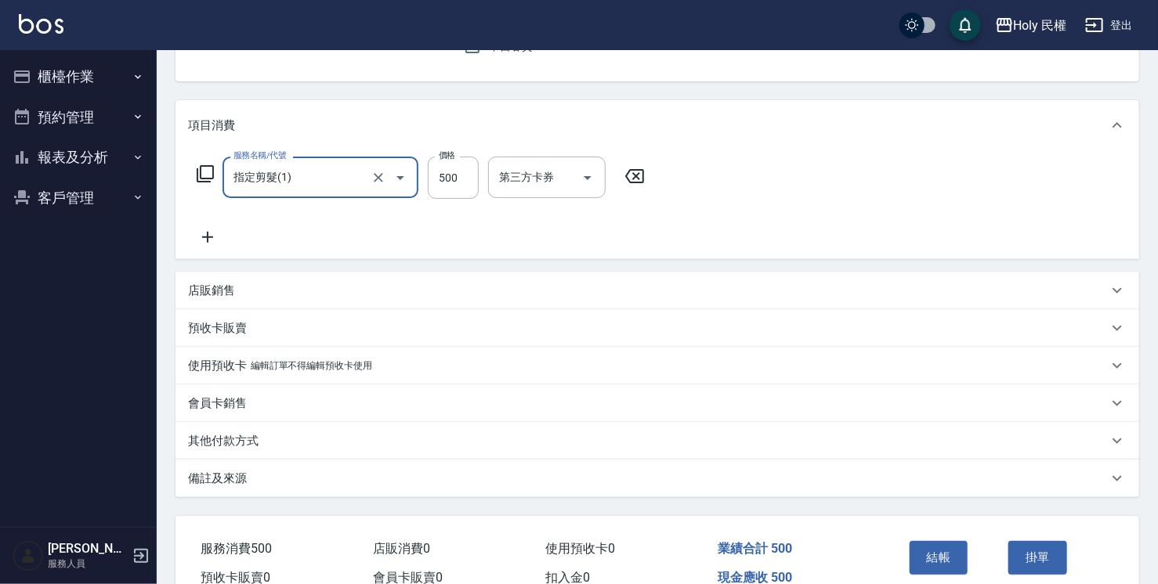
click at [604, 471] on div "備註及來源" at bounding box center [648, 479] width 920 height 16
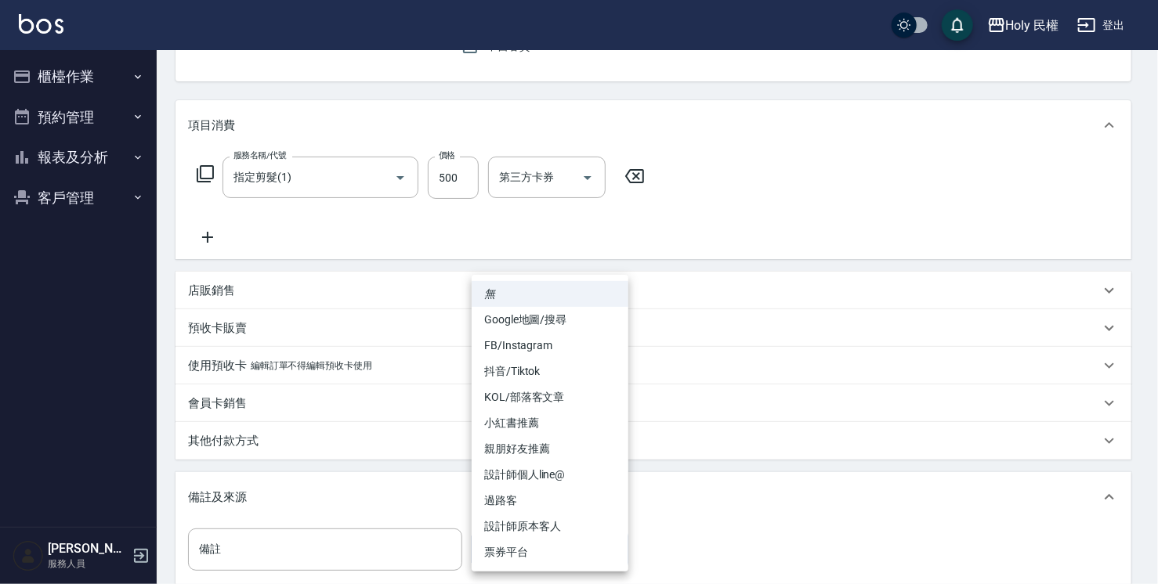
click at [599, 537] on body "Holy 民權 登出 櫃檯作業 打帳單 帳單列表 營業儀表板 現場電腦打卡 預約管理 預約管理 單日預約紀錄 單週預約紀錄 報表及分析 報表目錄 店家日報表 …" at bounding box center [579, 303] width 1158 height 921
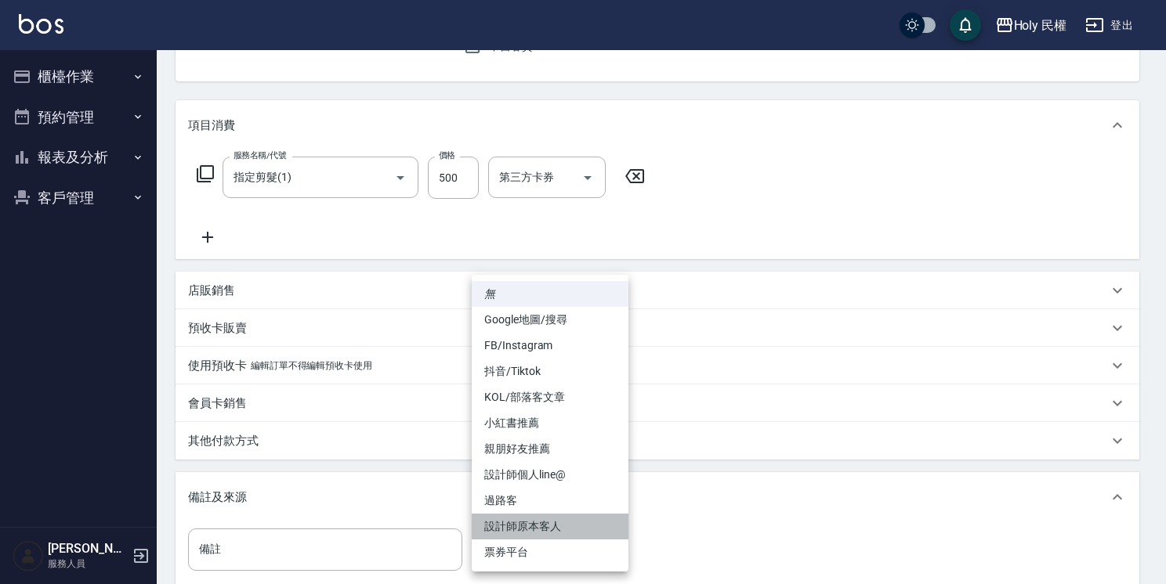
click at [583, 535] on li "設計師原本客人" at bounding box center [550, 527] width 157 height 26
type input "設計師原本客人"
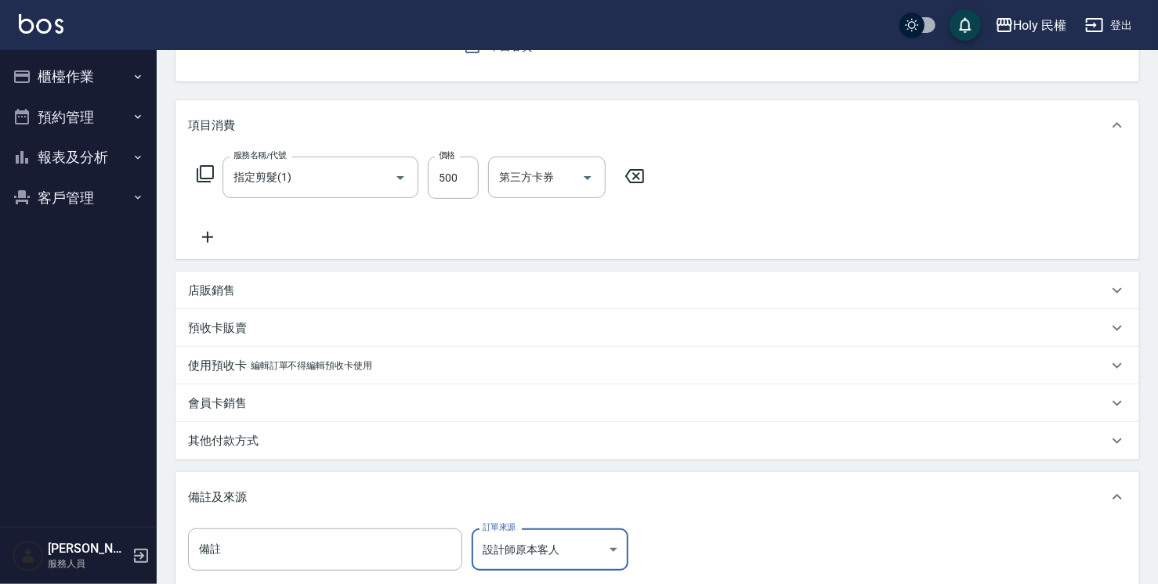
click at [552, 546] on body "Holy 民權 登出 櫃檯作業 打帳單 帳單列表 營業儀表板 現場電腦打卡 預約管理 預約管理 單日預約紀錄 單週預約紀錄 報表及分析 報表目錄 店家日報表 …" at bounding box center [579, 303] width 1158 height 921
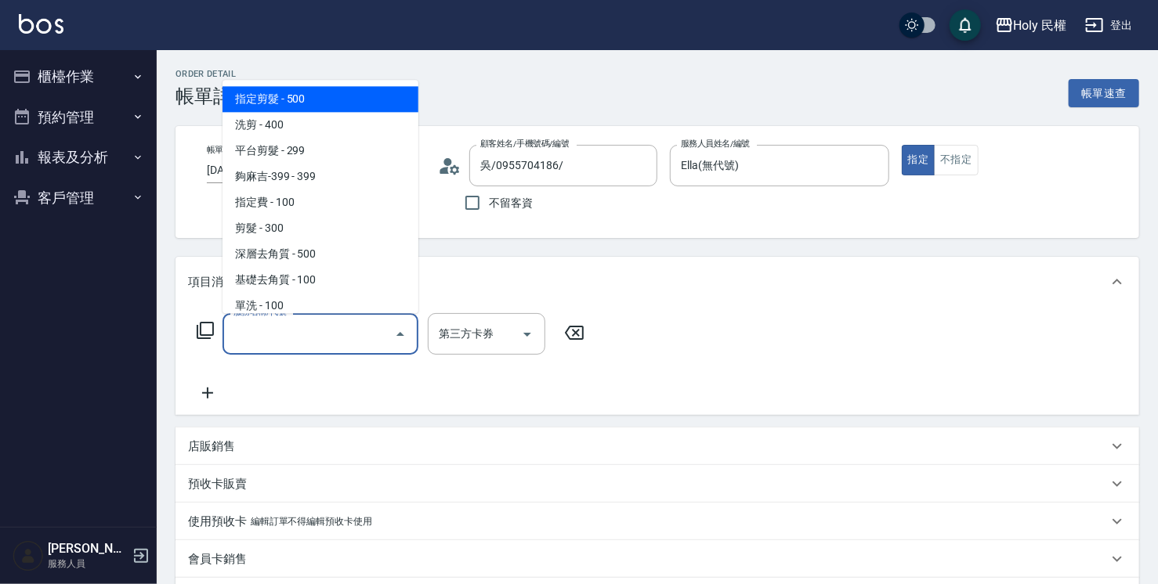
click at [346, 96] on span "指定剪髮 - 500" at bounding box center [321, 99] width 196 height 26
type input "指定剪髮(1)"
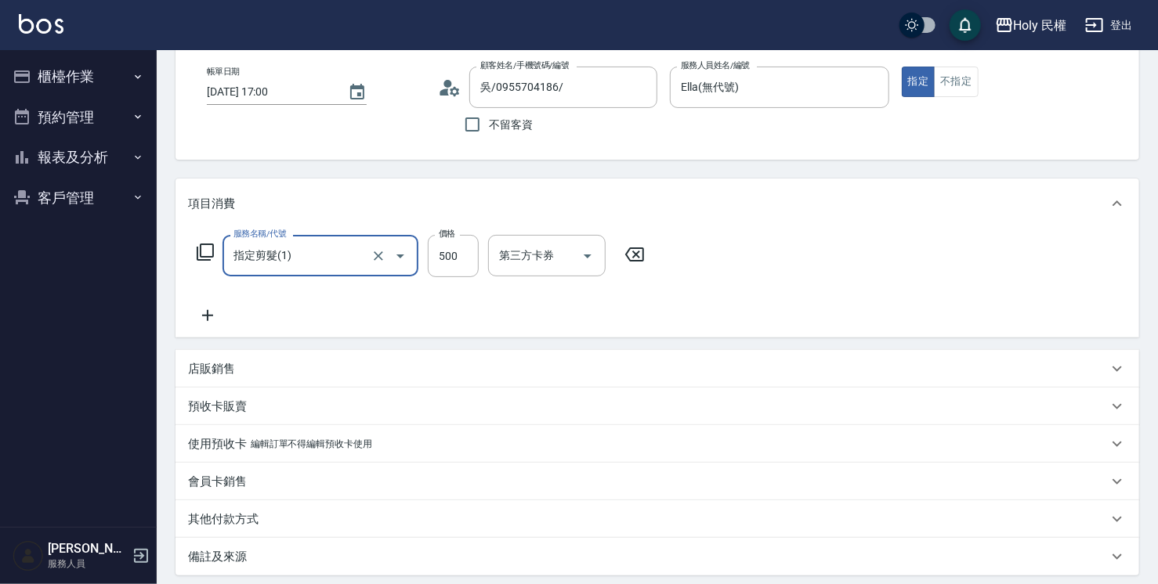
scroll to position [235, 0]
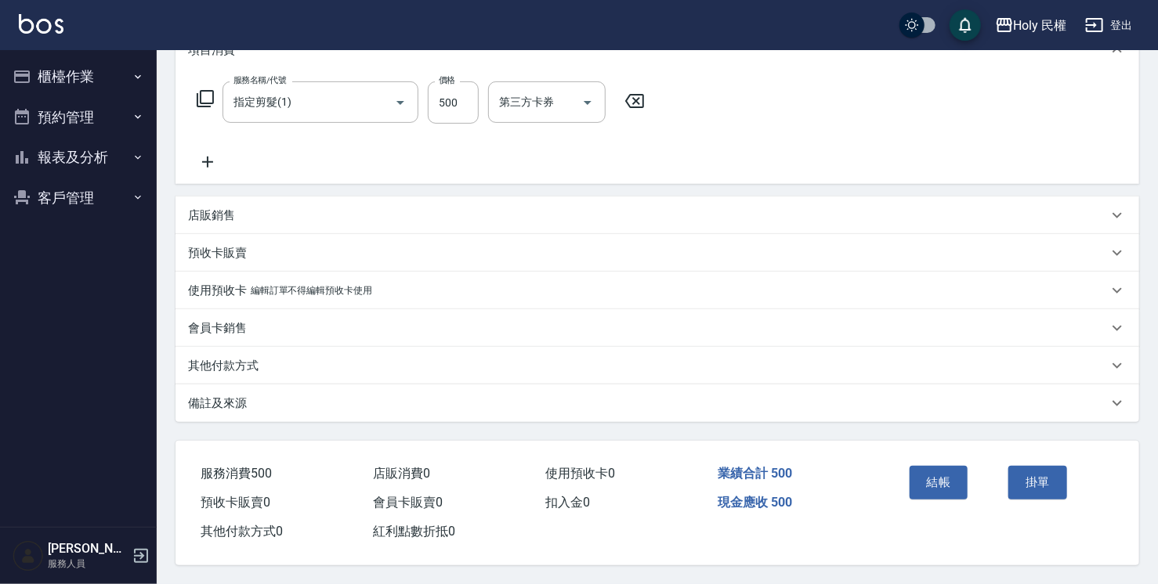
click at [544, 409] on div "備註及來源" at bounding box center [658, 404] width 964 height 38
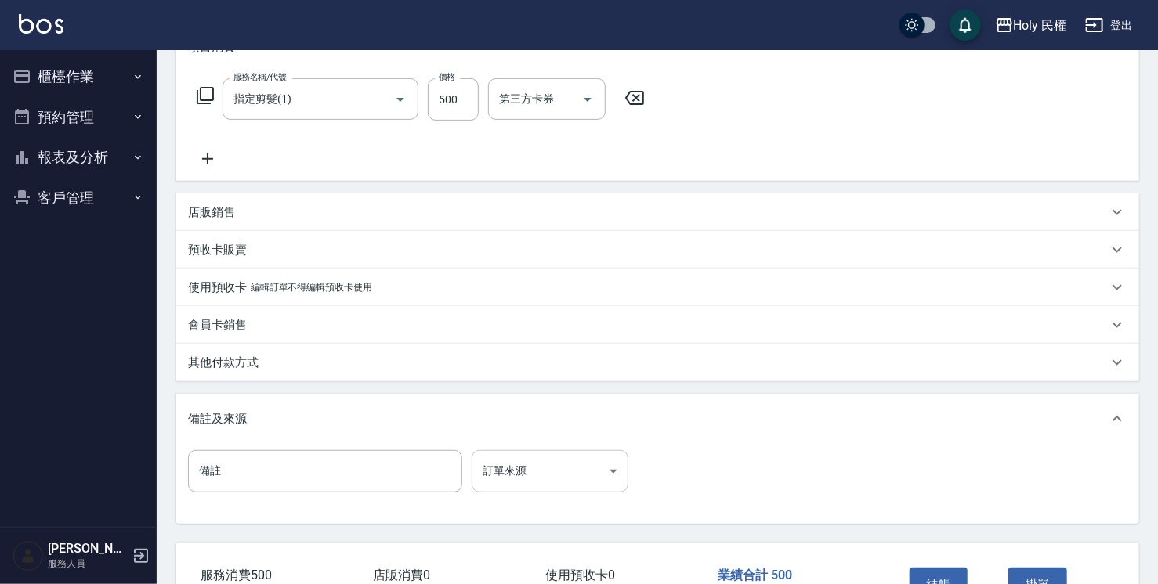
click at [584, 477] on body "Holy 民權 登出 櫃檯作業 打帳單 帳單列表 營業儀表板 現場電腦打卡 預約管理 預約管理 單日預約紀錄 單週預約紀錄 報表及分析 報表目錄 店家日報表 …" at bounding box center [579, 225] width 1158 height 921
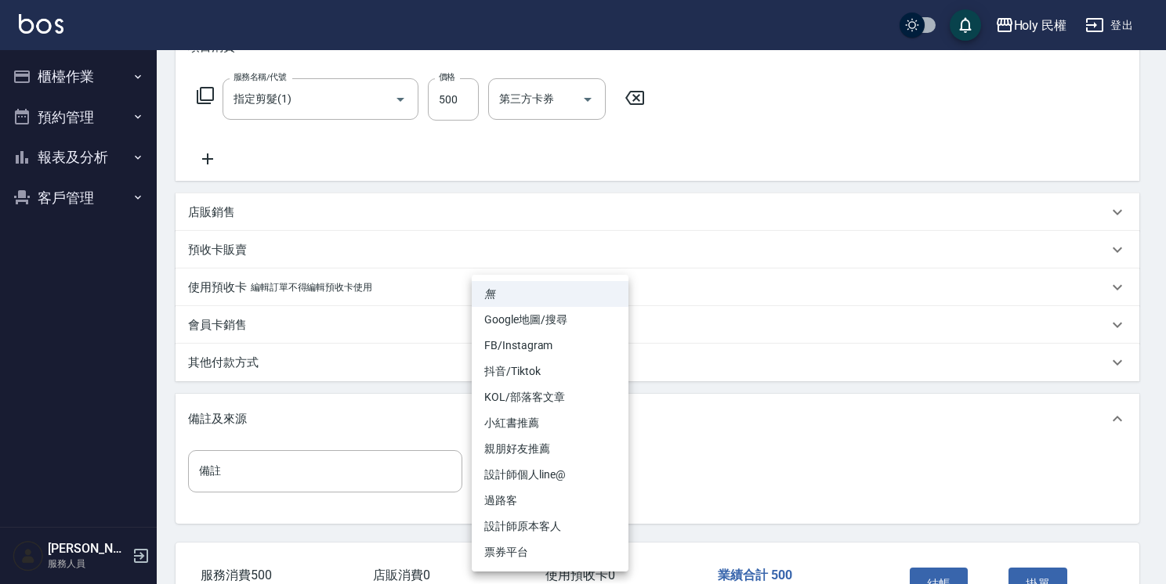
click at [583, 514] on li "設計師原本客人" at bounding box center [550, 527] width 157 height 26
type input "設計師原本客人"
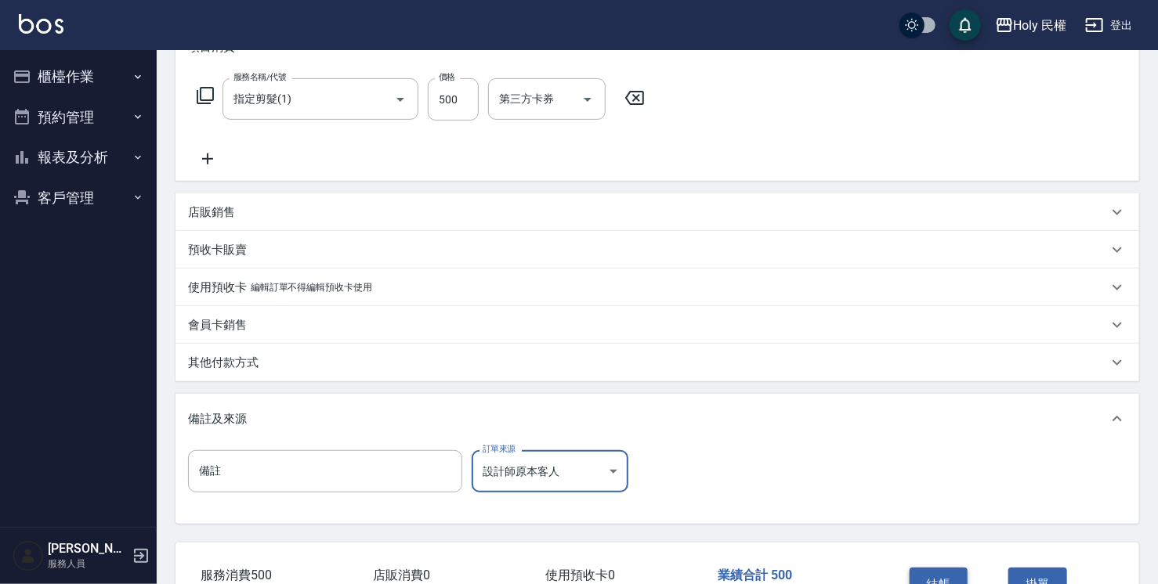
click at [923, 582] on button "結帳" at bounding box center [939, 584] width 59 height 33
